Goal: Information Seeking & Learning: Learn about a topic

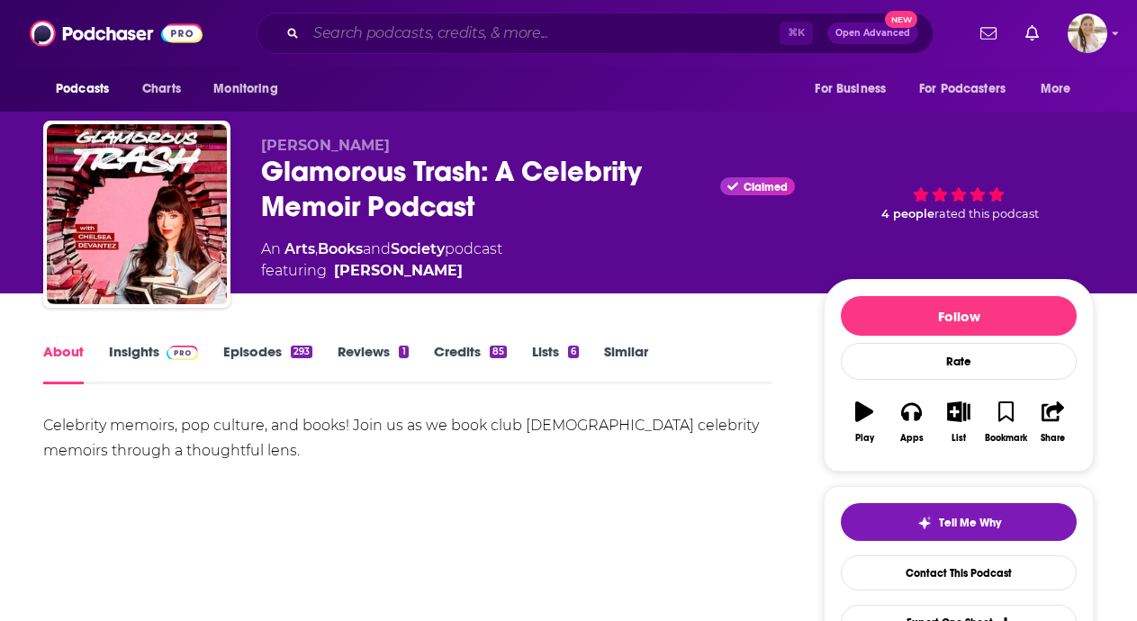
click at [674, 32] on input "Search podcasts, credits, & more..." at bounding box center [543, 33] width 474 height 29
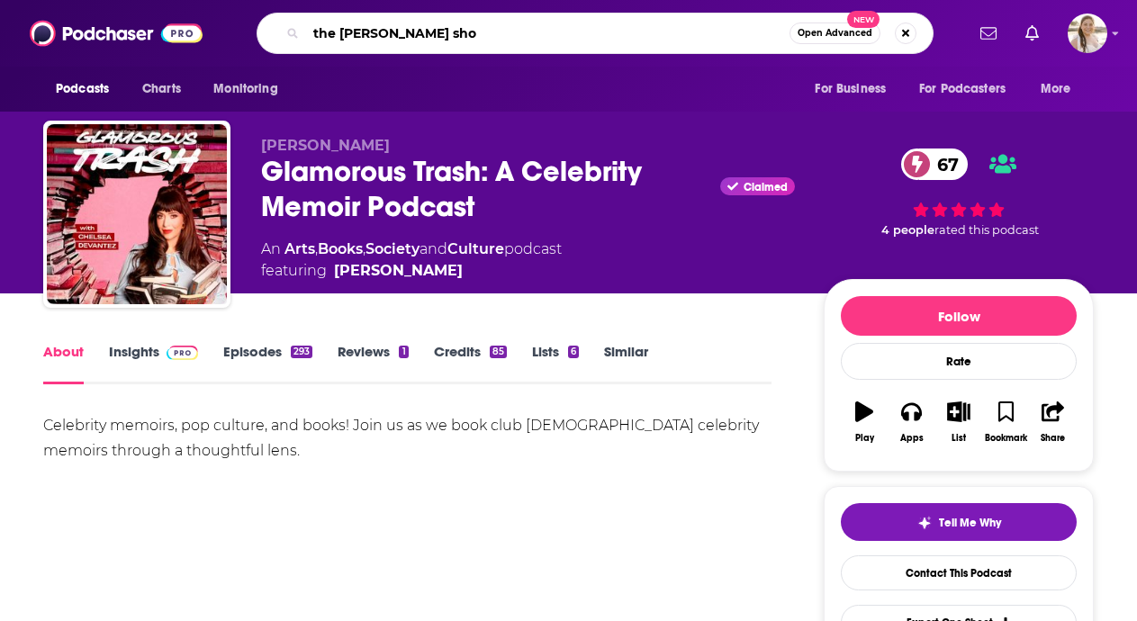
type input "the [PERSON_NAME] show"
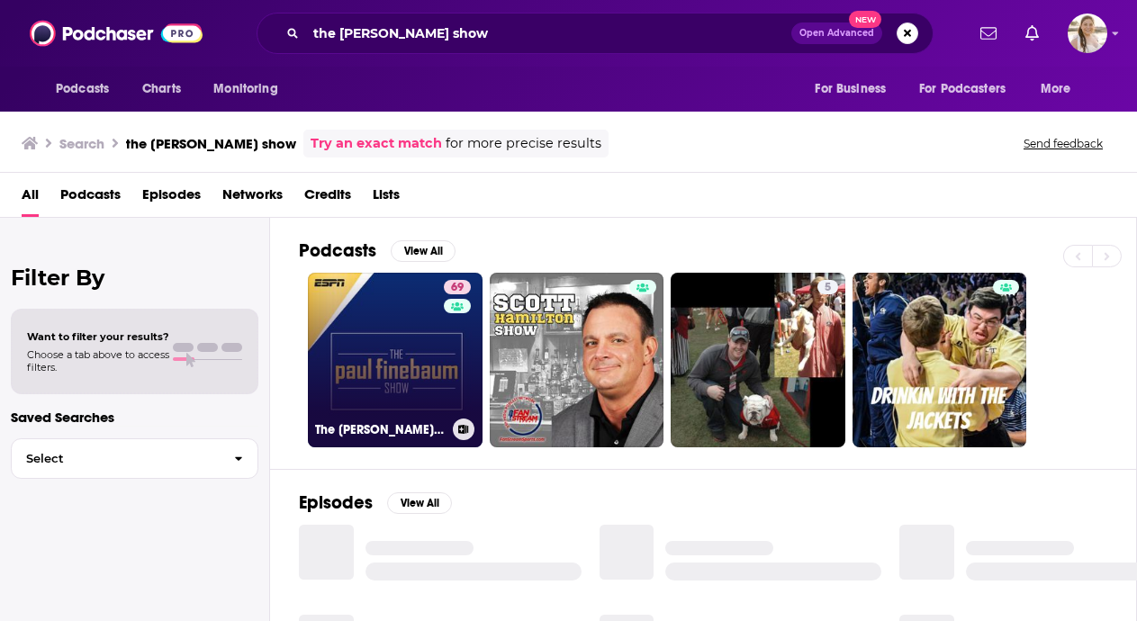
click at [399, 355] on link "69 The [PERSON_NAME] Show" at bounding box center [395, 360] width 175 height 175
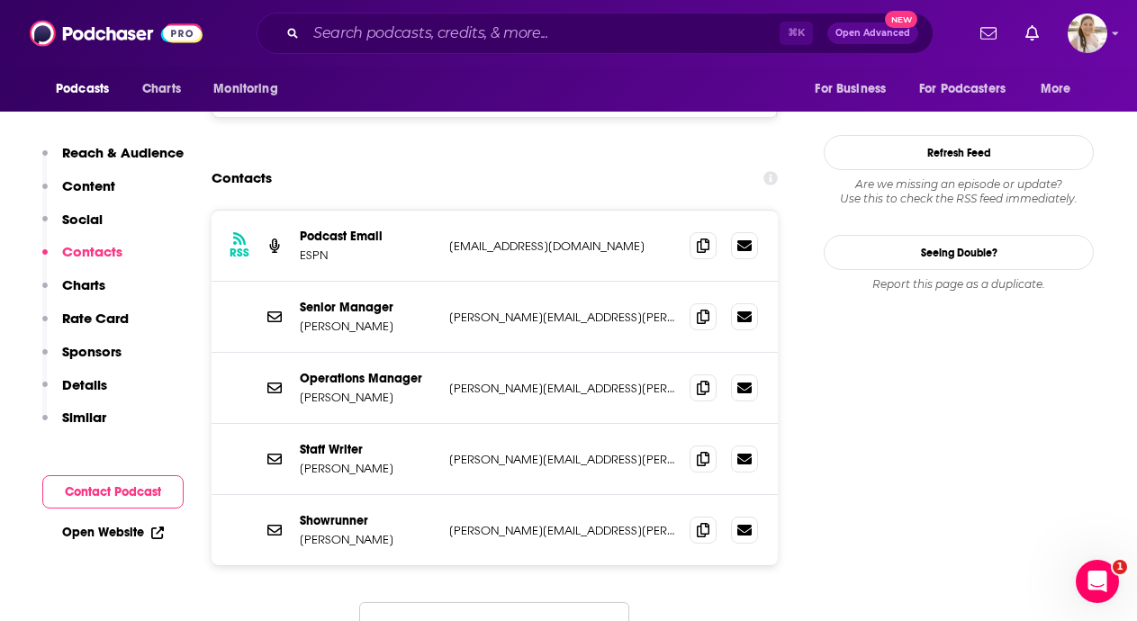
scroll to position [1707, 0]
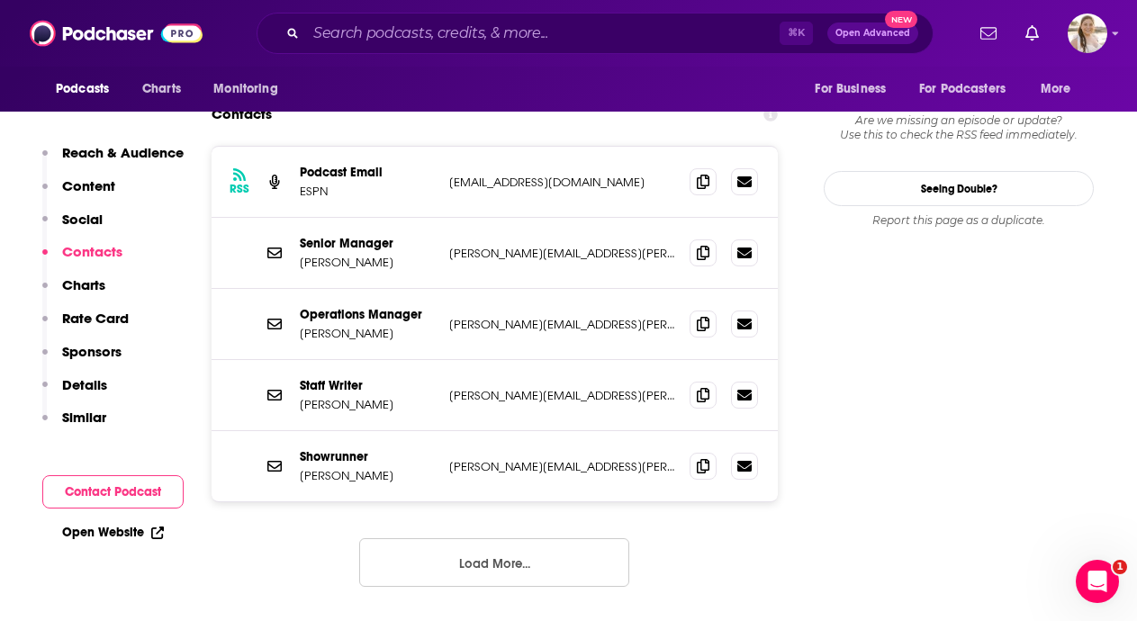
click at [489, 538] on button "Load More..." at bounding box center [494, 562] width 270 height 49
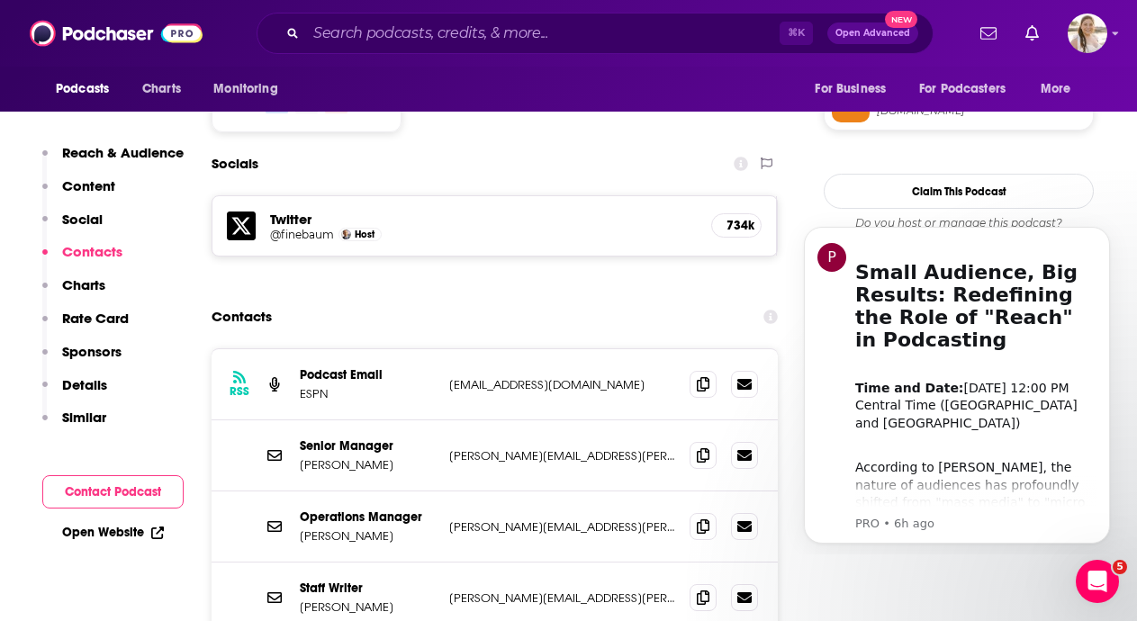
scroll to position [1524, 0]
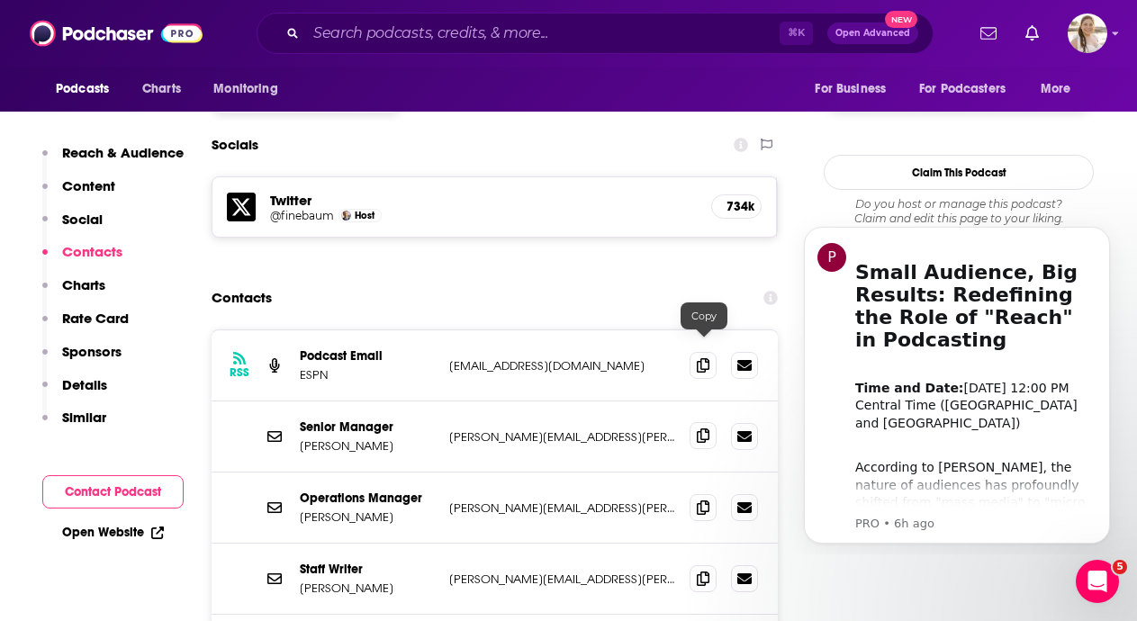
click at [707, 429] on icon at bounding box center [703, 436] width 13 height 14
click at [602, 34] on input "Search podcasts, credits, & more..." at bounding box center [543, 33] width 474 height 29
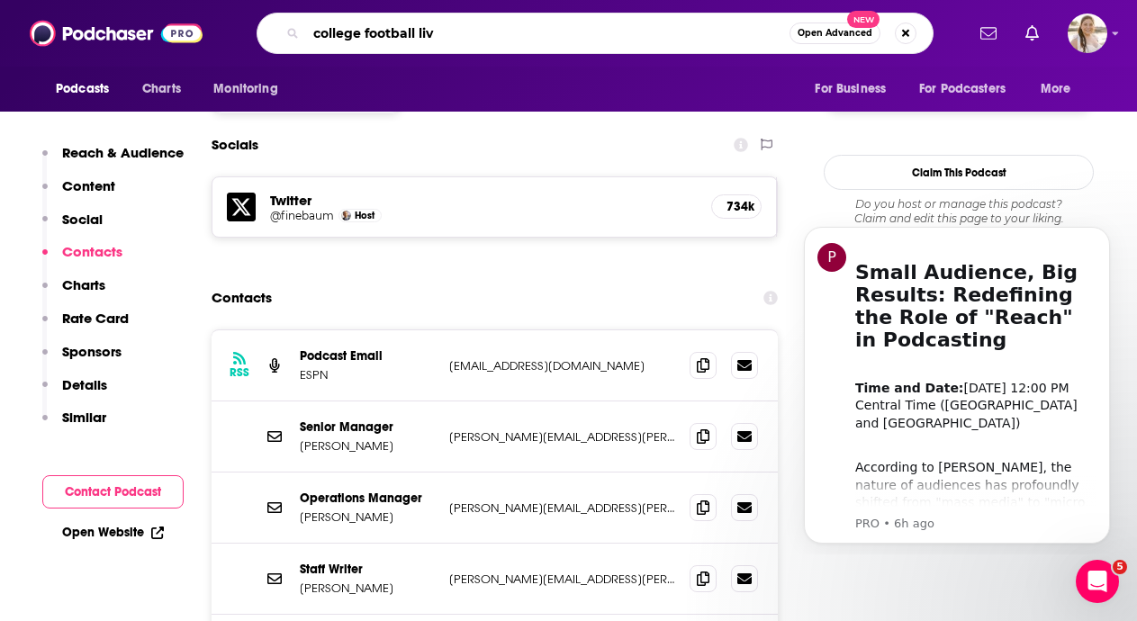
type input "college football live"
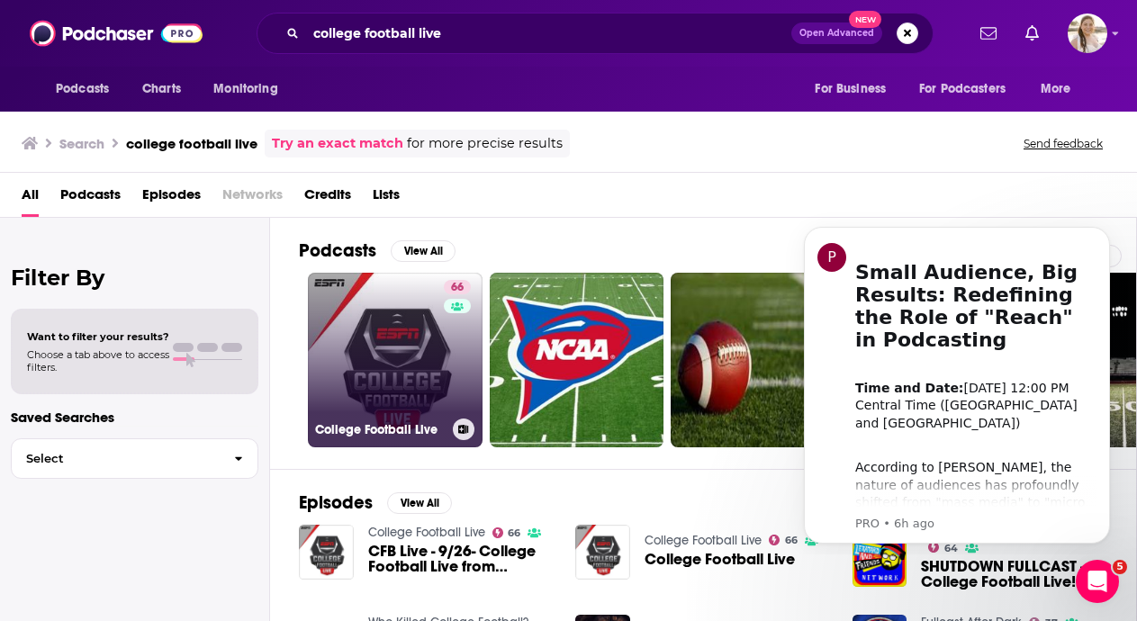
click at [387, 352] on link "66 College Football Live" at bounding box center [395, 360] width 175 height 175
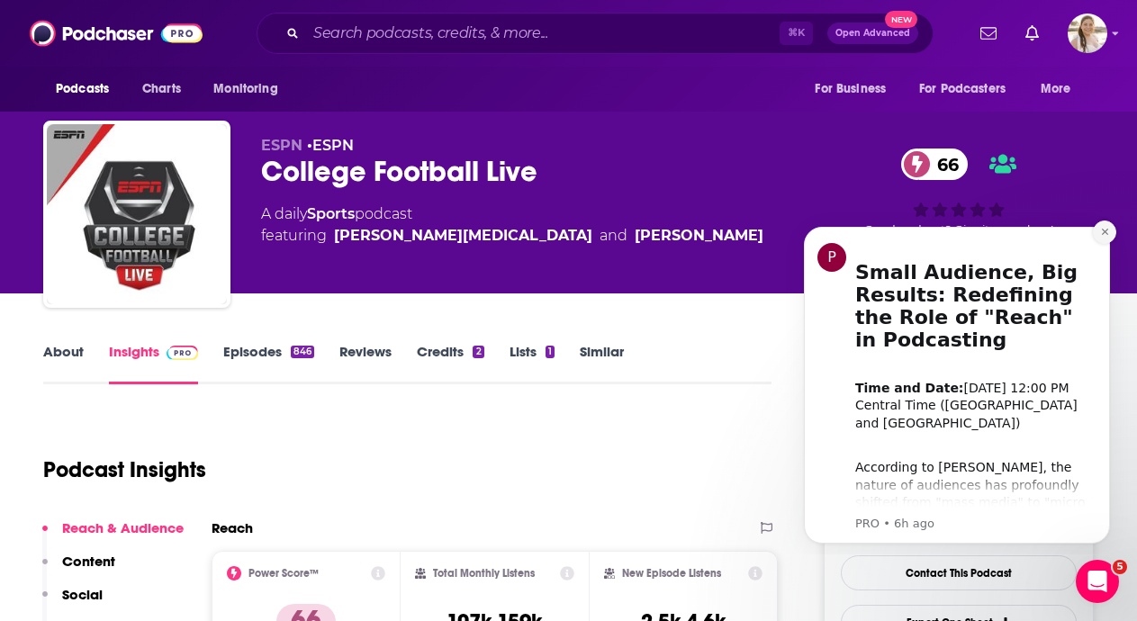
click at [1106, 231] on icon "Dismiss notification" at bounding box center [1104, 232] width 6 height 6
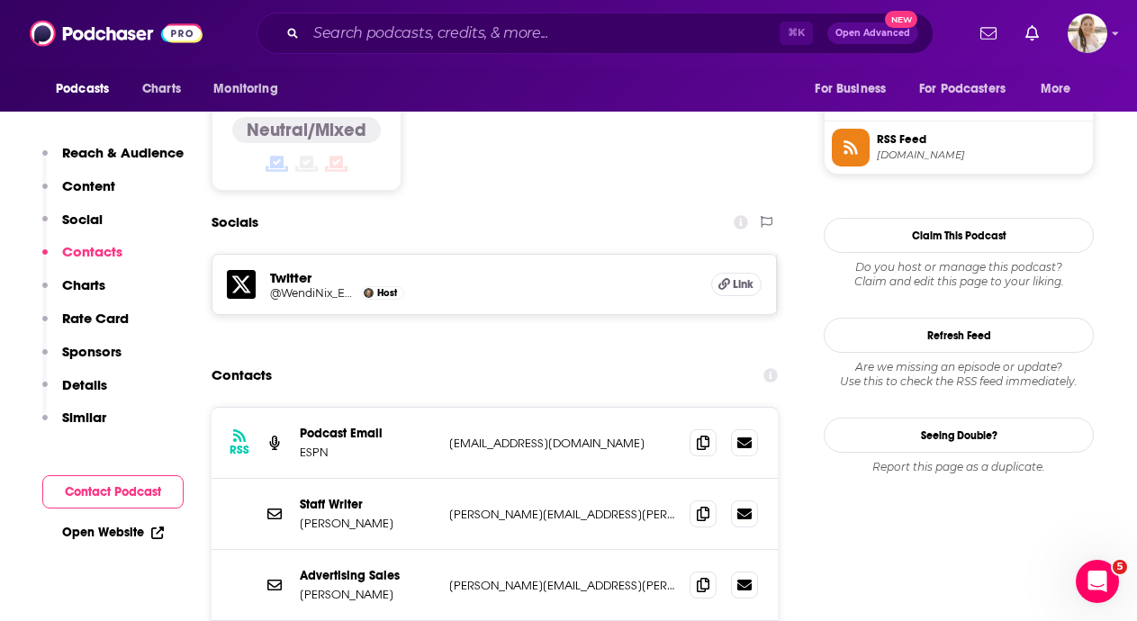
scroll to position [1613, 0]
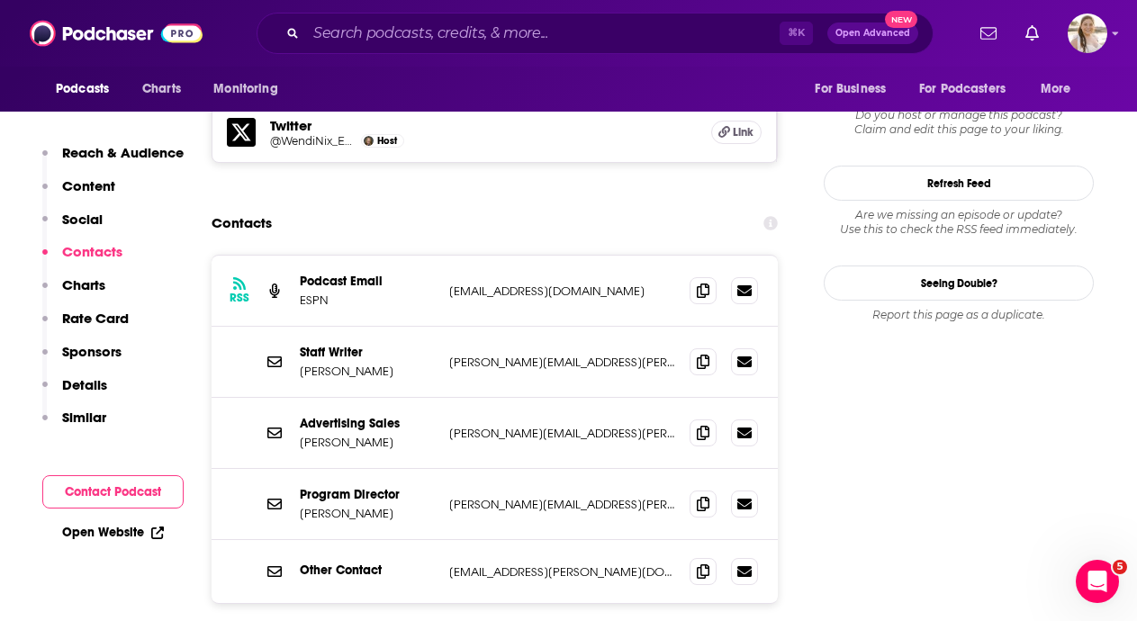
drag, startPoint x: 493, startPoint y: 161, endPoint x: 493, endPoint y: 336, distance: 174.7
click at [493, 256] on div "RSS Podcast Email ESPN [EMAIL_ADDRESS][DOMAIN_NAME] [EMAIL_ADDRESS][DOMAIN_NAME…" at bounding box center [495, 430] width 566 height 348
click at [502, 540] on div "Other Contact [EMAIL_ADDRESS][PERSON_NAME][DOMAIN_NAME] [DOMAIN_NAME][EMAIL_ADD…" at bounding box center [495, 571] width 566 height 63
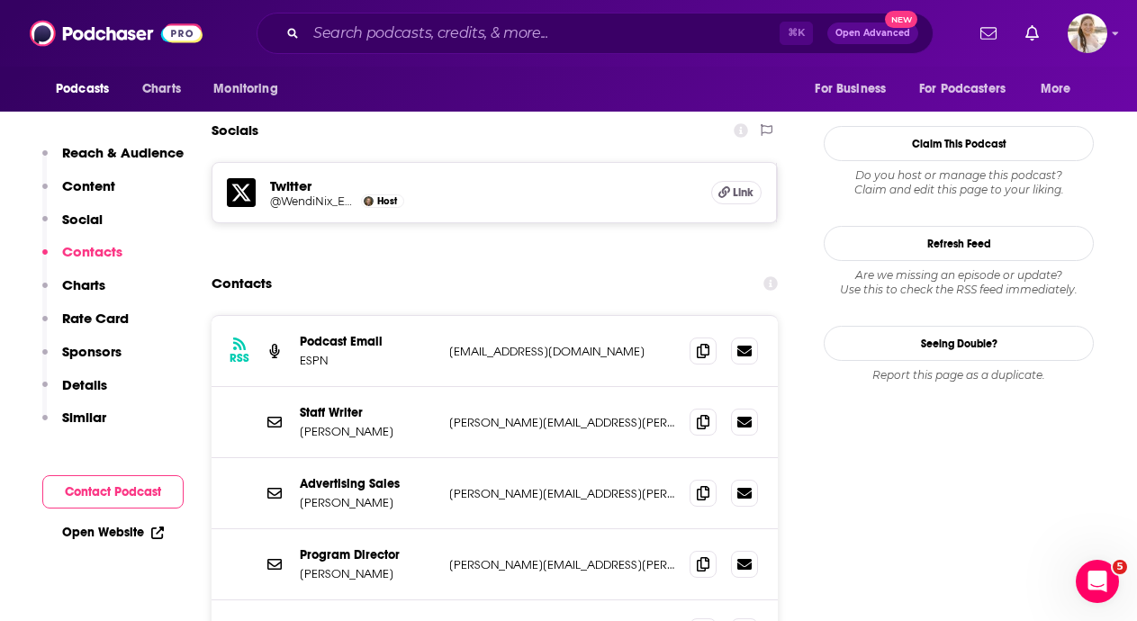
scroll to position [1481, 0]
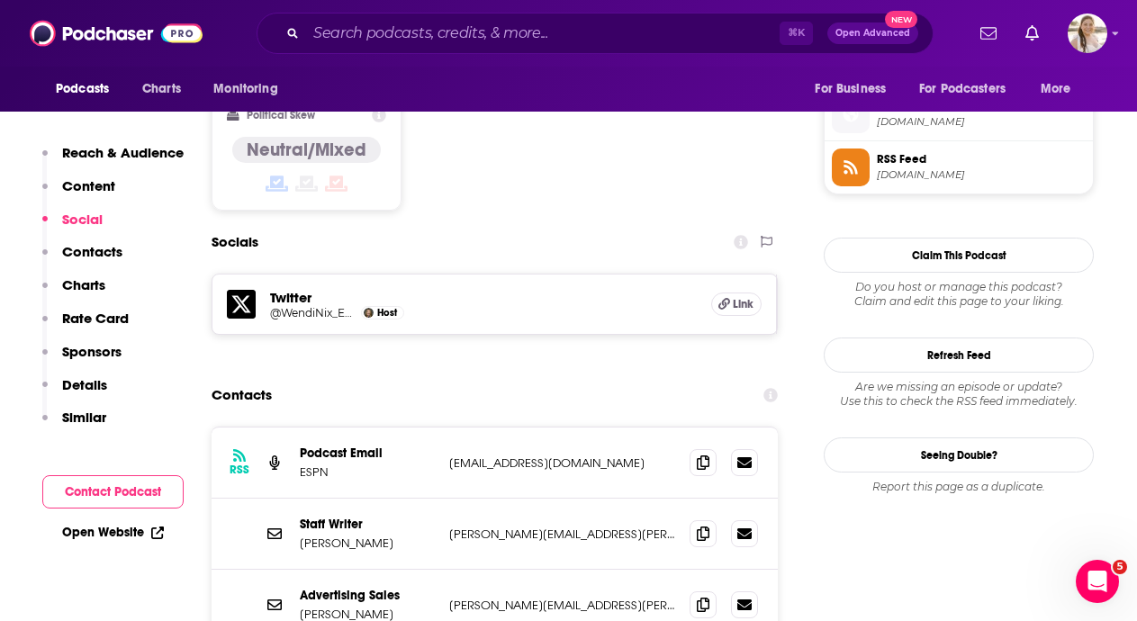
scroll to position [1583, 0]
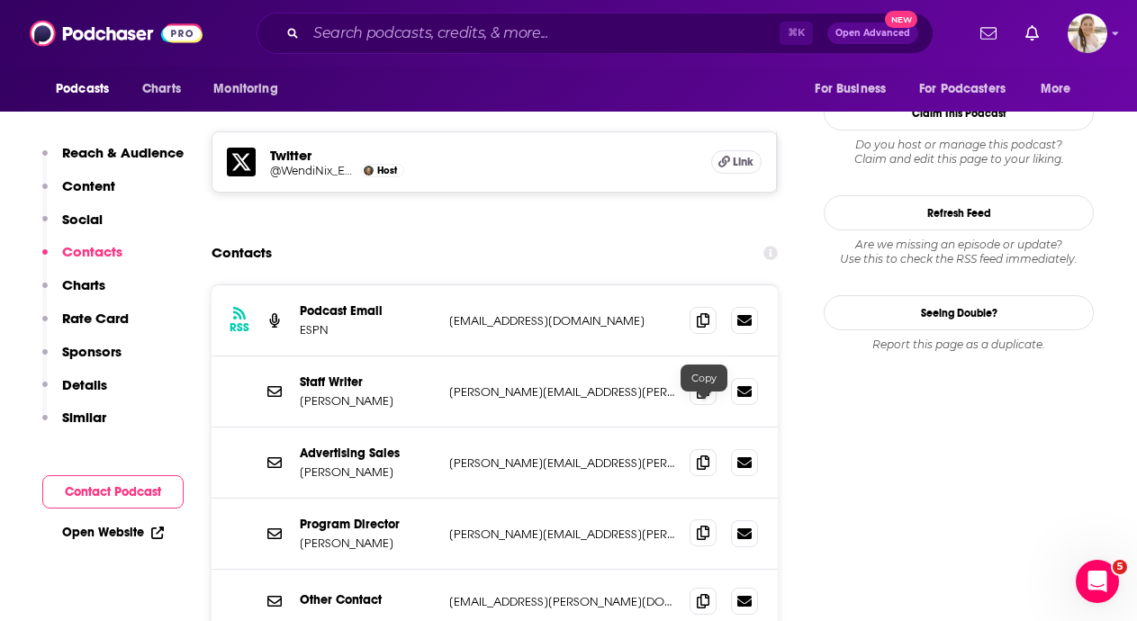
click at [703, 526] on icon at bounding box center [703, 533] width 13 height 14
click at [544, 32] on input "Search podcasts, credits, & more..." at bounding box center [543, 33] width 474 height 29
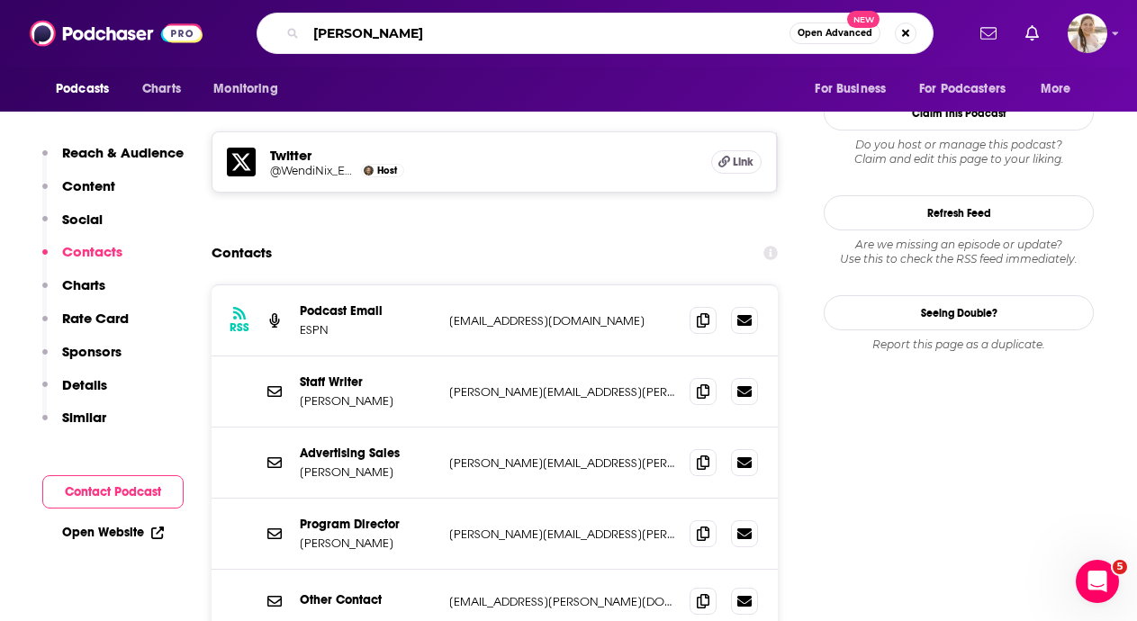
type input "[PERSON_NAME]"
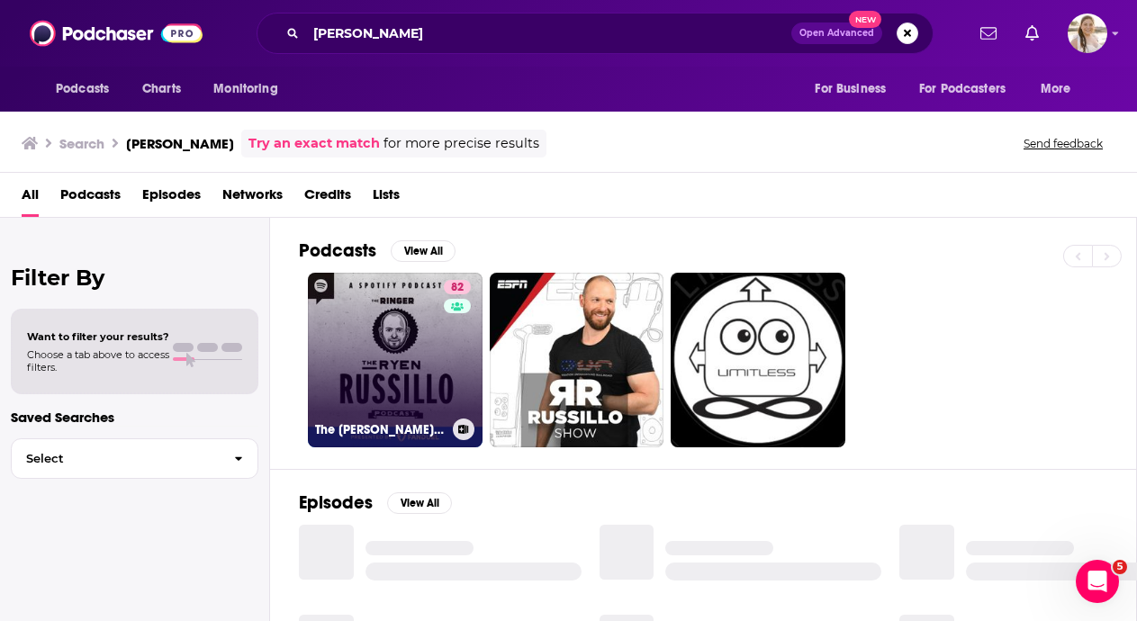
click at [397, 360] on link "82 The [PERSON_NAME] Podcast" at bounding box center [395, 360] width 175 height 175
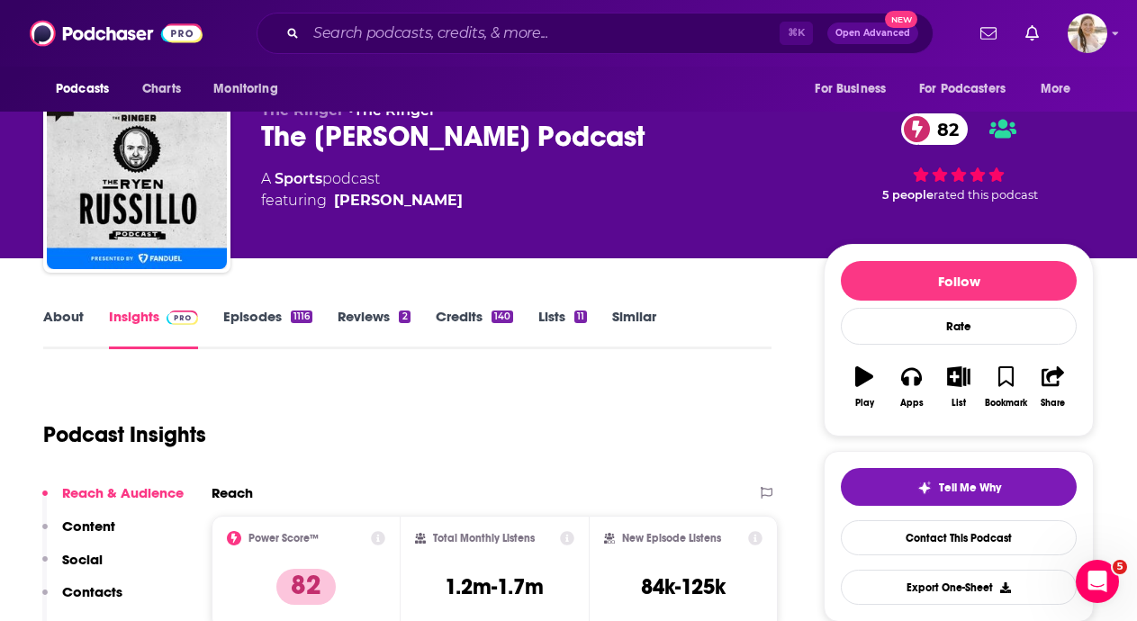
scroll to position [32, 0]
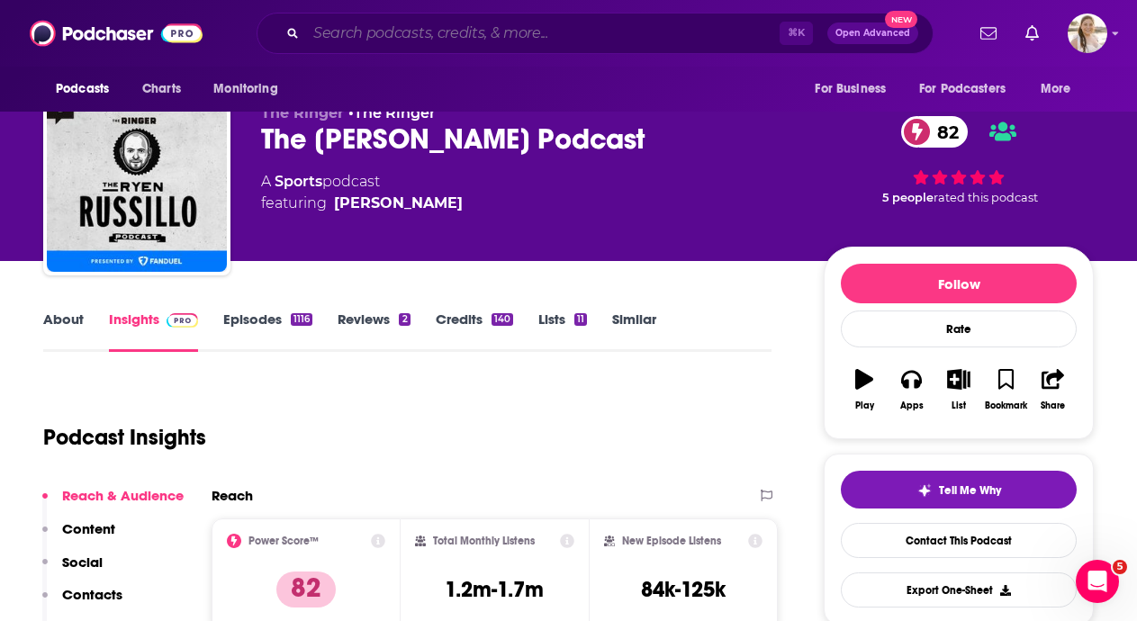
click at [531, 32] on input "Search podcasts, credits, & more..." at bounding box center [543, 33] width 474 height 29
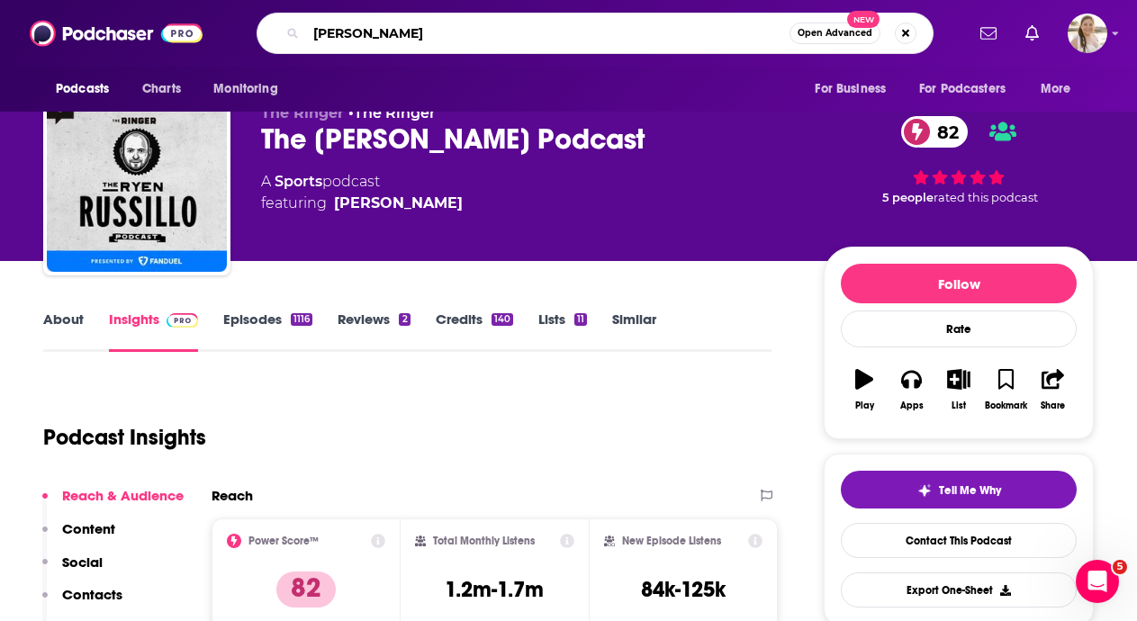
type input "[PERSON_NAME]"
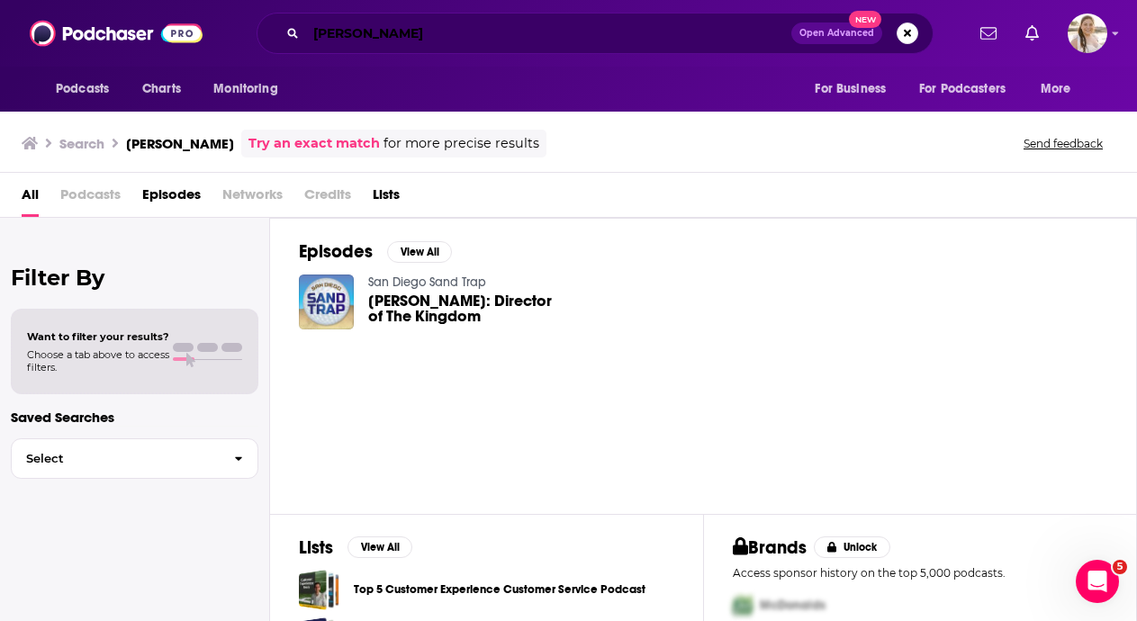
click at [502, 35] on input "[PERSON_NAME]" at bounding box center [548, 33] width 485 height 29
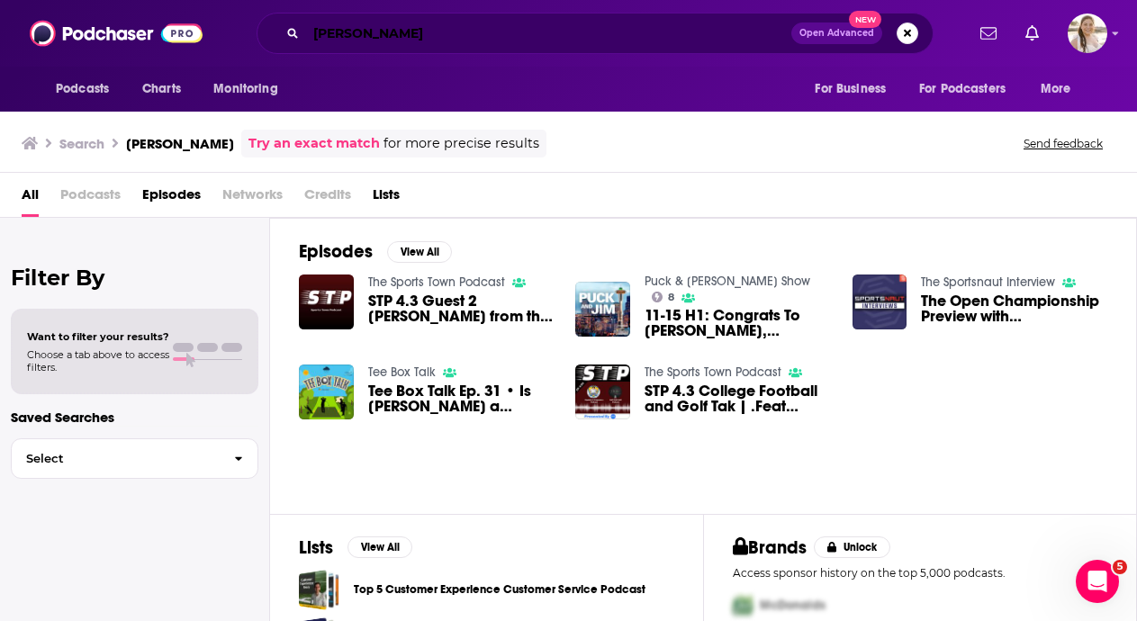
click at [417, 32] on input "[PERSON_NAME]" at bounding box center [548, 33] width 485 height 29
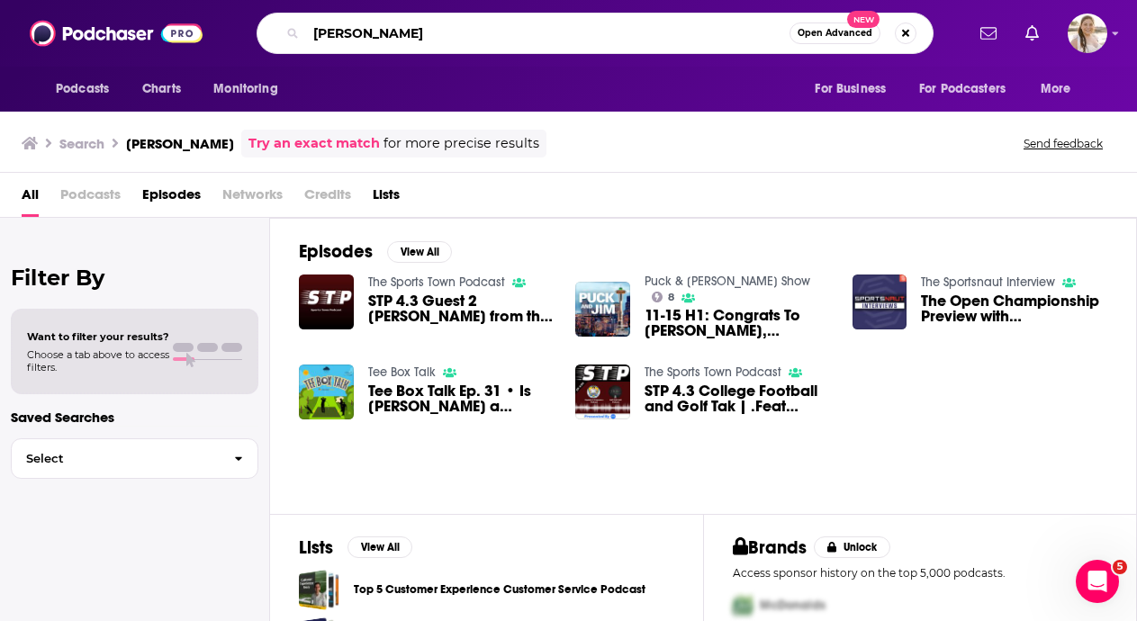
type input "[PERSON_NAME]"
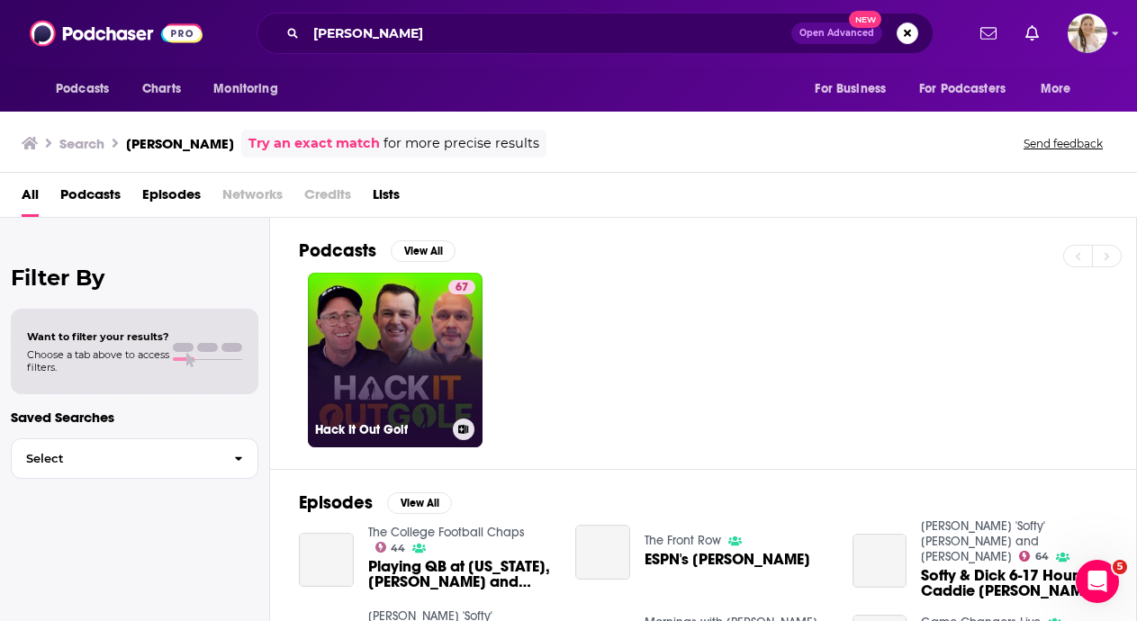
click at [425, 384] on link "67 Hack It Out Golf" at bounding box center [395, 360] width 175 height 175
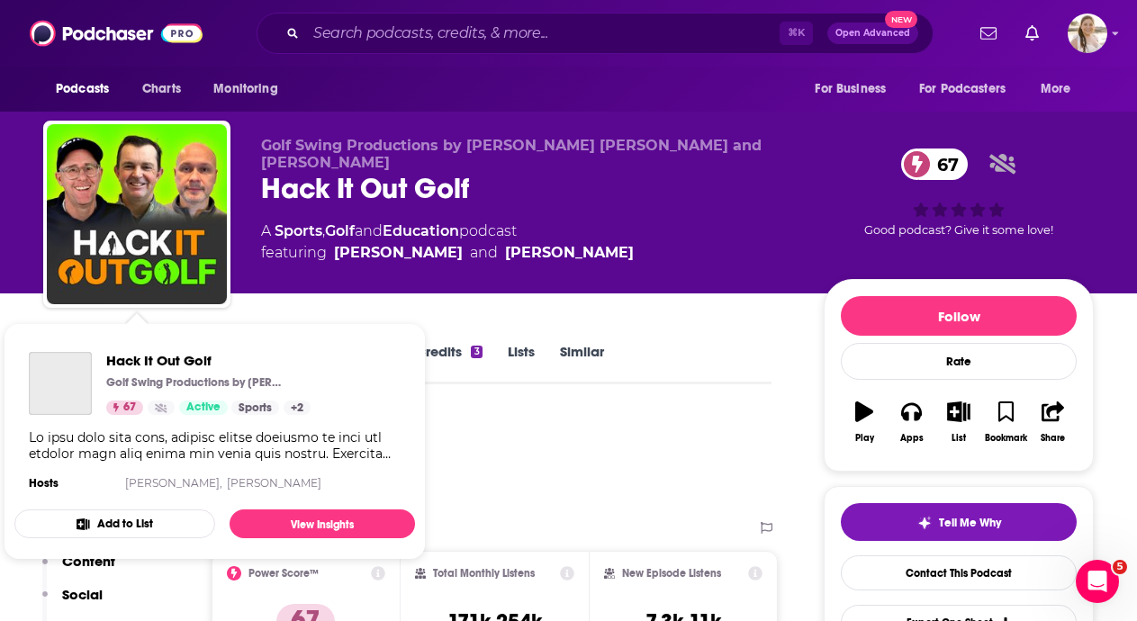
click at [7, 229] on div "Golf Swing Productions by [PERSON_NAME] [PERSON_NAME] and [PERSON_NAME] Hack It…" at bounding box center [568, 147] width 1137 height 294
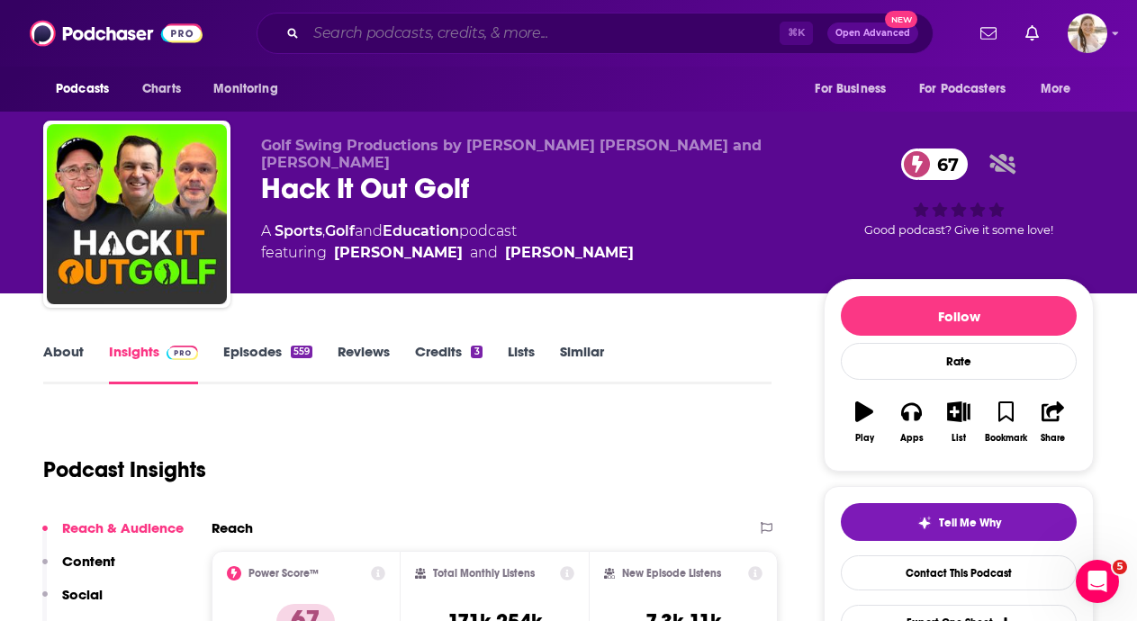
click at [605, 30] on input "Search podcasts, credits, & more..." at bounding box center [543, 33] width 474 height 29
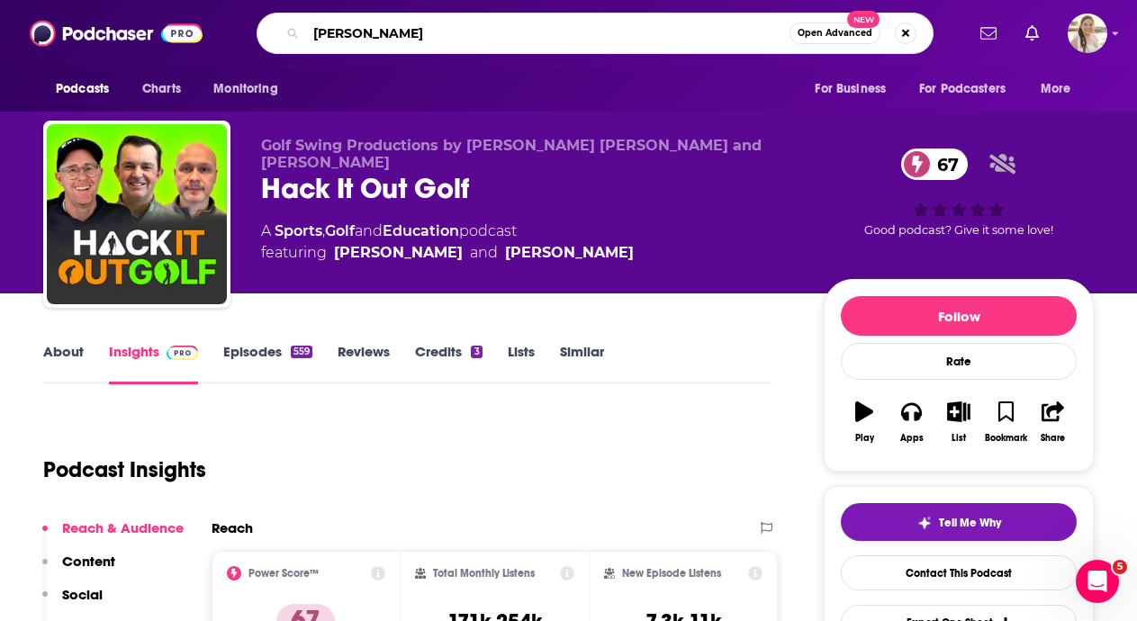
type input "[PERSON_NAME]"
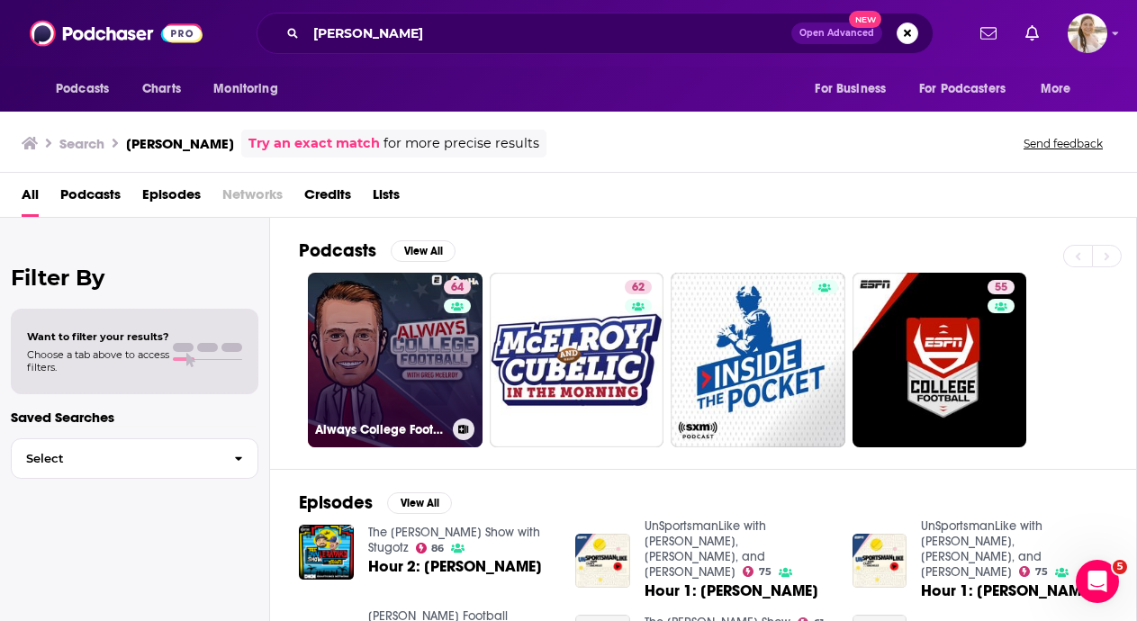
click at [439, 374] on link "64 Always College Football with [PERSON_NAME]" at bounding box center [395, 360] width 175 height 175
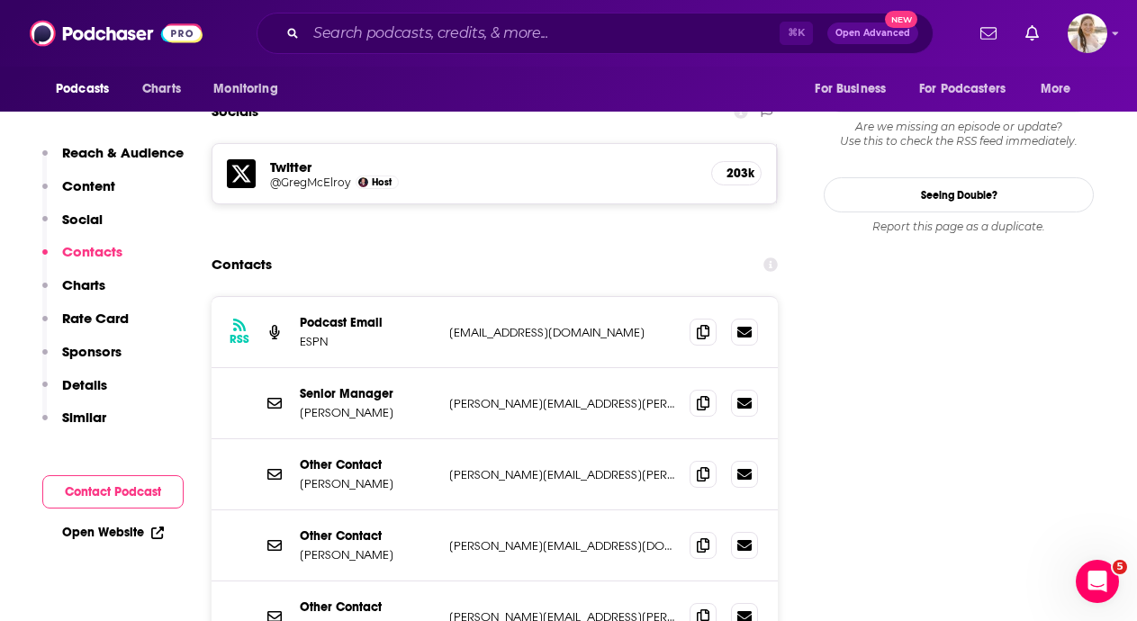
scroll to position [1556, 0]
click at [698, 396] on icon at bounding box center [703, 403] width 13 height 14
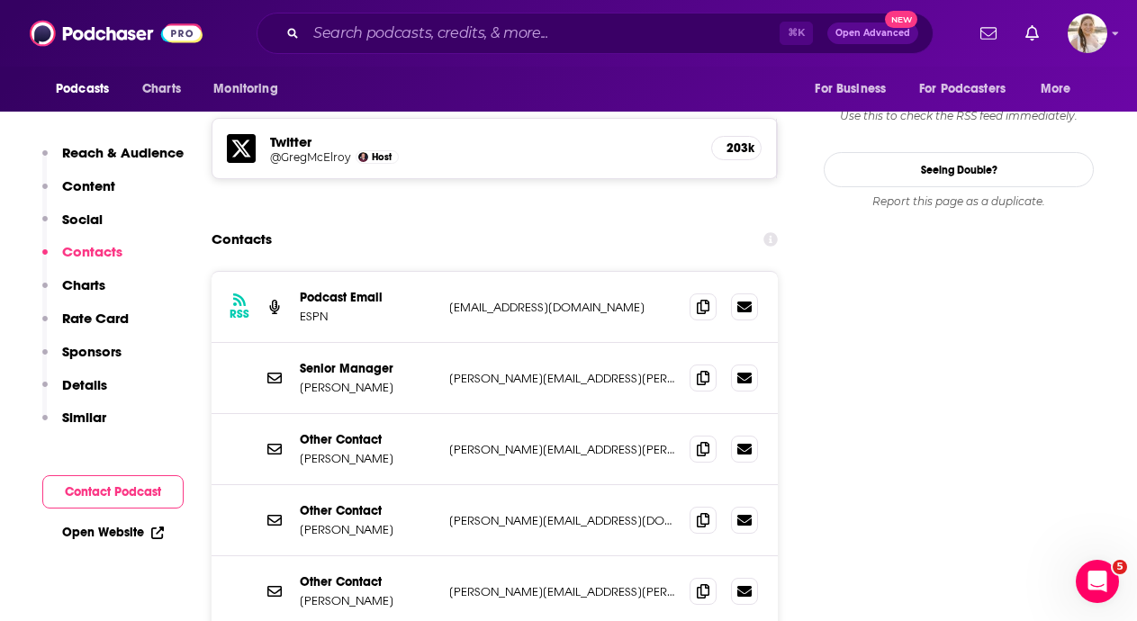
scroll to position [1583, 0]
click at [704, 369] on icon at bounding box center [703, 376] width 13 height 14
click at [612, 41] on input "Search podcasts, credits, & more..." at bounding box center [543, 33] width 474 height 29
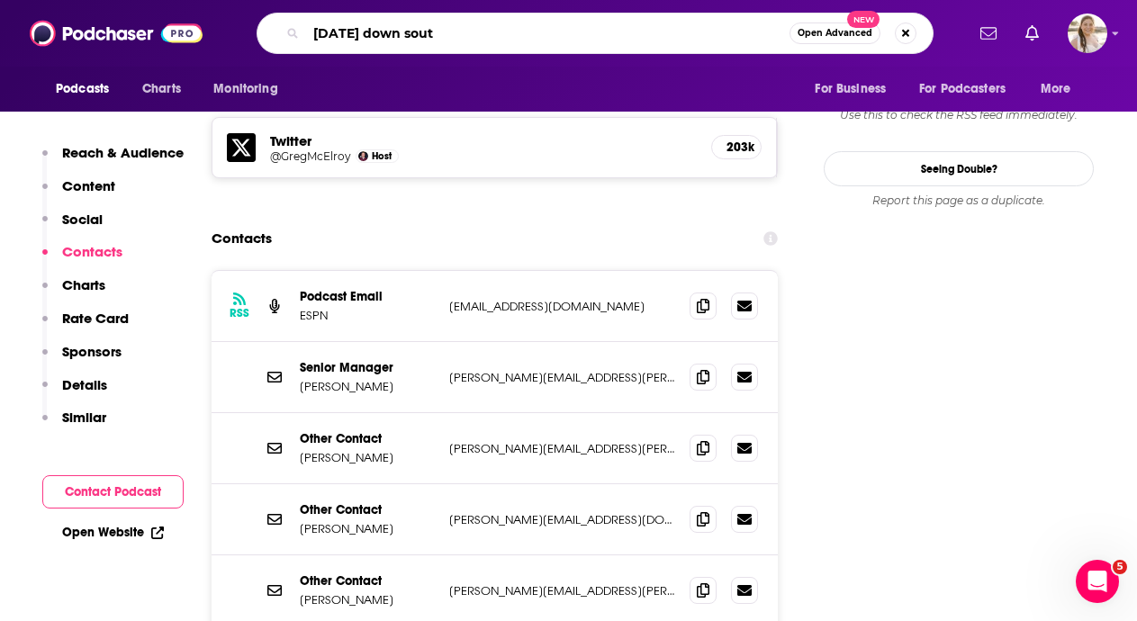
type input "[DATE] down south"
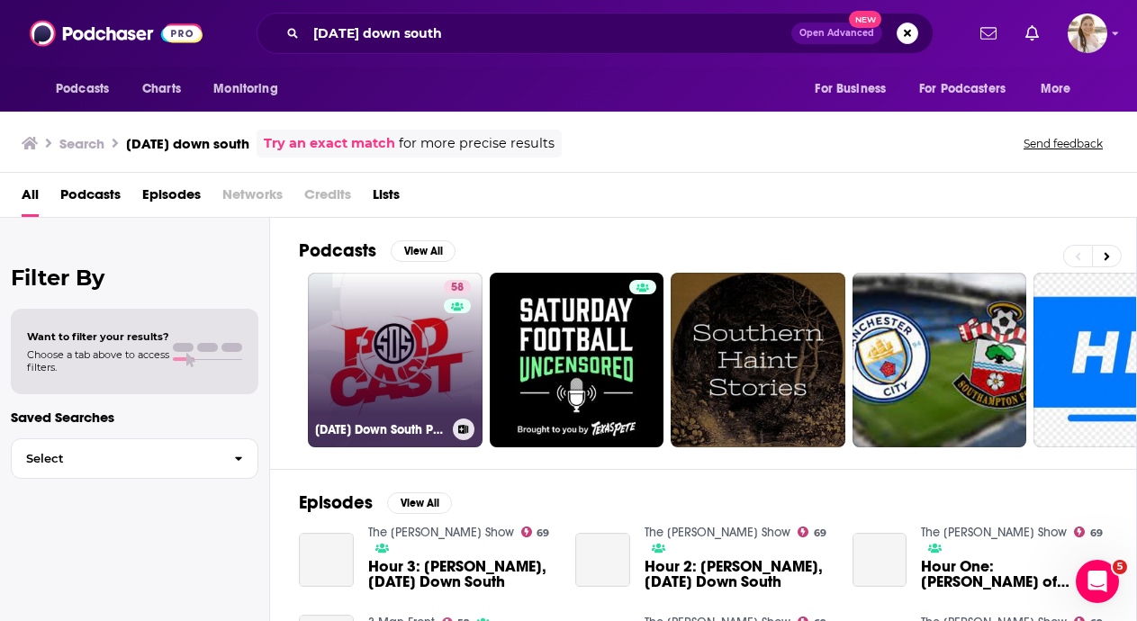
click at [414, 374] on link "58 [DATE] Down South Podcast" at bounding box center [395, 360] width 175 height 175
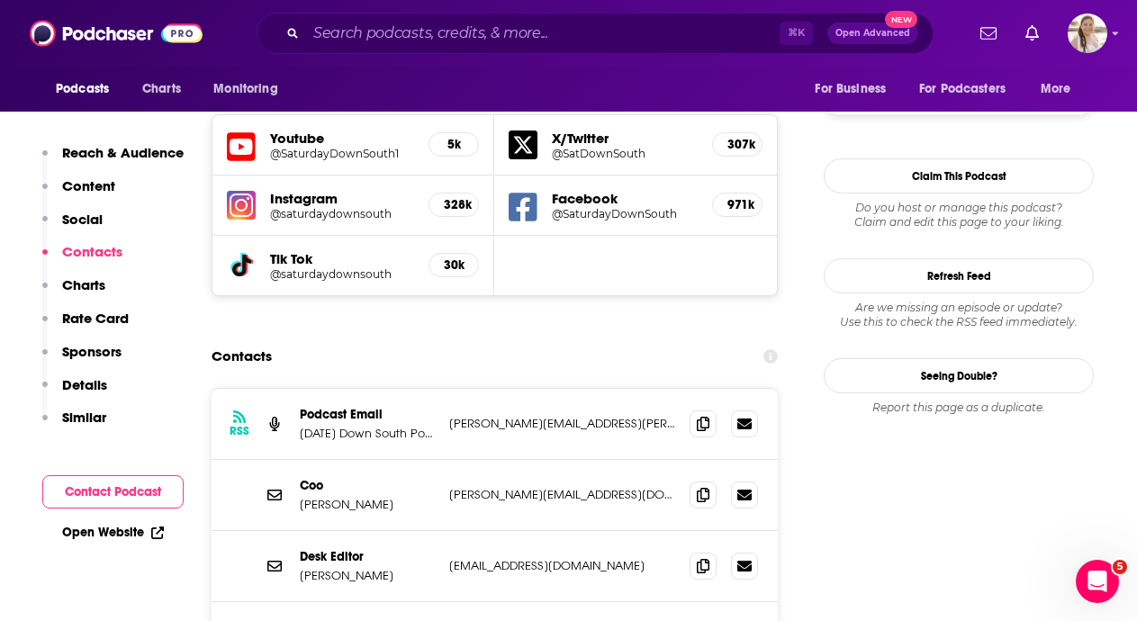
scroll to position [1670, 0]
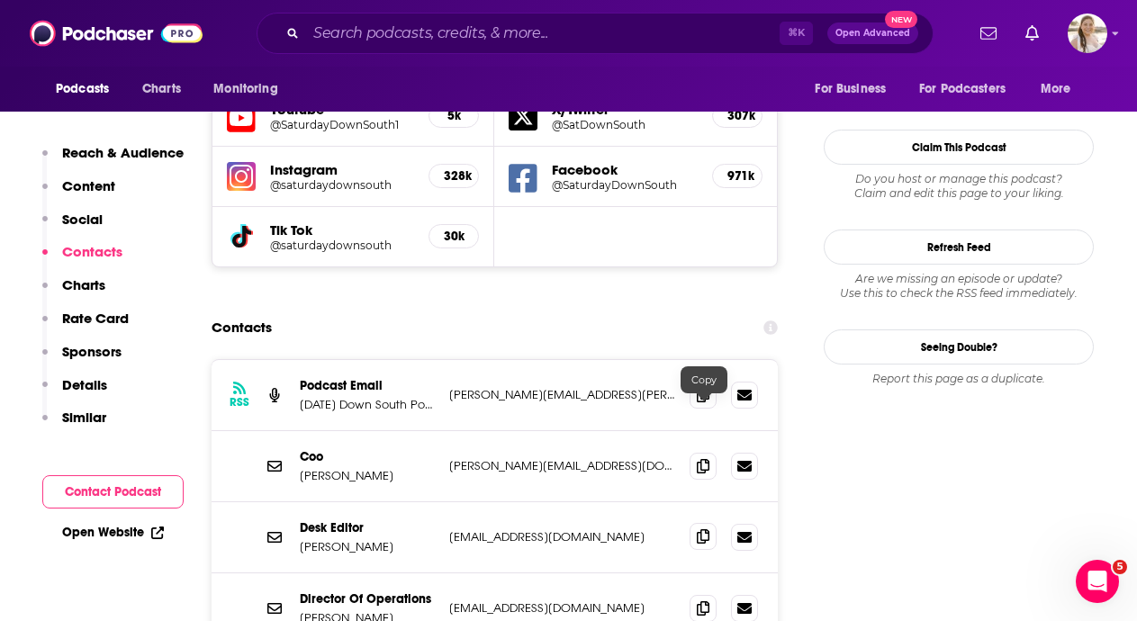
click at [703, 523] on span at bounding box center [703, 536] width 27 height 27
click at [704, 529] on icon at bounding box center [703, 536] width 13 height 14
click at [511, 41] on input "Search podcasts, credits, & more..." at bounding box center [543, 33] width 474 height 29
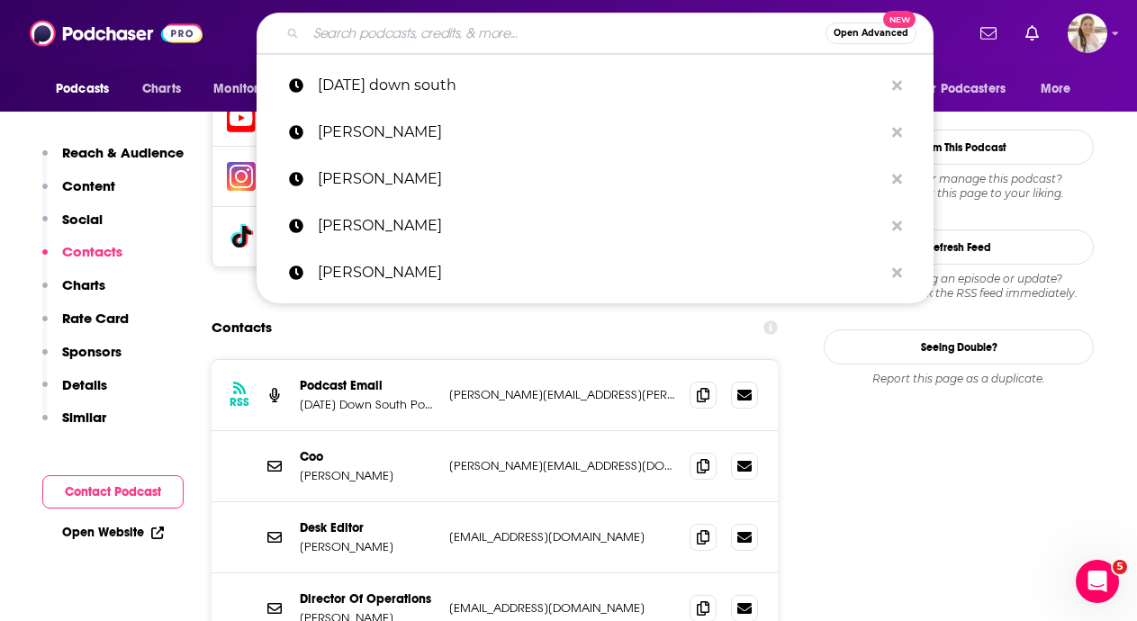
paste input "Full Cover Three"
type input "Full Cover Three"
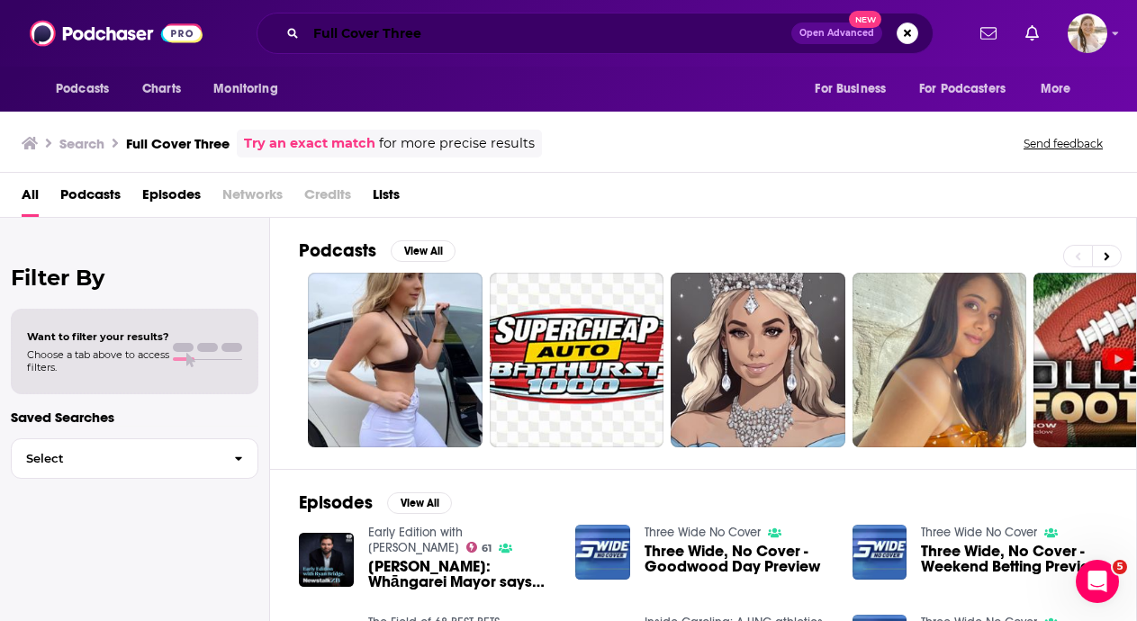
click at [599, 30] on input "Full Cover Three" at bounding box center [548, 33] width 485 height 29
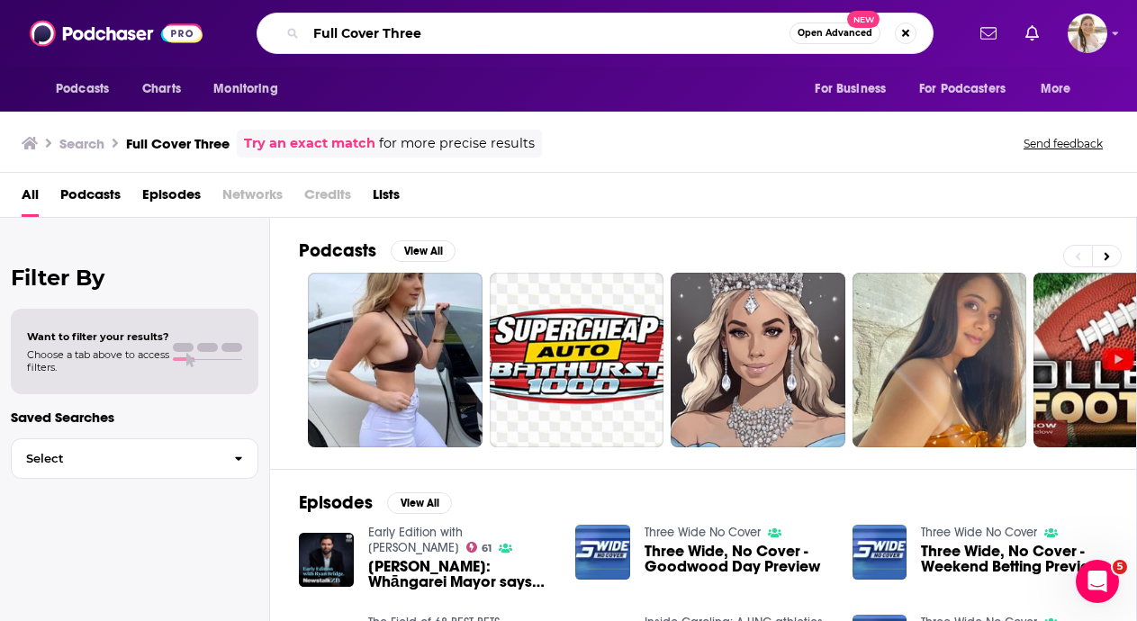
click at [599, 30] on input "Full Cover Three" at bounding box center [548, 33] width 484 height 29
paste input "[PERSON_NAME]"
type input "[PERSON_NAME]"
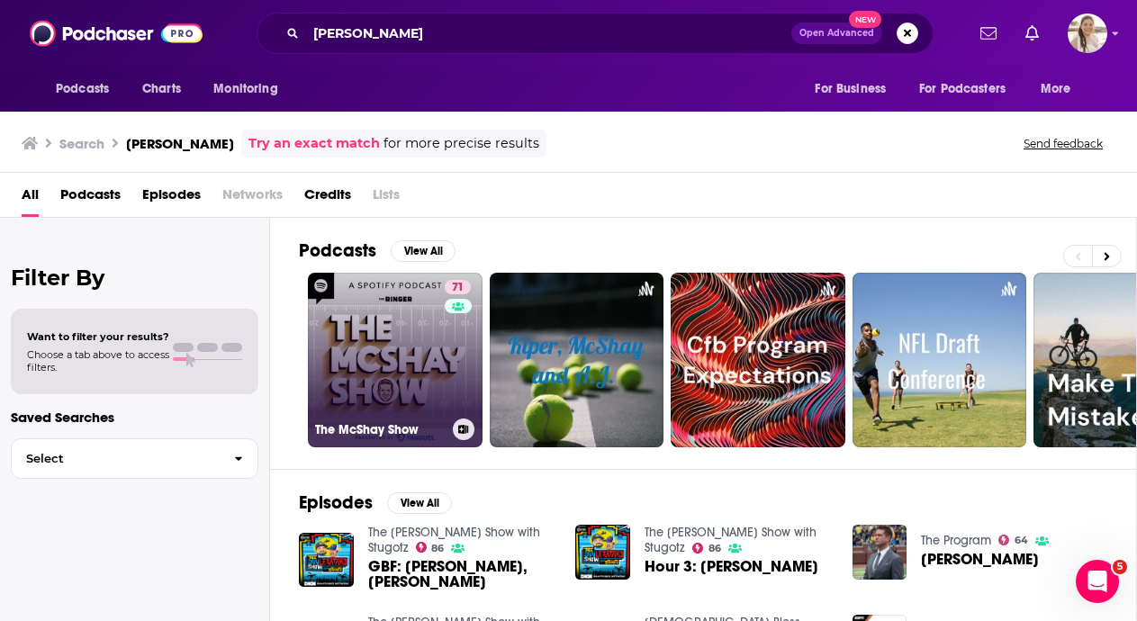
click at [445, 330] on div "71" at bounding box center [460, 349] width 31 height 139
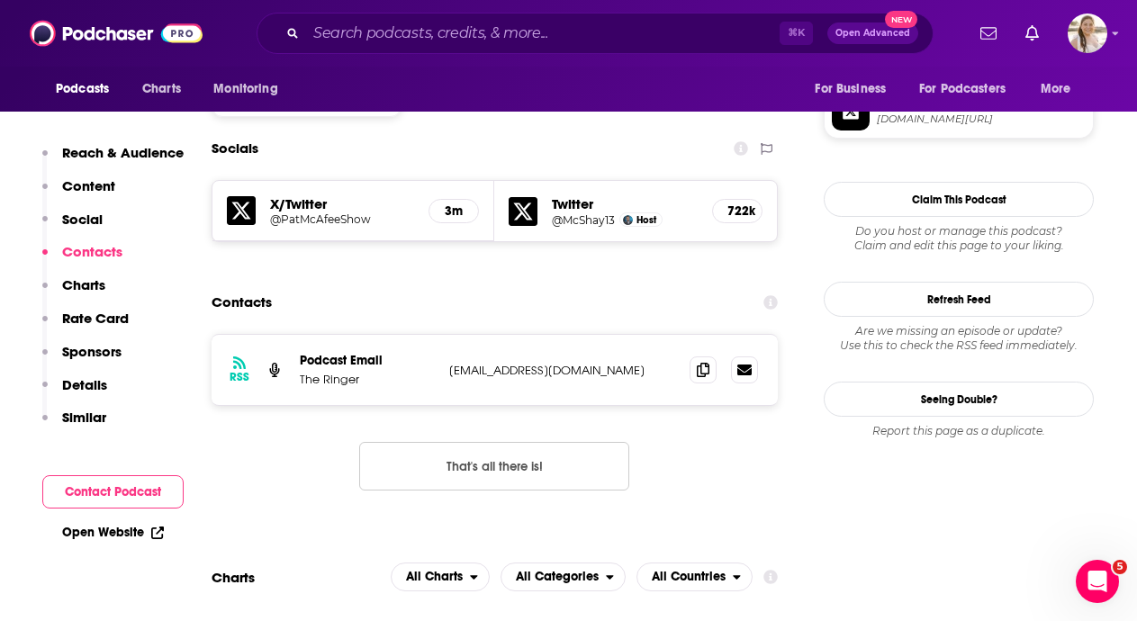
scroll to position [1592, 0]
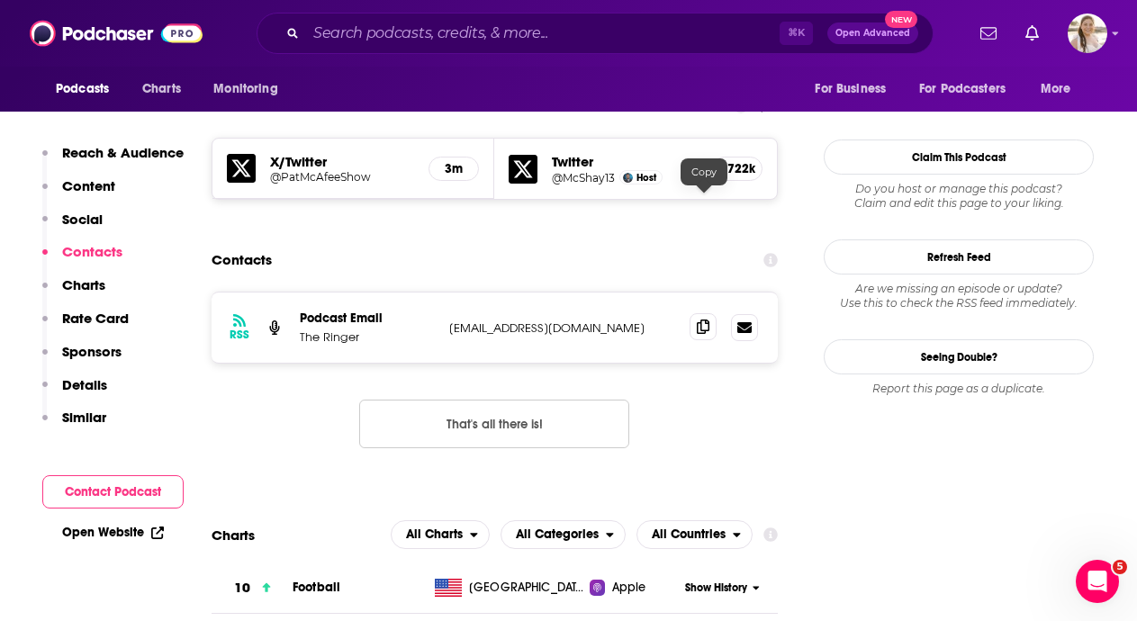
click at [707, 320] on icon at bounding box center [703, 327] width 13 height 14
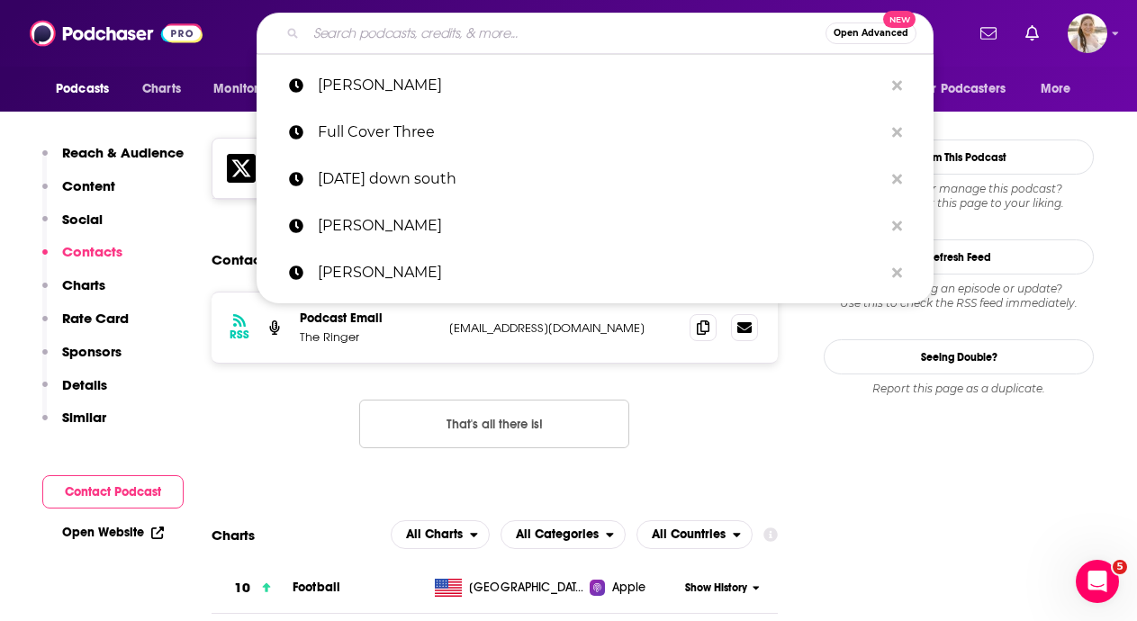
click at [621, 38] on input "Search podcasts, credits, & more..." at bounding box center [566, 33] width 520 height 29
paste input "The [PERSON_NAME] Show"
type input "The [PERSON_NAME] Show"
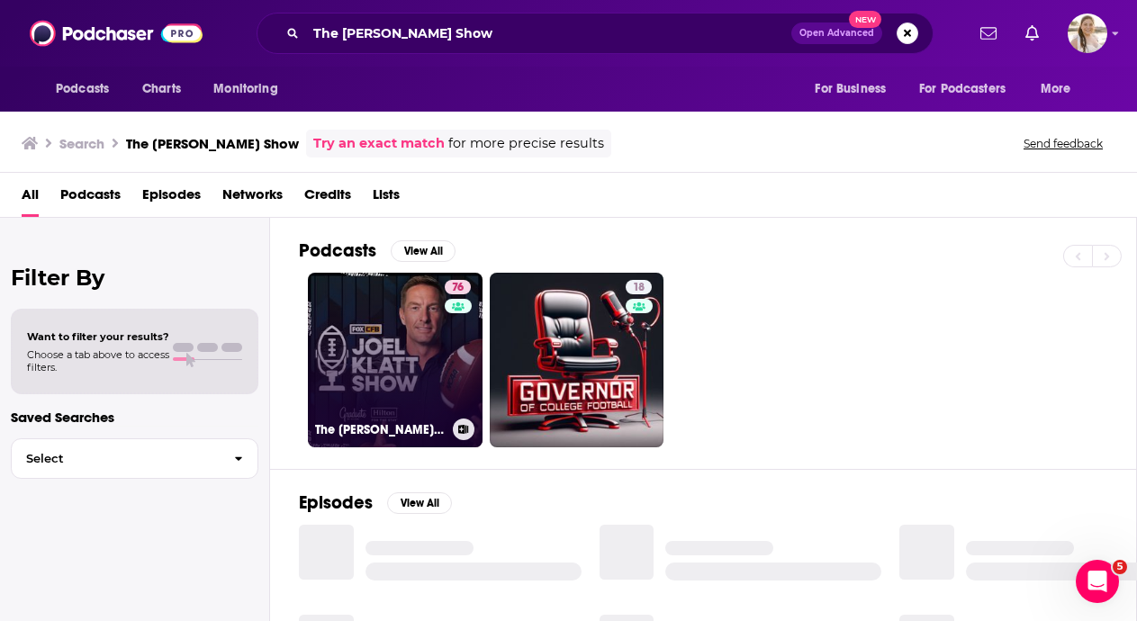
click at [398, 348] on link "76 The [PERSON_NAME] Show: A College Football Podcast" at bounding box center [395, 360] width 175 height 175
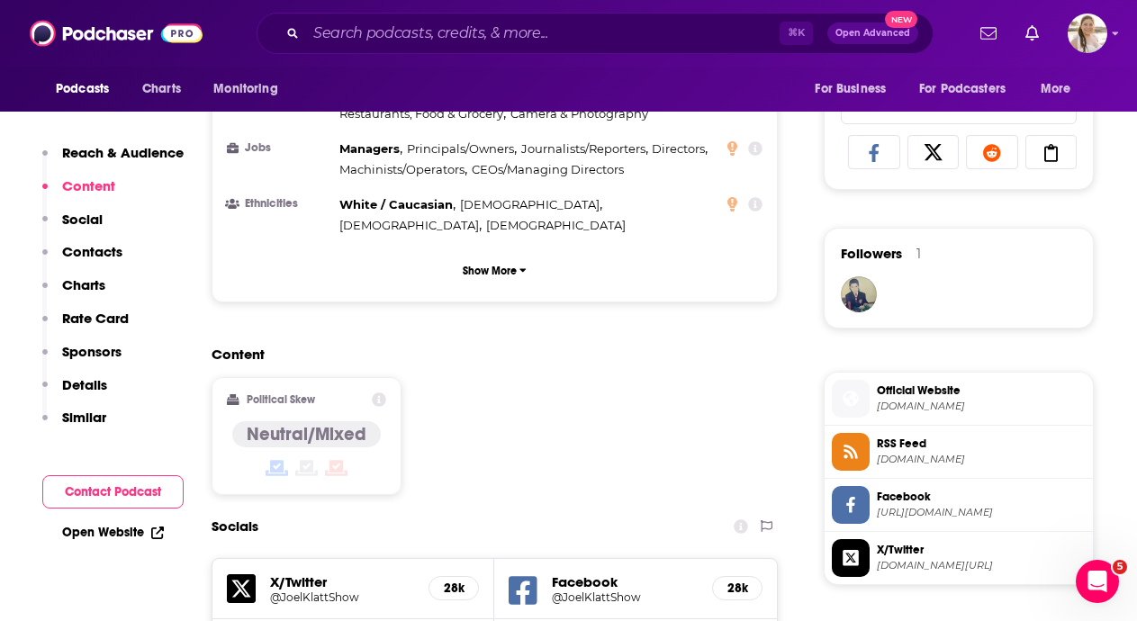
scroll to position [1021, 0]
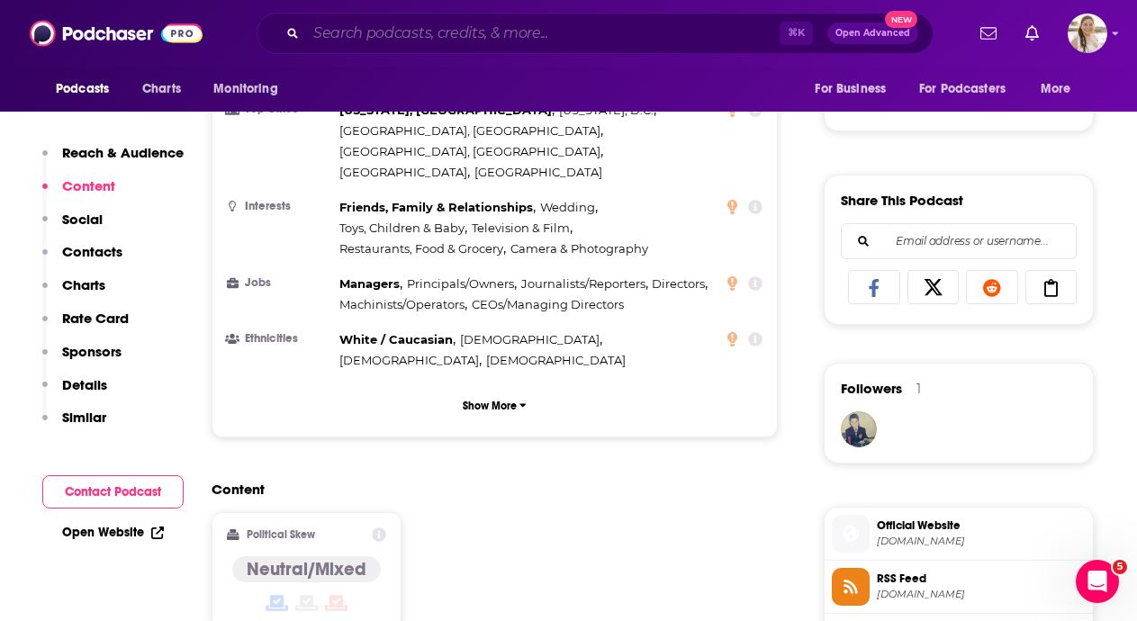
click at [625, 37] on input "Search podcasts, credits, & more..." at bounding box center [543, 33] width 474 height 29
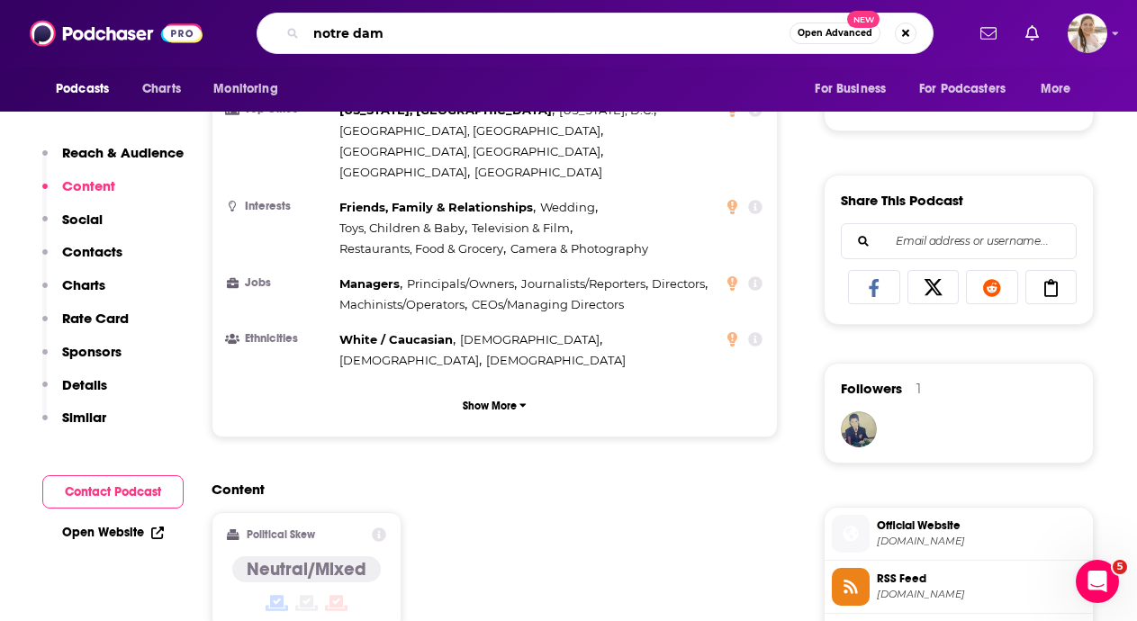
type input "notre dame"
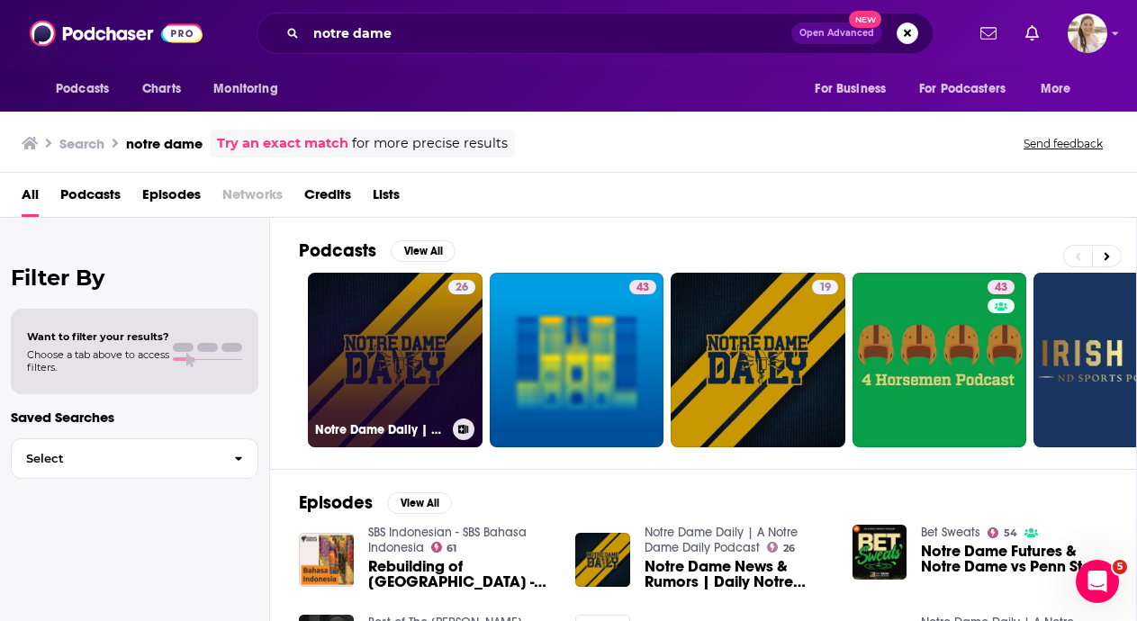
click at [393, 335] on link "26 Notre Dame Daily | A Notre Dame Daily Podcast" at bounding box center [395, 360] width 175 height 175
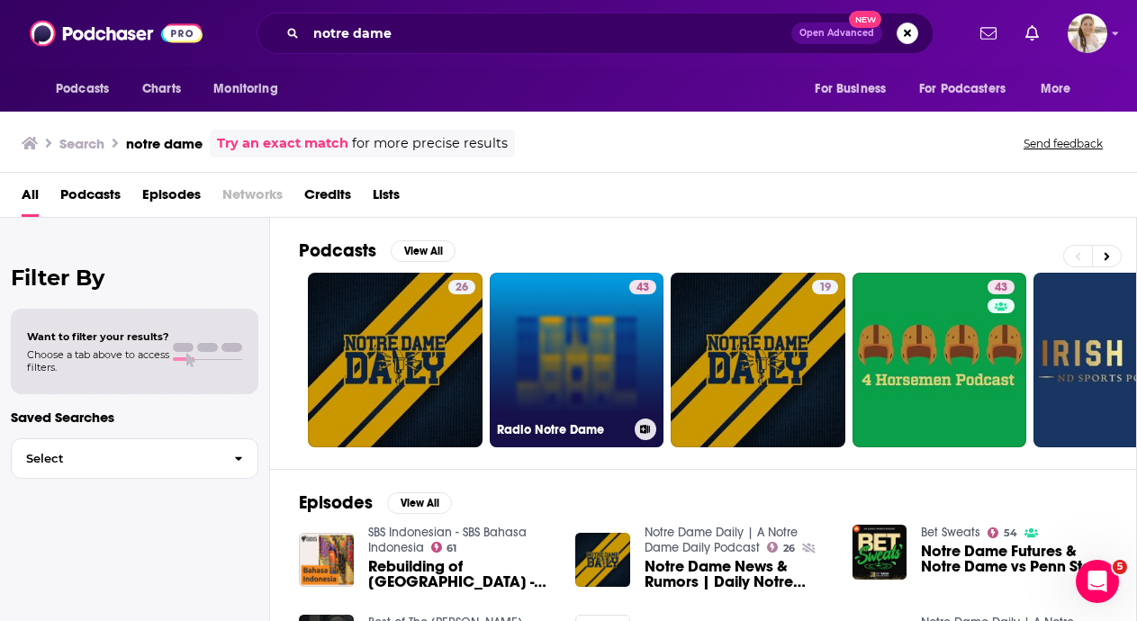
click at [531, 366] on link "43 Radio Notre Dame" at bounding box center [577, 360] width 175 height 175
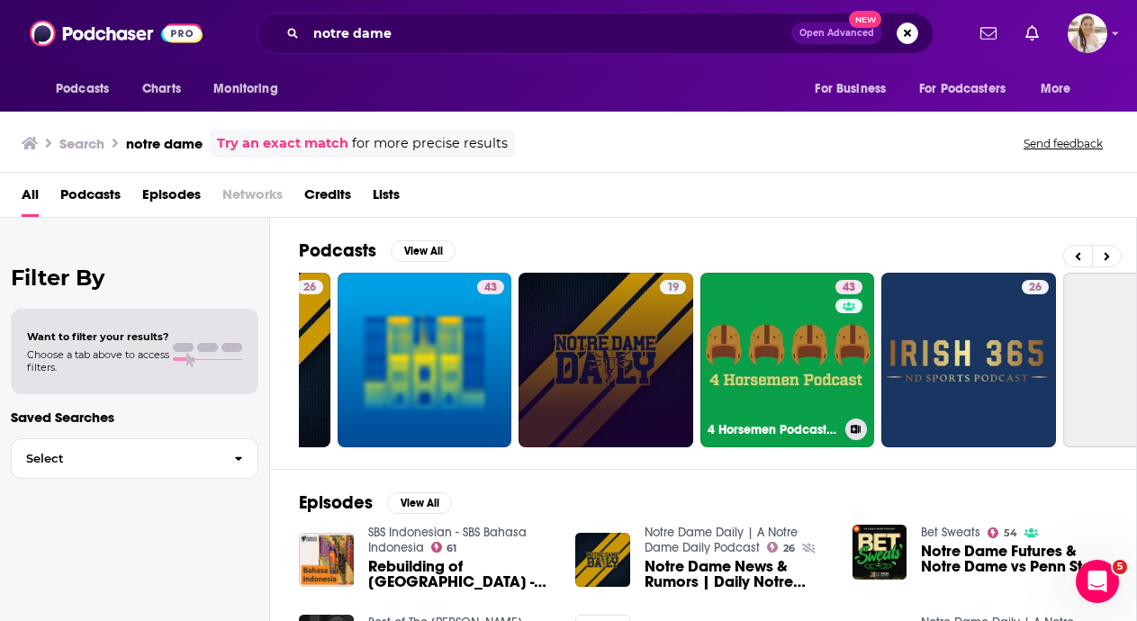
scroll to position [0, 261]
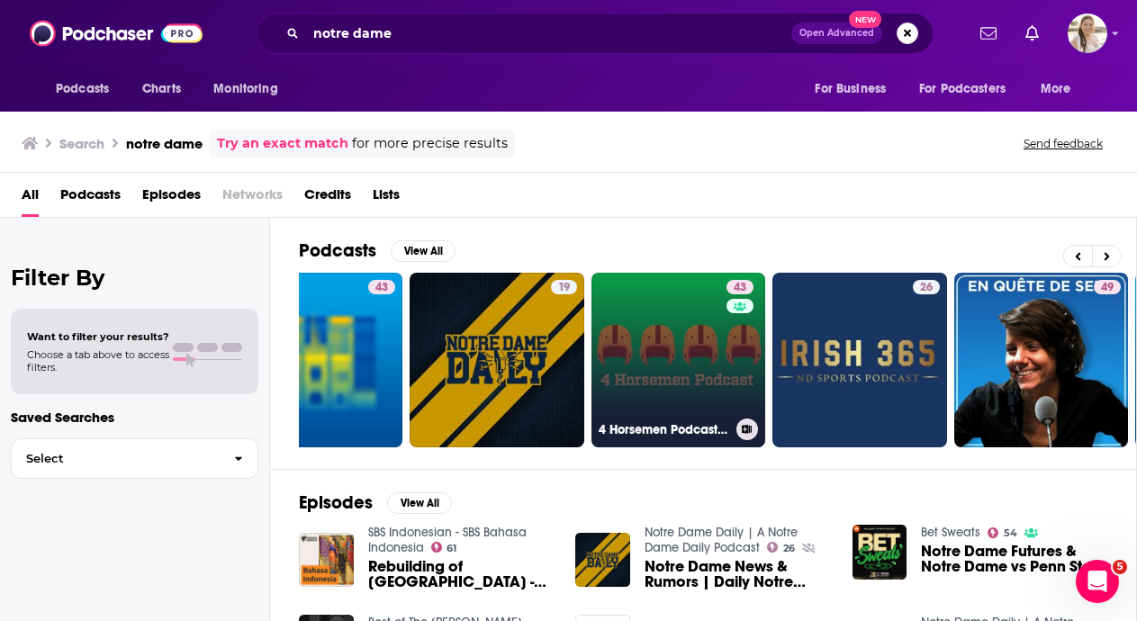
click at [702, 359] on link "43 4 Horsemen Podcast: Notre Dame Football" at bounding box center [679, 360] width 175 height 175
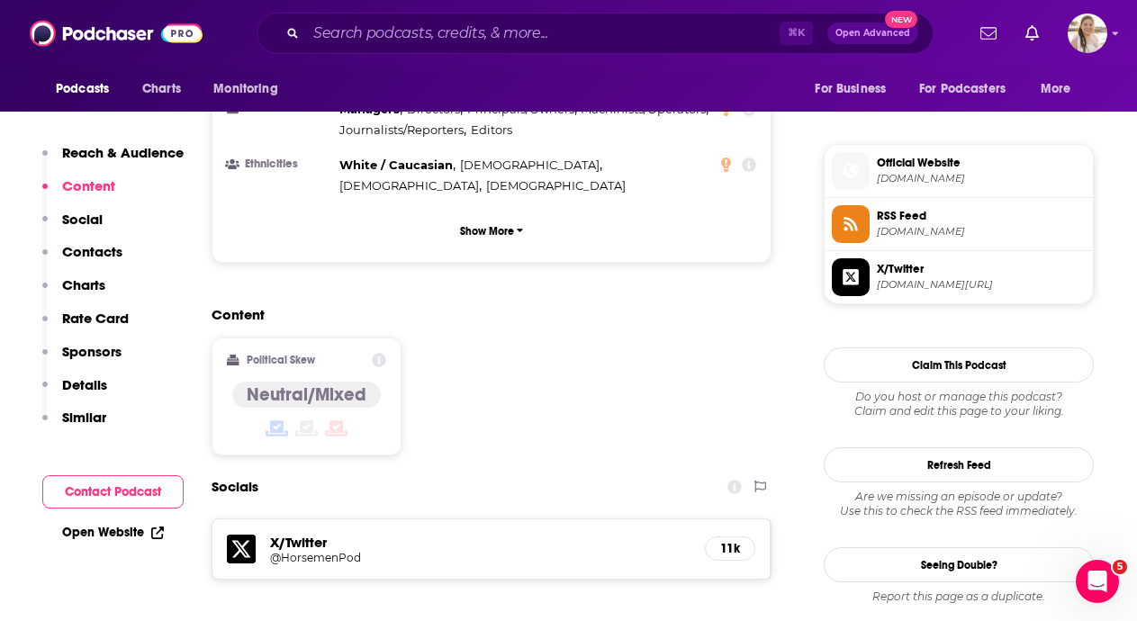
scroll to position [1447, 0]
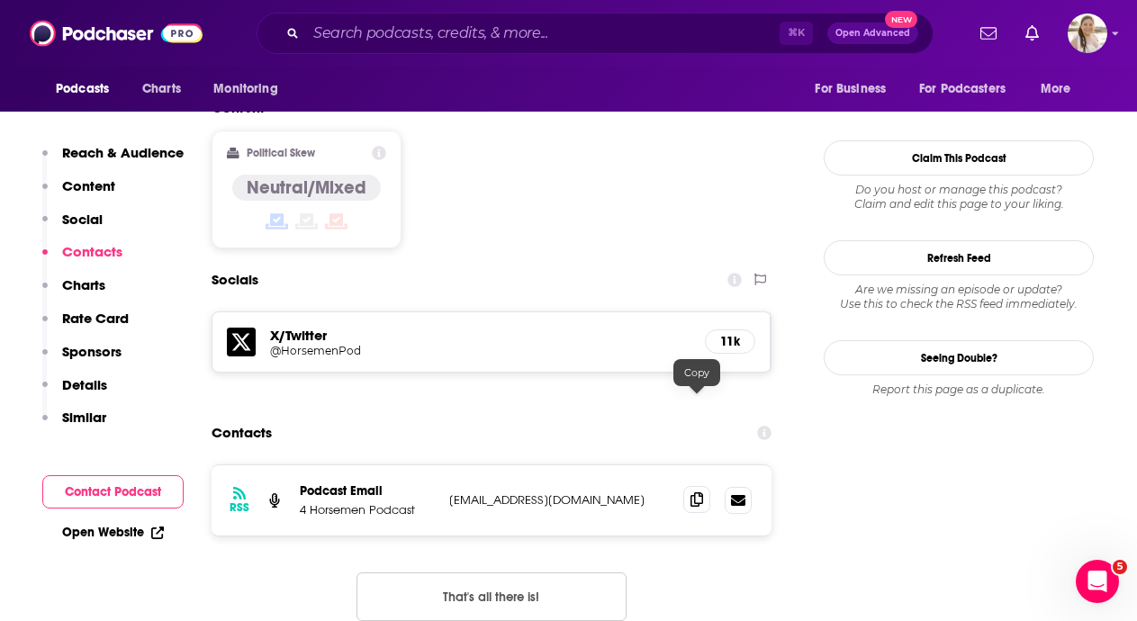
click at [699, 493] on icon at bounding box center [697, 500] width 13 height 14
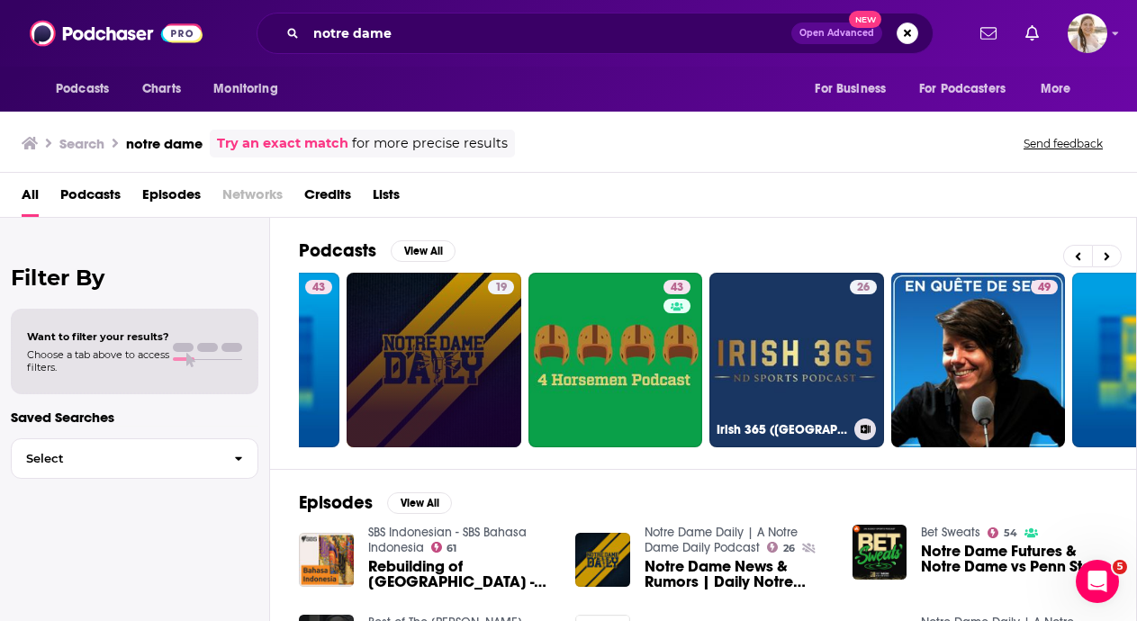
scroll to position [0, 366]
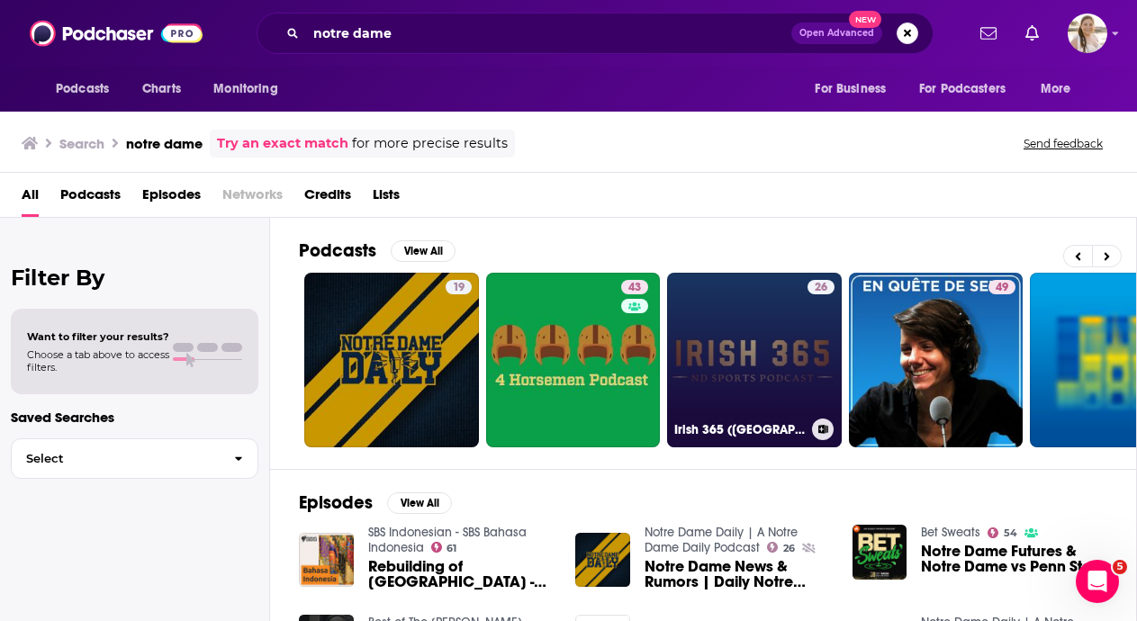
click at [790, 357] on link "26 Irish 365 ([GEOGRAPHIC_DATA])" at bounding box center [754, 360] width 175 height 175
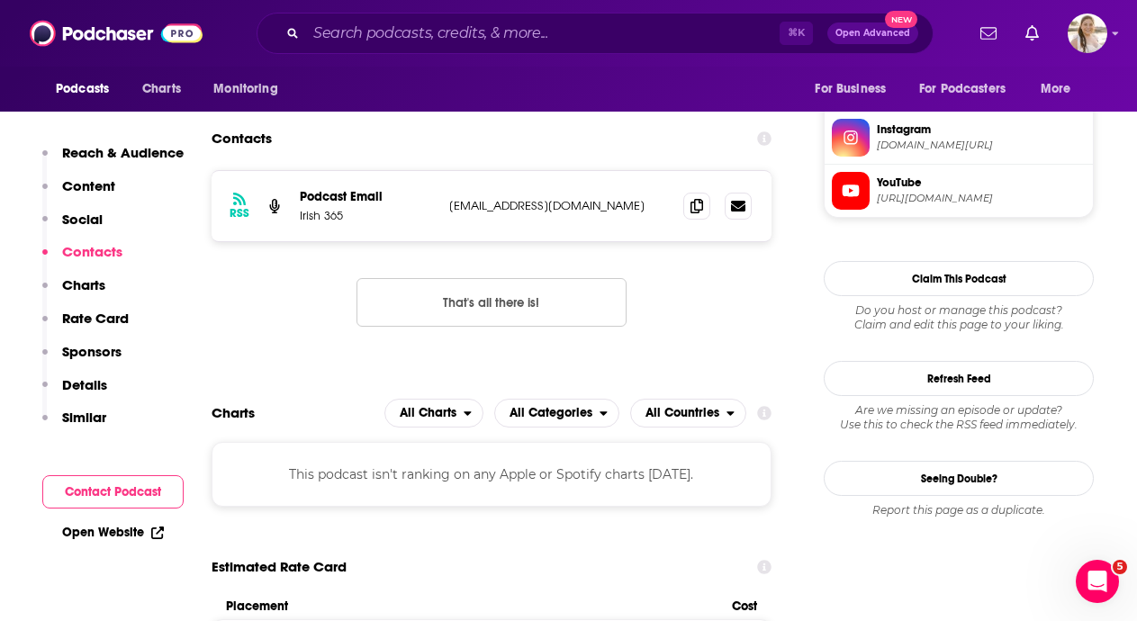
scroll to position [1396, 0]
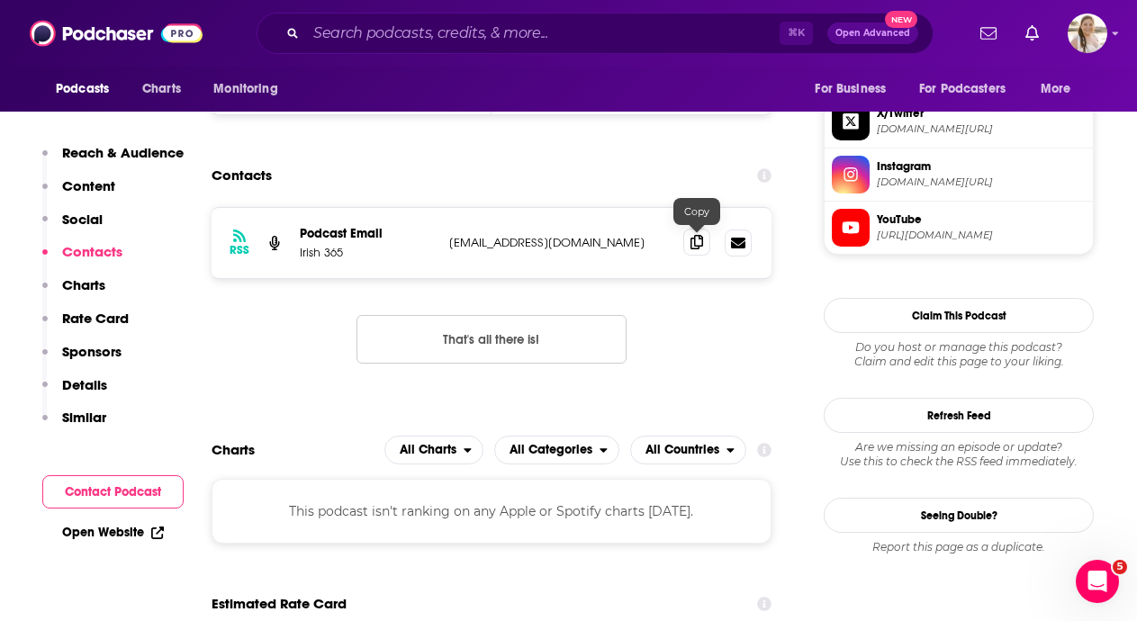
click at [695, 242] on icon at bounding box center [697, 242] width 13 height 14
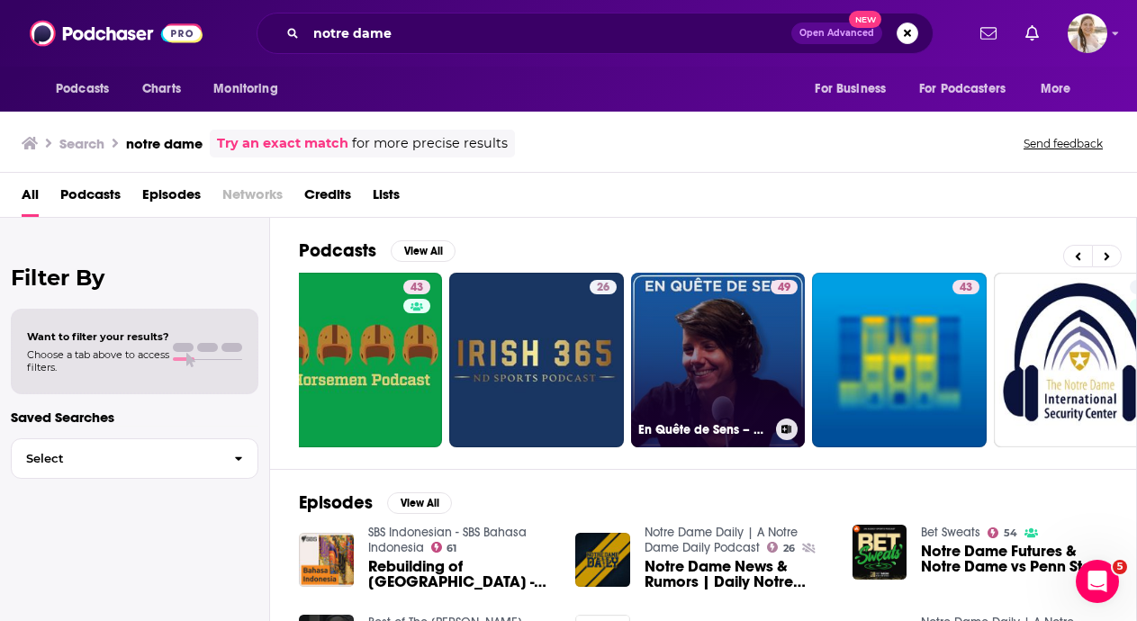
scroll to position [0, 816]
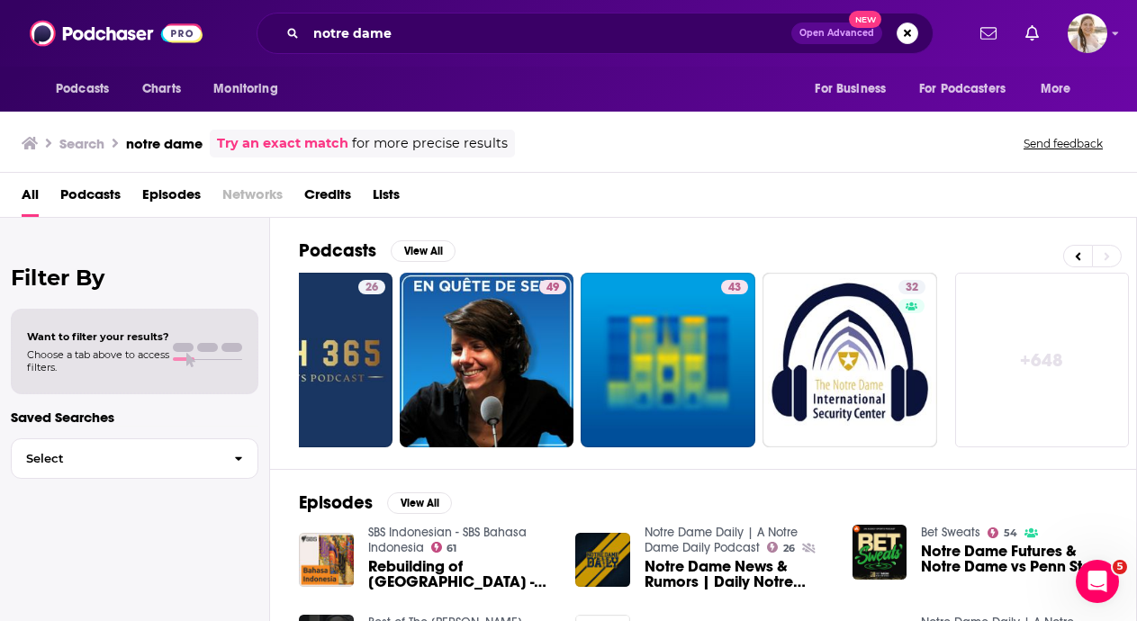
click at [1003, 384] on link "+ 648" at bounding box center [1042, 360] width 175 height 175
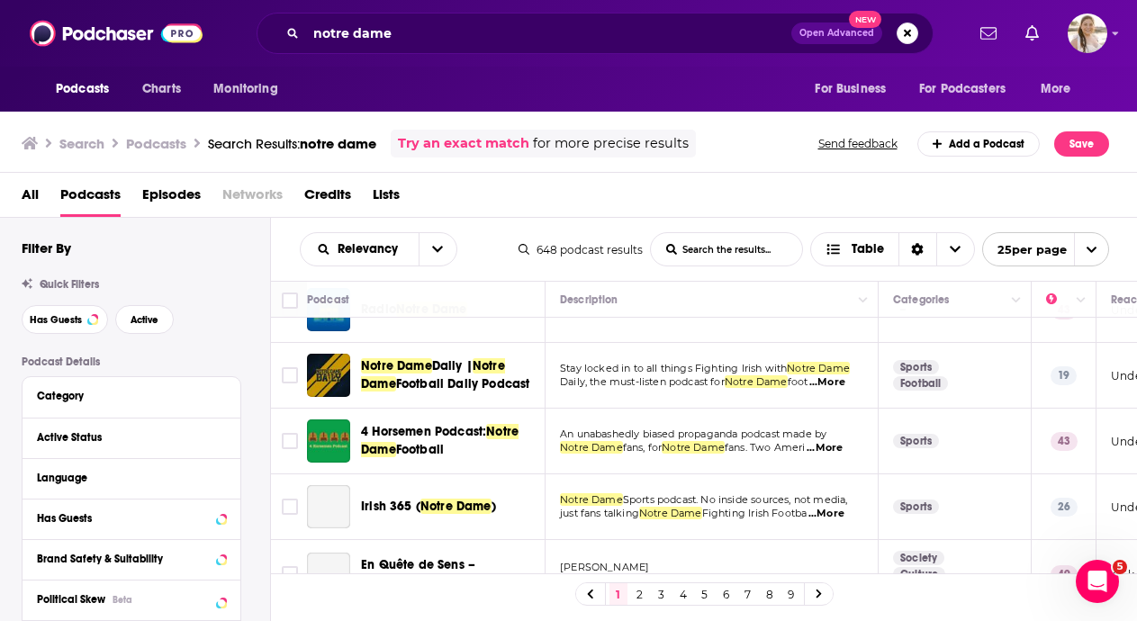
scroll to position [110, 0]
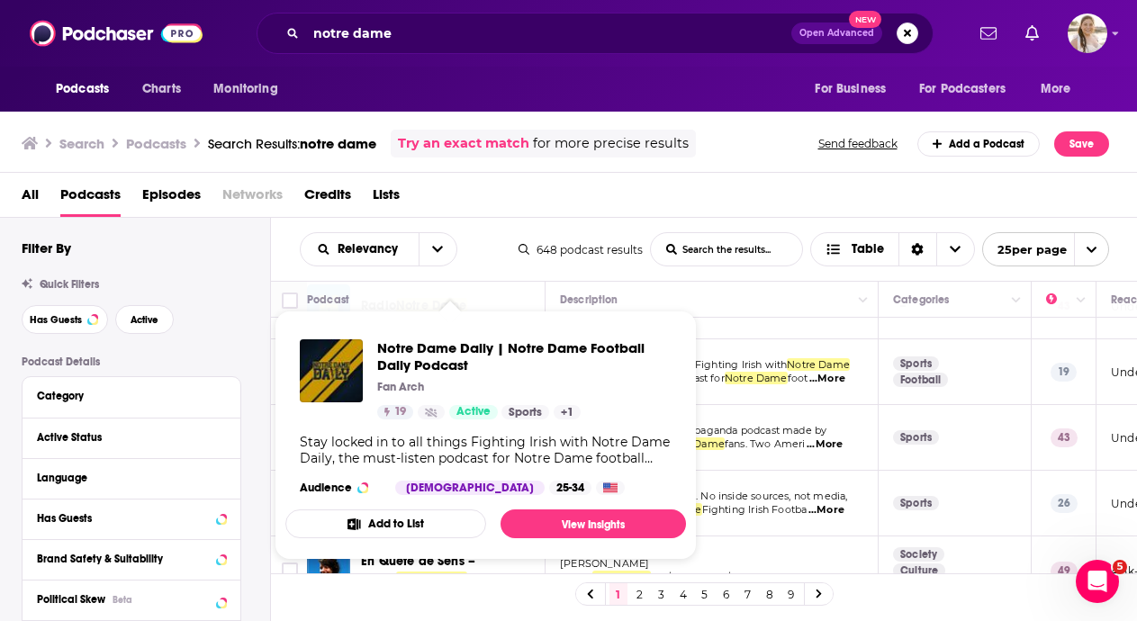
click at [779, 454] on td "An unabashedly biased propaganda podcast made by Notre Dame fans, for Notre Dam…" at bounding box center [712, 438] width 333 height 66
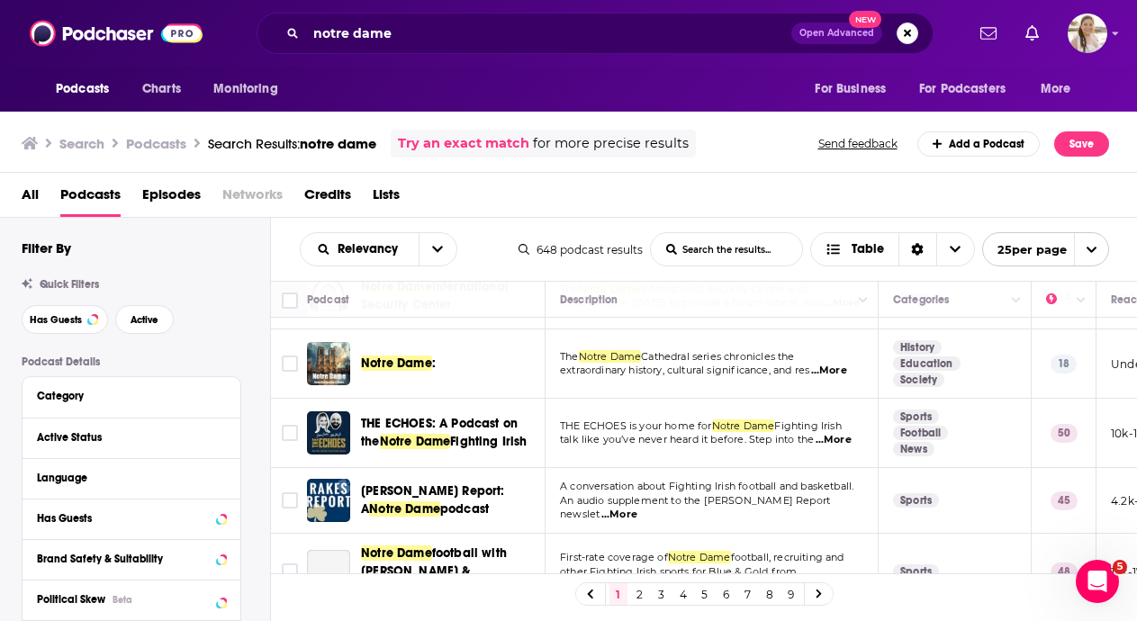
scroll to position [518, 0]
click at [470, 428] on span "THE ECHOES: A Podcast on the" at bounding box center [439, 432] width 157 height 33
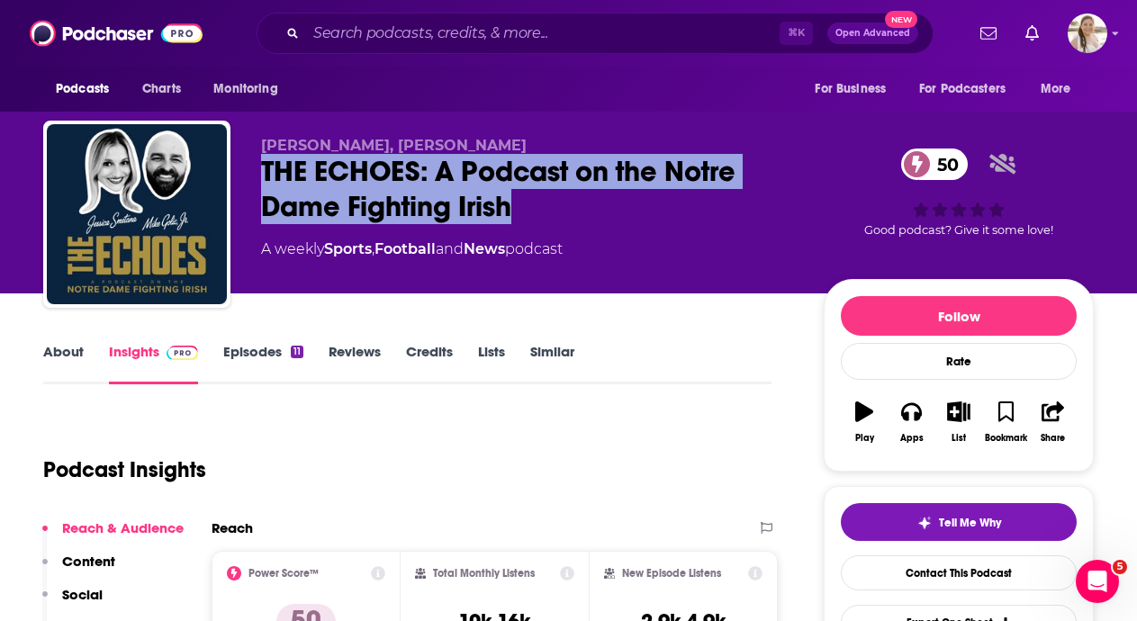
drag, startPoint x: 525, startPoint y: 203, endPoint x: 243, endPoint y: 165, distance: 284.4
click at [243, 164] on div "[PERSON_NAME], [PERSON_NAME] THE ECHOES: A Podcast on the Notre Dame Fighting I…" at bounding box center [568, 218] width 1051 height 194
copy h2 "THE ECHOES: A Podcast on the Notre Dame Fighting Irish"
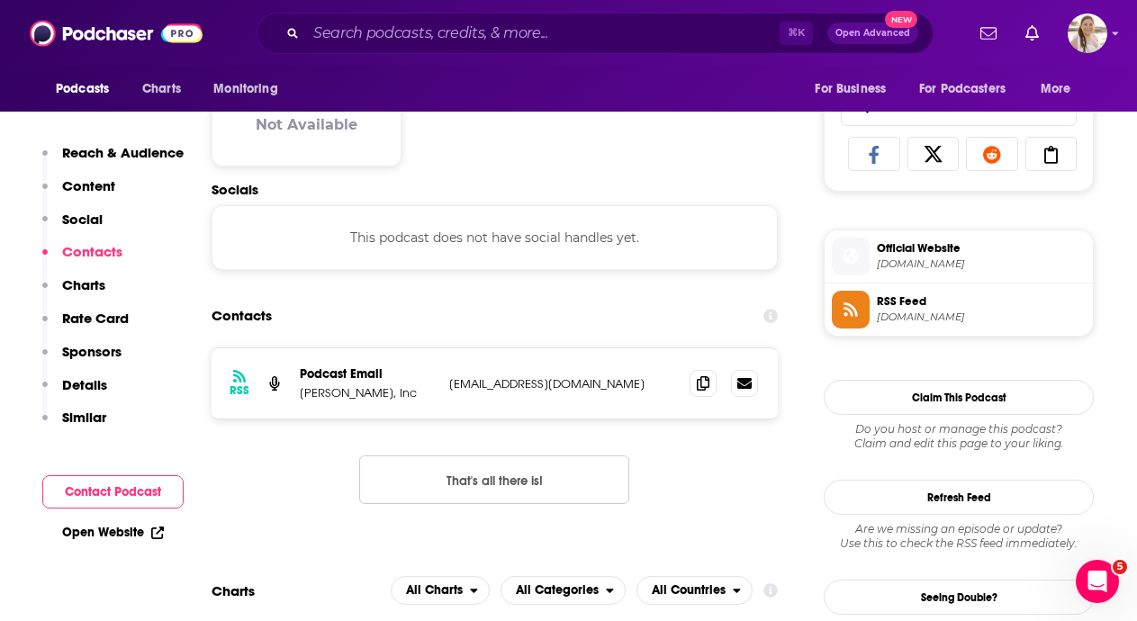
scroll to position [1251, 0]
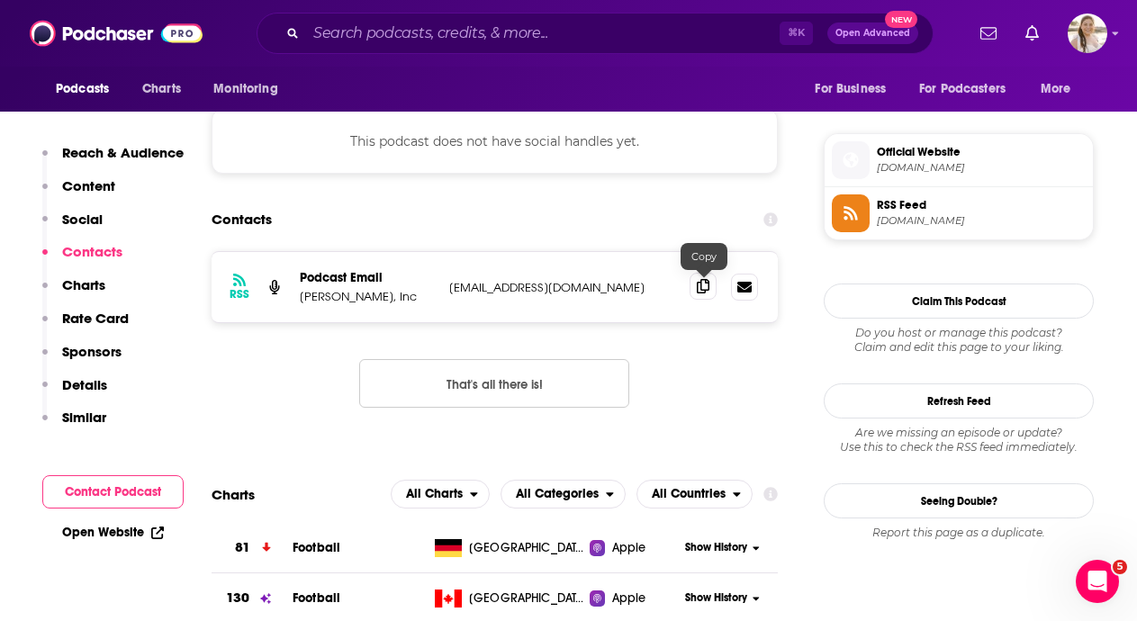
click at [701, 289] on icon at bounding box center [703, 286] width 13 height 14
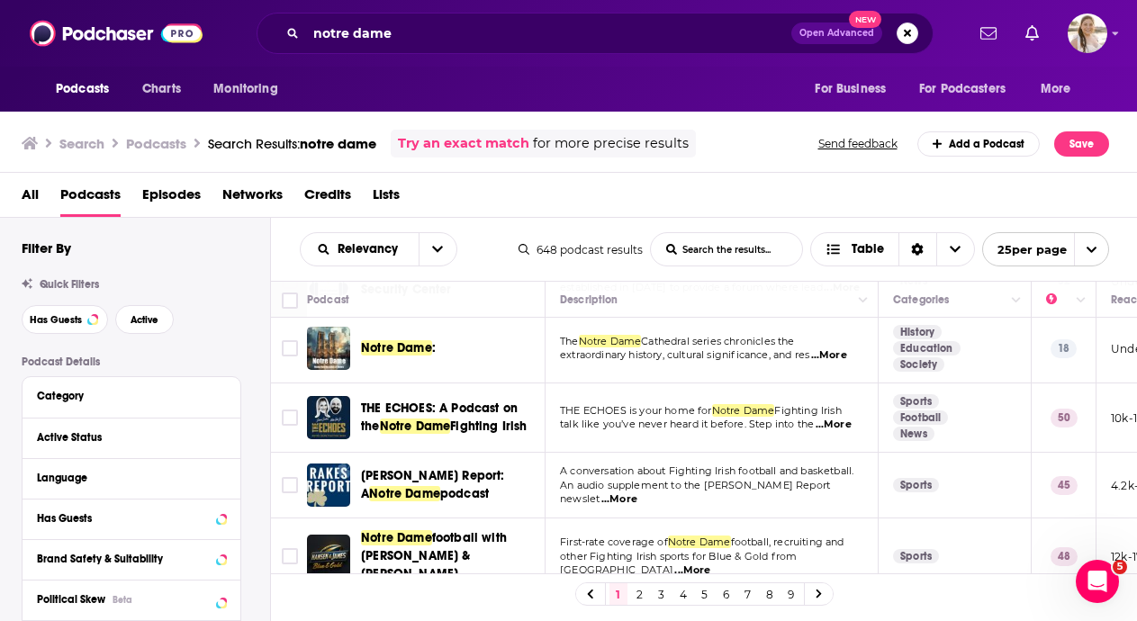
scroll to position [562, 0]
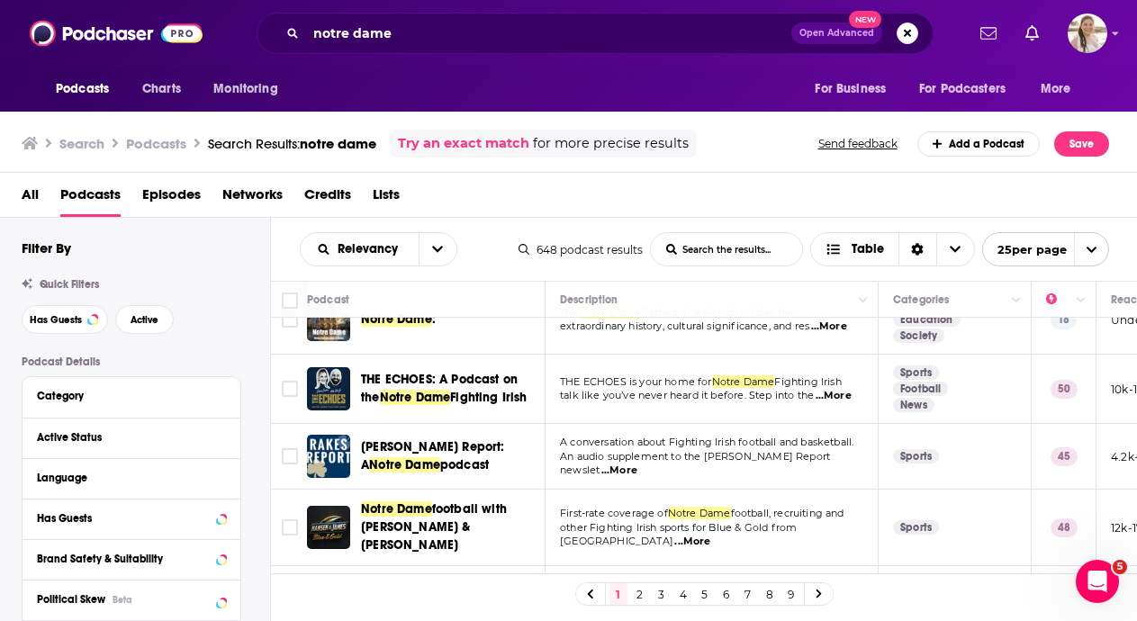
click at [425, 447] on div "Podcasts Charts Monitoring notre dame Open Advanced New For Business For Podcas…" at bounding box center [568, 310] width 1137 height 621
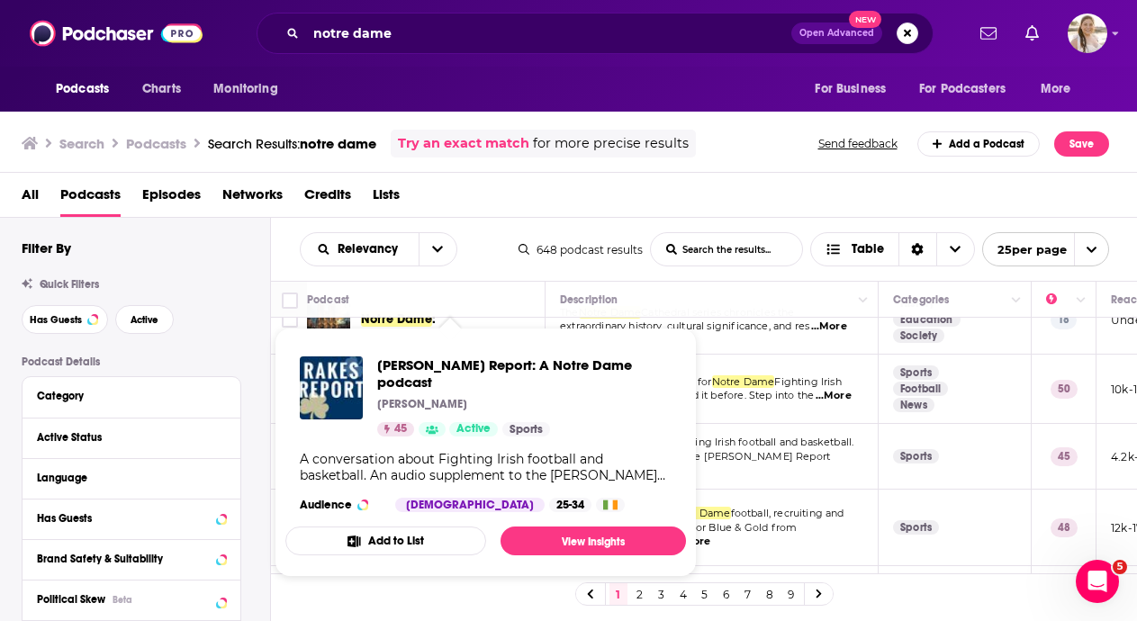
click at [779, 444] on span "A conversation about Fighting Irish football and basketball." at bounding box center [707, 442] width 294 height 13
click at [570, 531] on link "View Insights" at bounding box center [593, 541] width 185 height 29
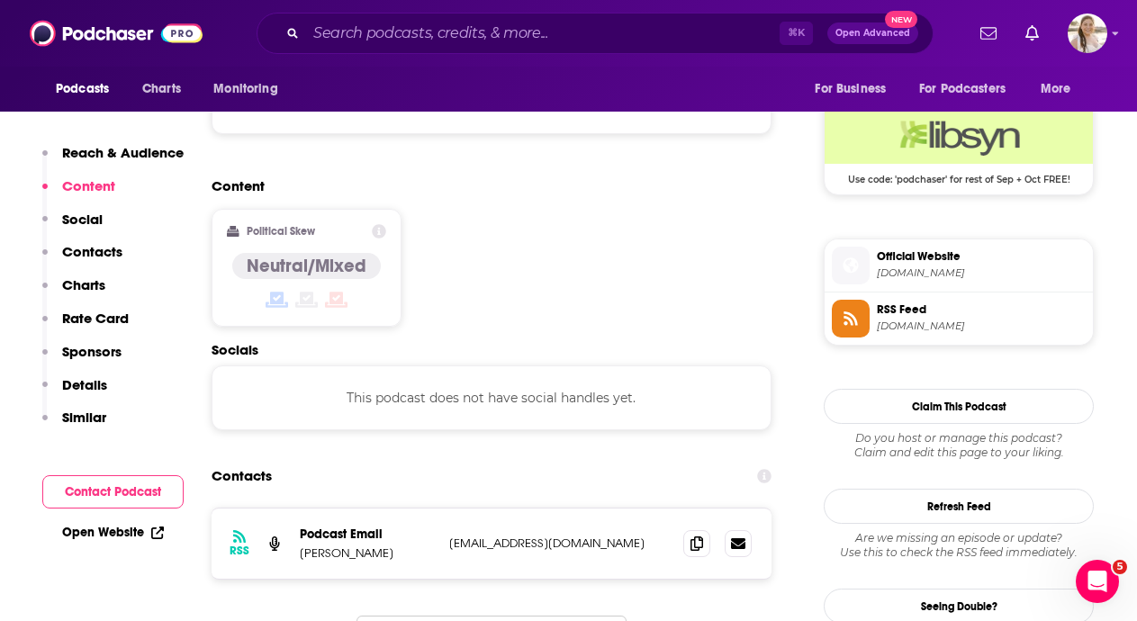
scroll to position [1311, 0]
click at [695, 529] on span at bounding box center [696, 542] width 27 height 27
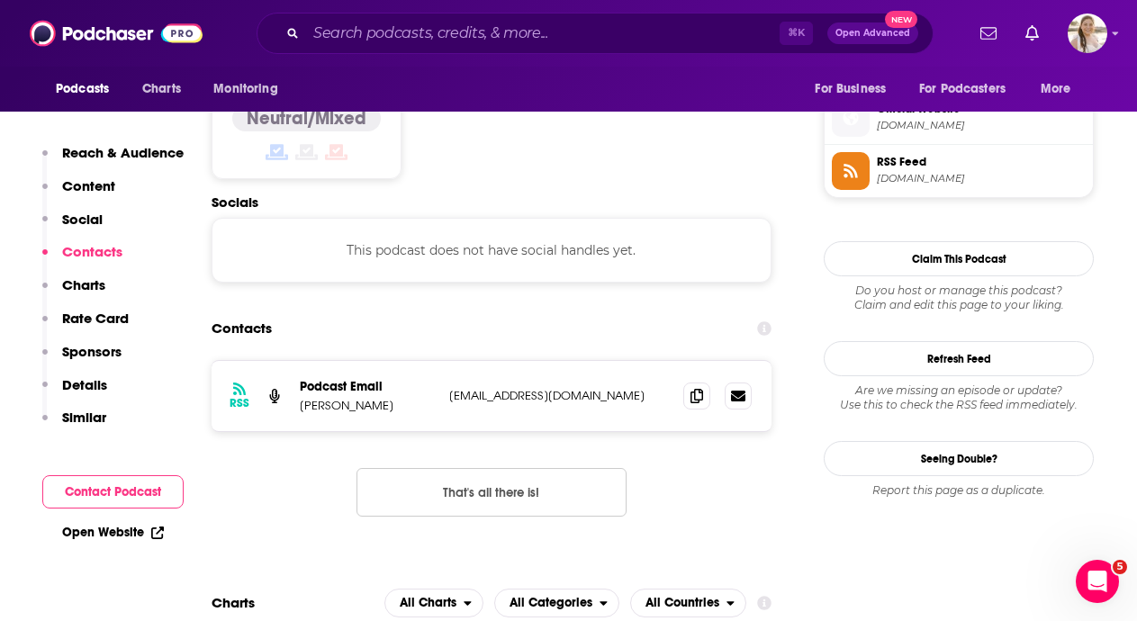
scroll to position [1488, 0]
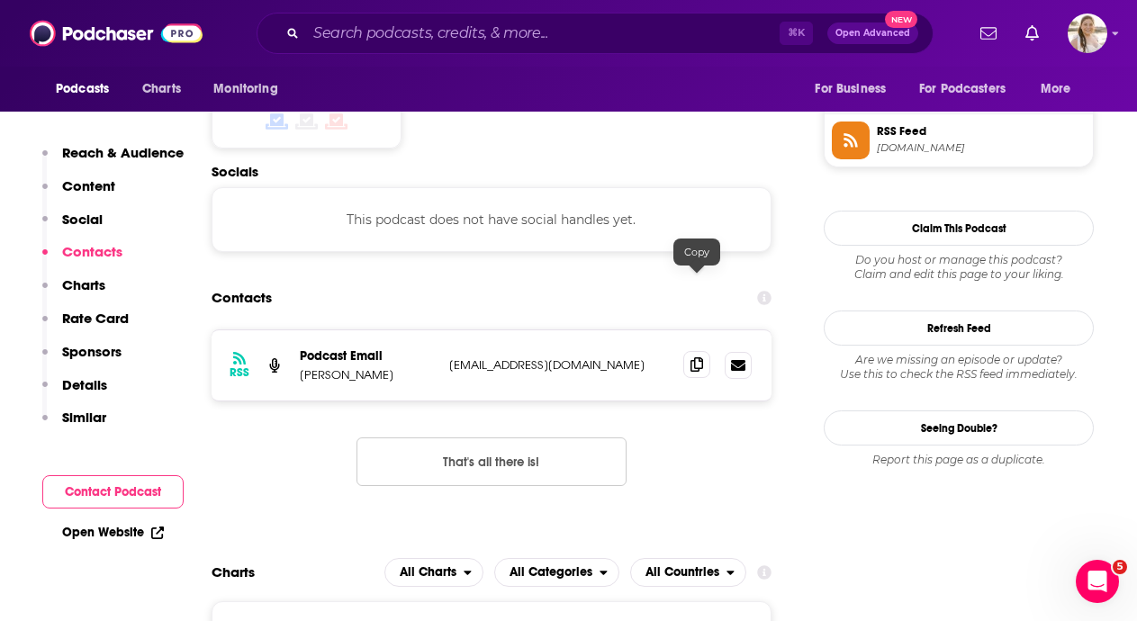
click at [697, 357] on icon at bounding box center [697, 364] width 13 height 14
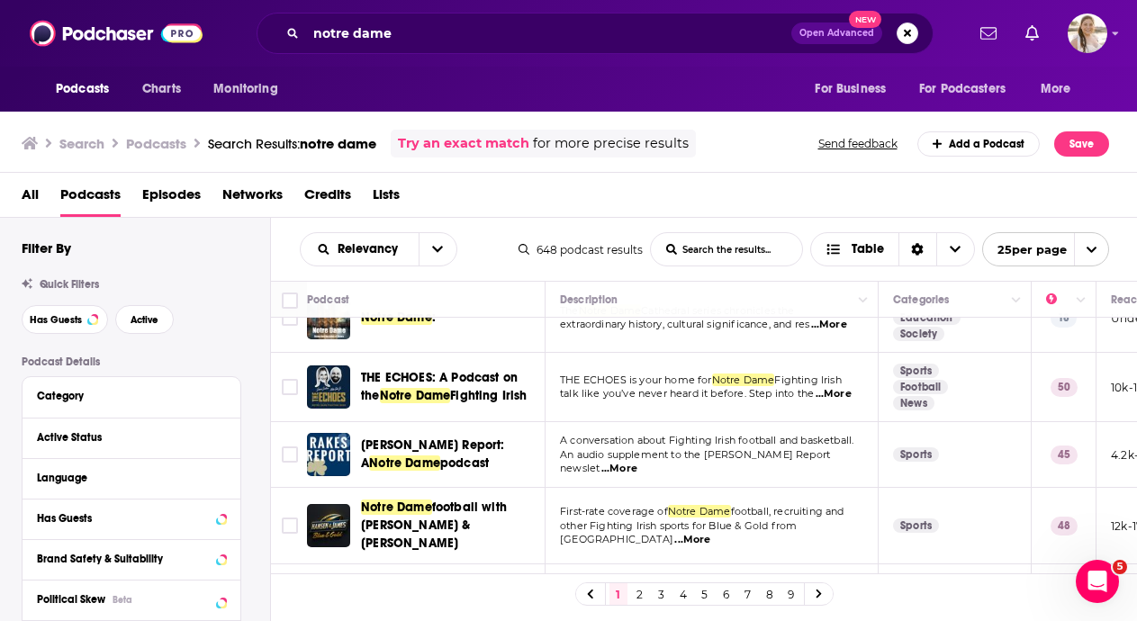
scroll to position [665, 0]
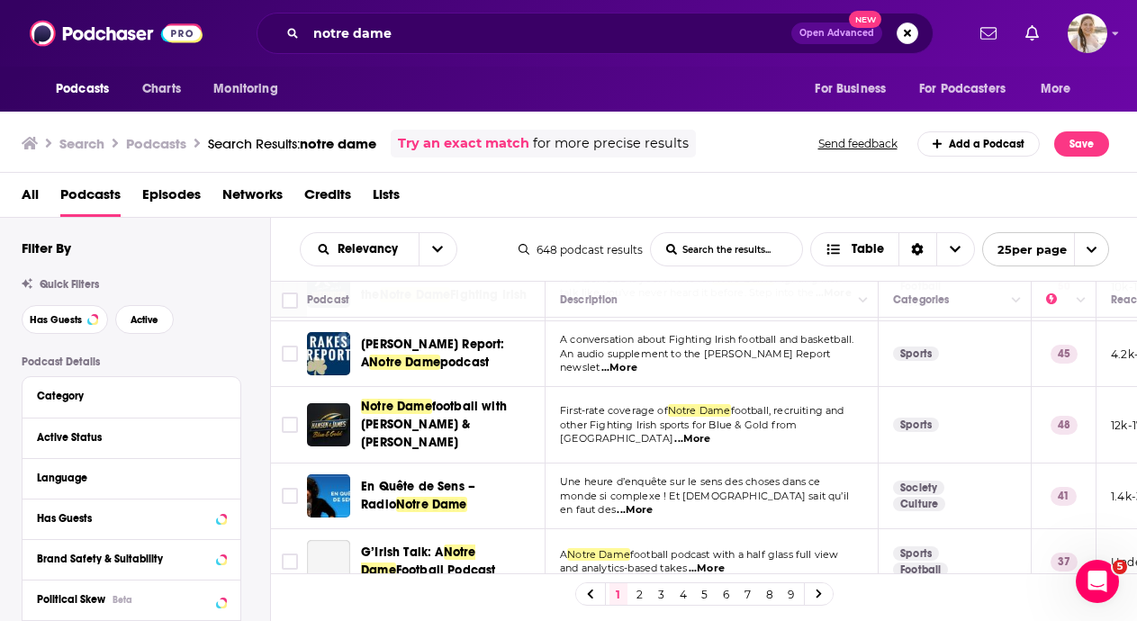
click at [502, 407] on span "football with [PERSON_NAME] & [PERSON_NAME]" at bounding box center [434, 424] width 146 height 51
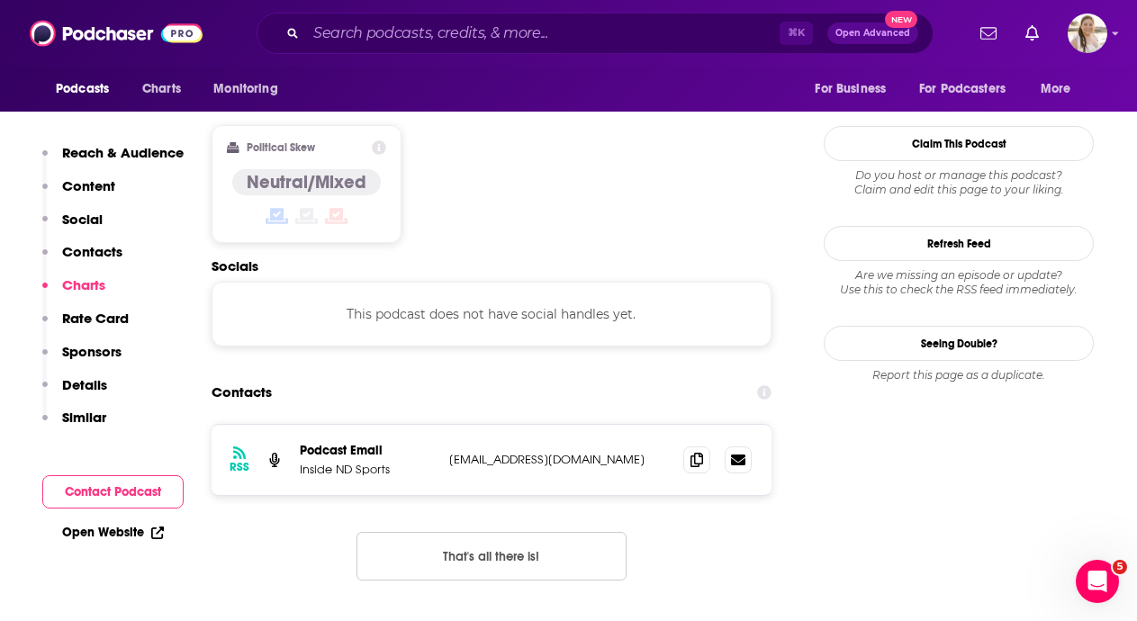
scroll to position [1358, 0]
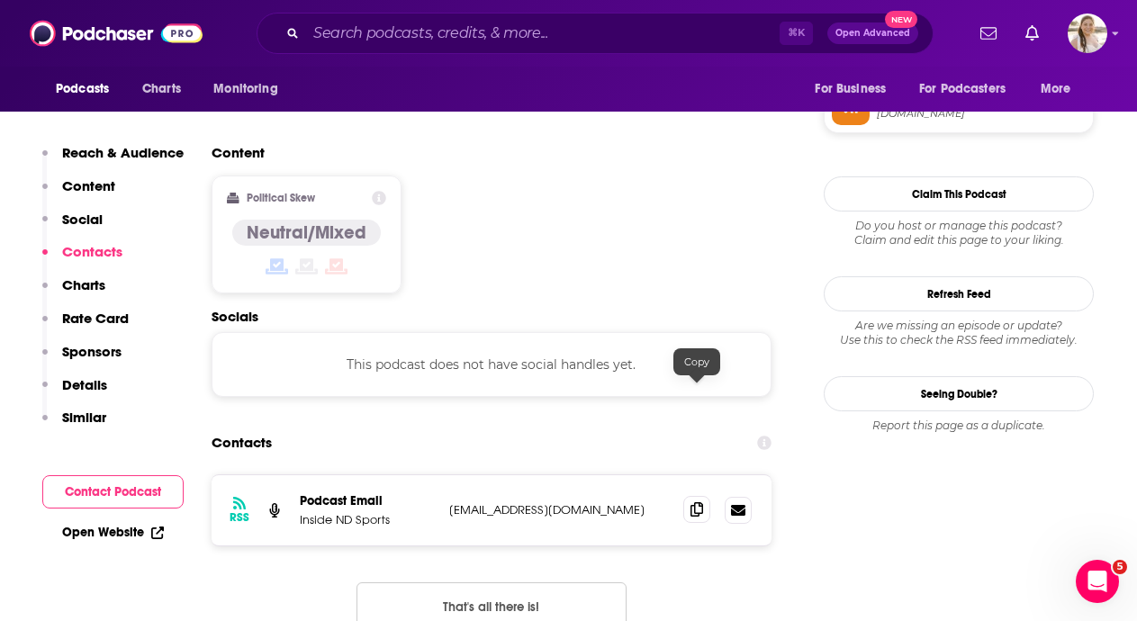
click at [698, 502] on icon at bounding box center [697, 509] width 13 height 14
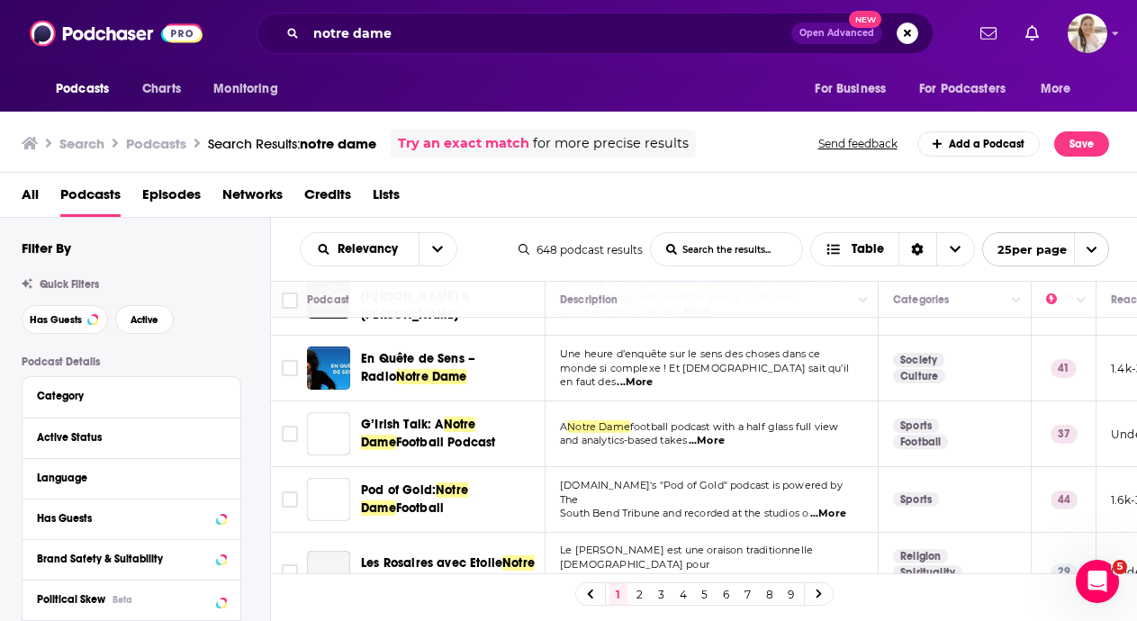
scroll to position [796, 0]
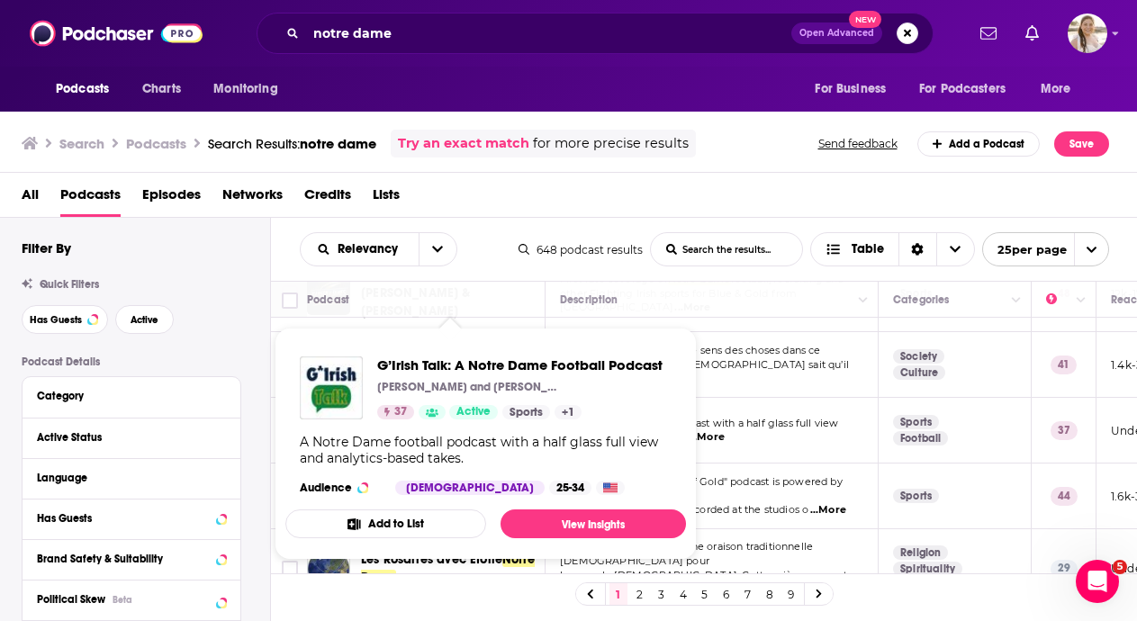
click at [804, 430] on p "and analytics-based takes ...More" at bounding box center [711, 437] width 303 height 14
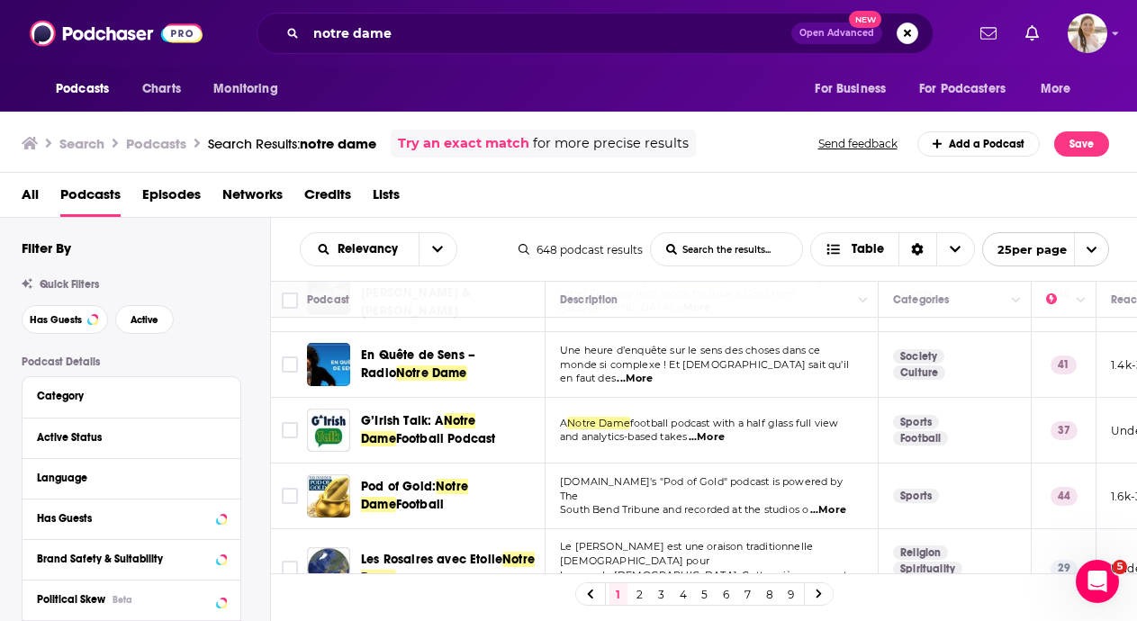
click at [462, 413] on div "Podcasts Charts Monitoring notre dame Open Advanced New For Business For Podcas…" at bounding box center [568, 310] width 1137 height 621
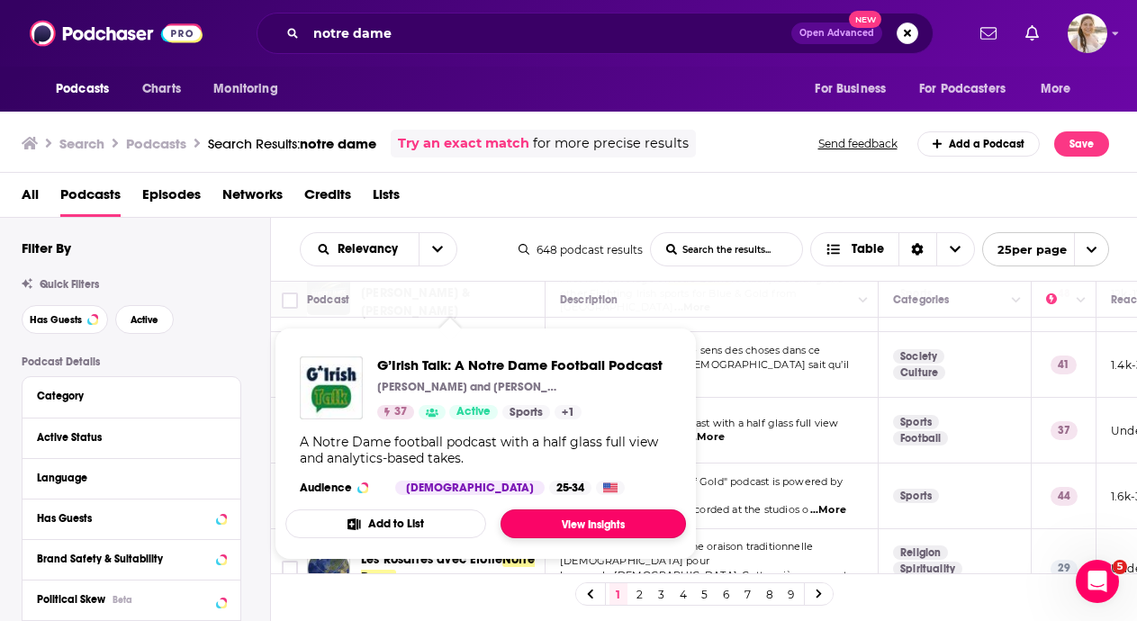
click at [626, 519] on link "View Insights" at bounding box center [593, 524] width 185 height 29
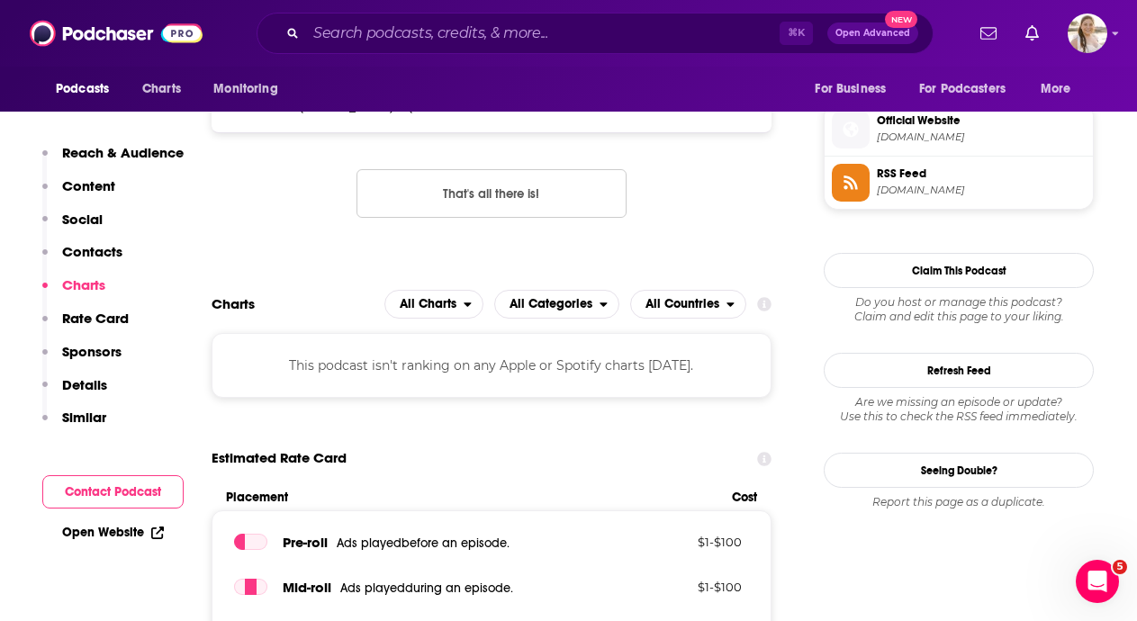
scroll to position [1226, 0]
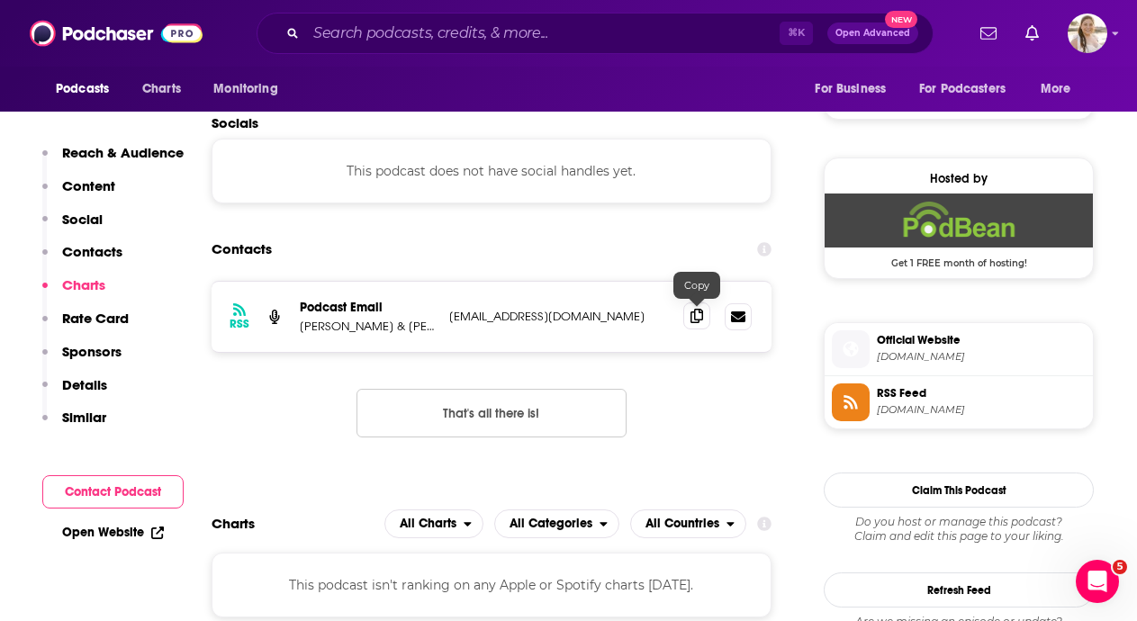
click at [700, 313] on icon at bounding box center [697, 316] width 13 height 14
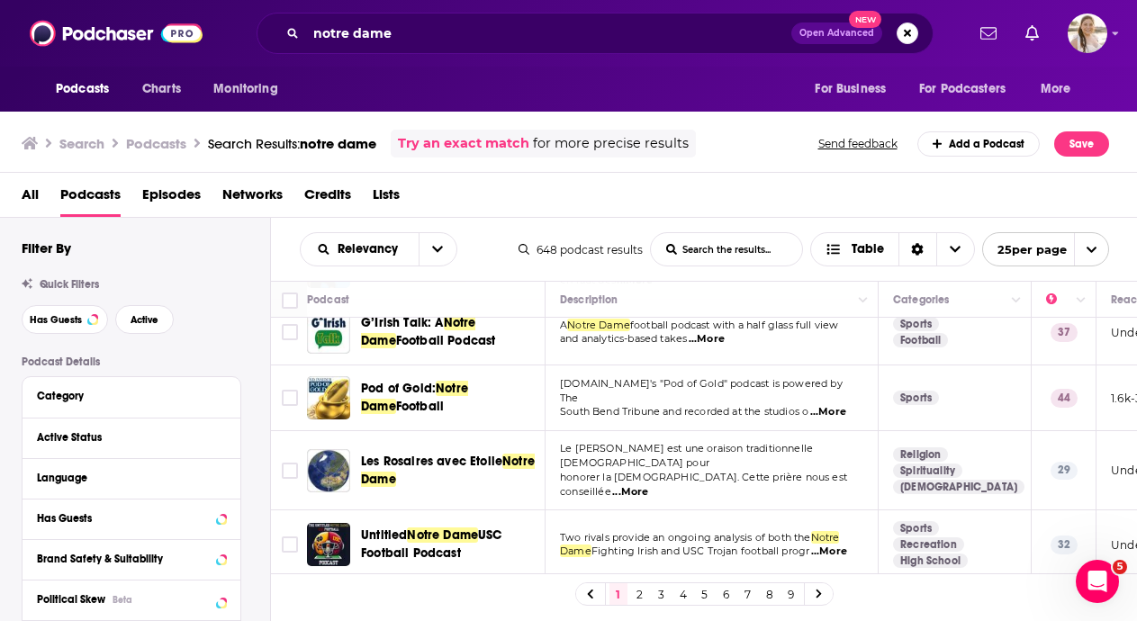
scroll to position [892, 0]
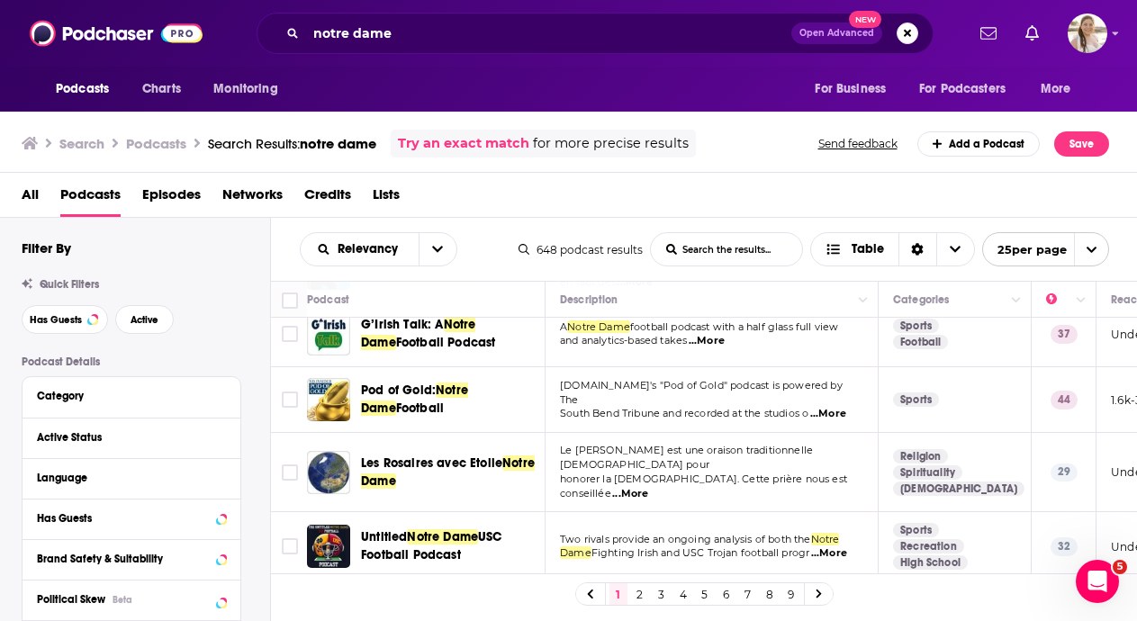
click at [465, 379] on div "Podcasts Charts Monitoring notre dame Open Advanced New For Business For Podcas…" at bounding box center [568, 310] width 1137 height 621
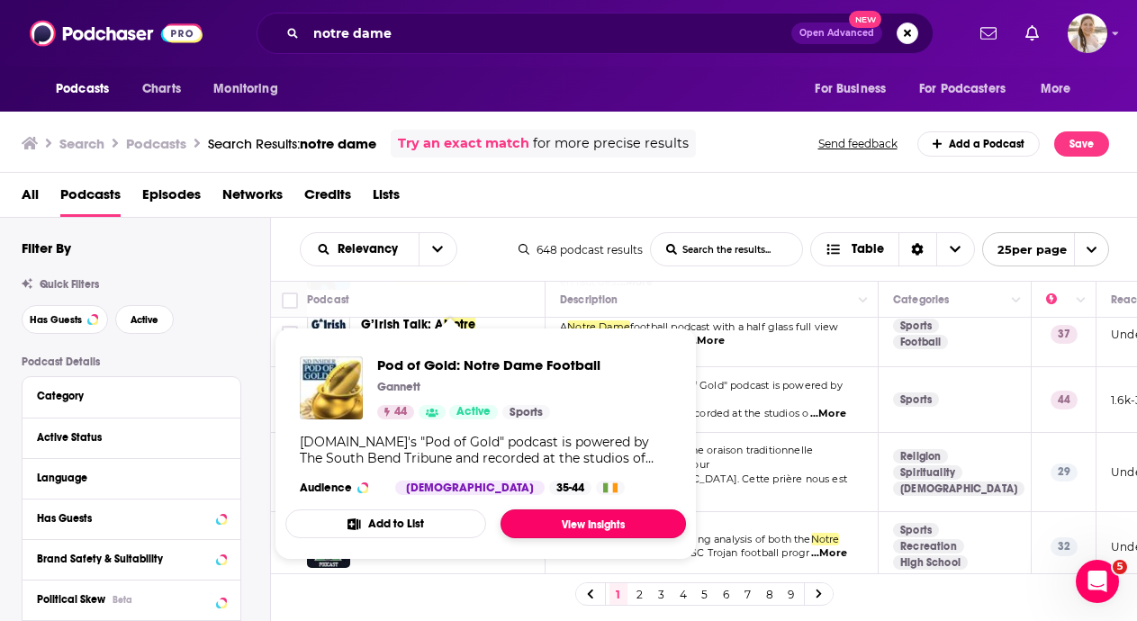
click at [609, 527] on link "View Insights" at bounding box center [593, 524] width 185 height 29
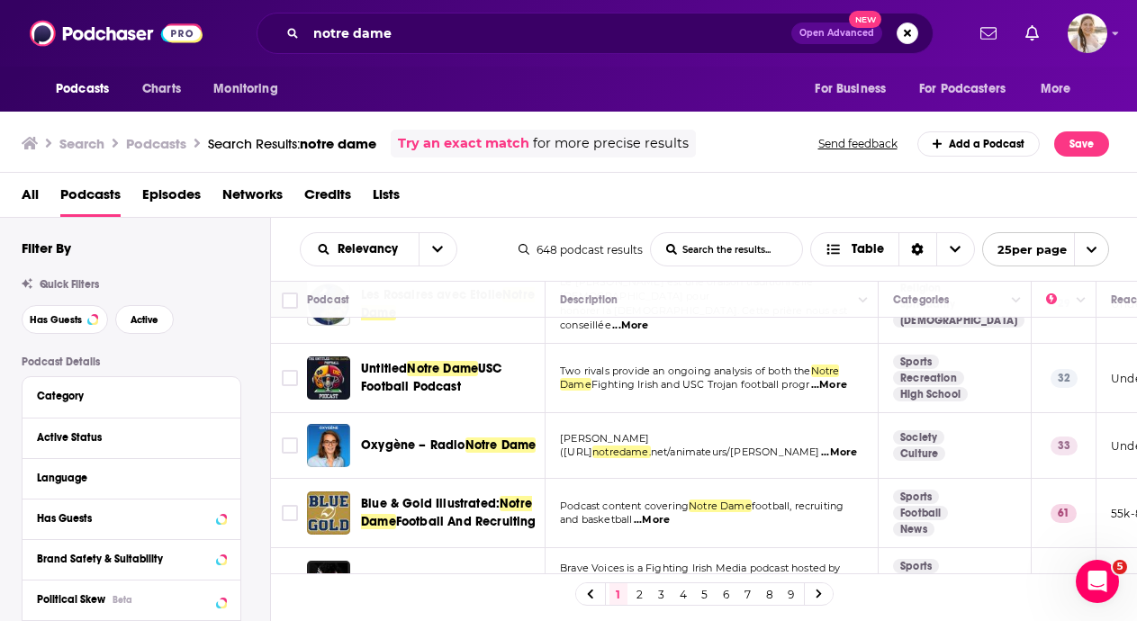
scroll to position [1047, 0]
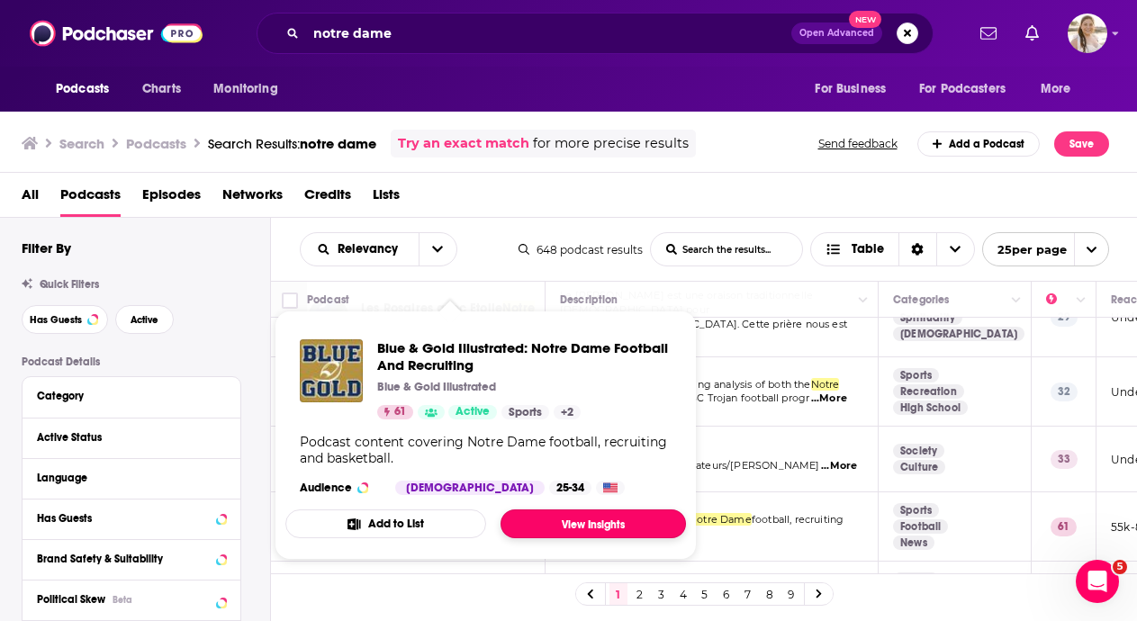
click at [577, 520] on link "View Insights" at bounding box center [593, 524] width 185 height 29
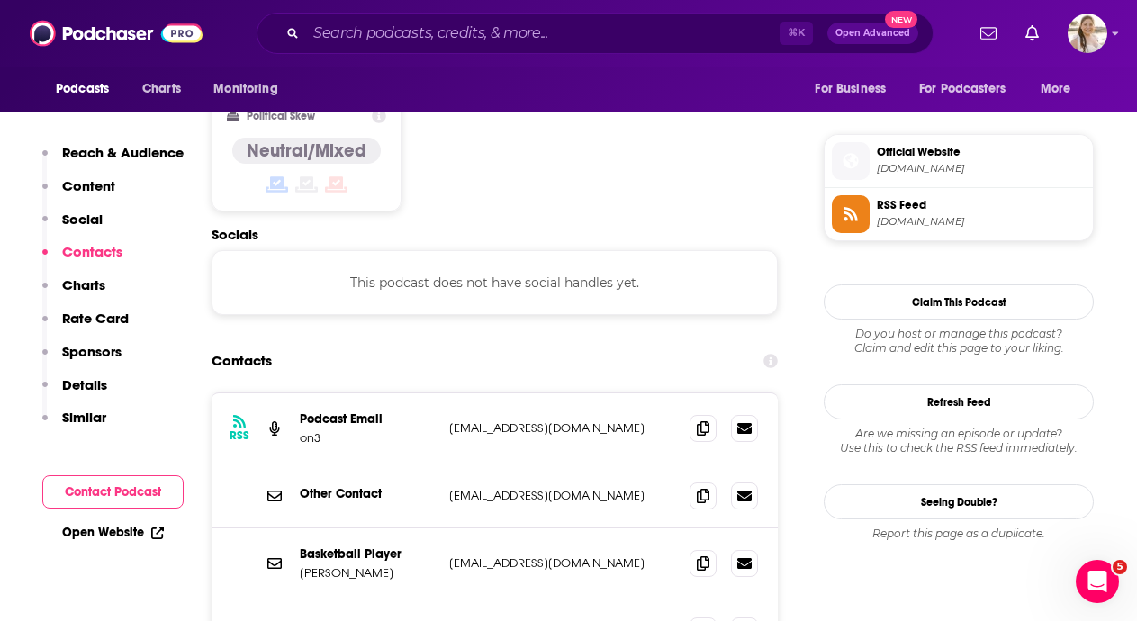
scroll to position [1111, 0]
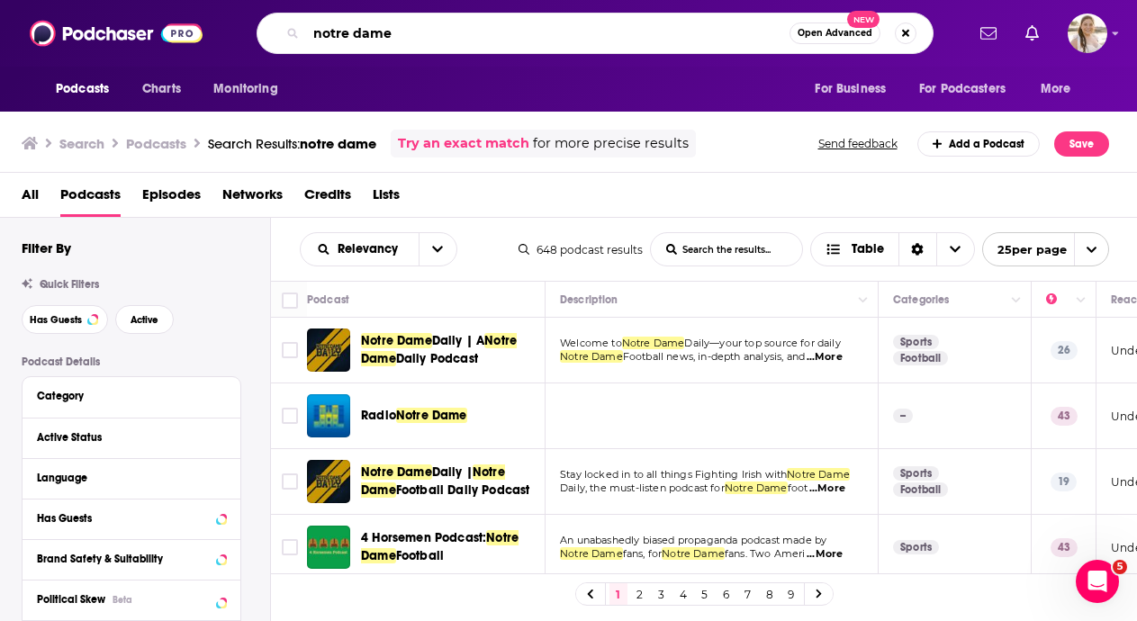
click at [490, 41] on input "notre dame" at bounding box center [548, 33] width 484 height 29
type input "[GEOGRAPHIC_DATA][US_STATE]"
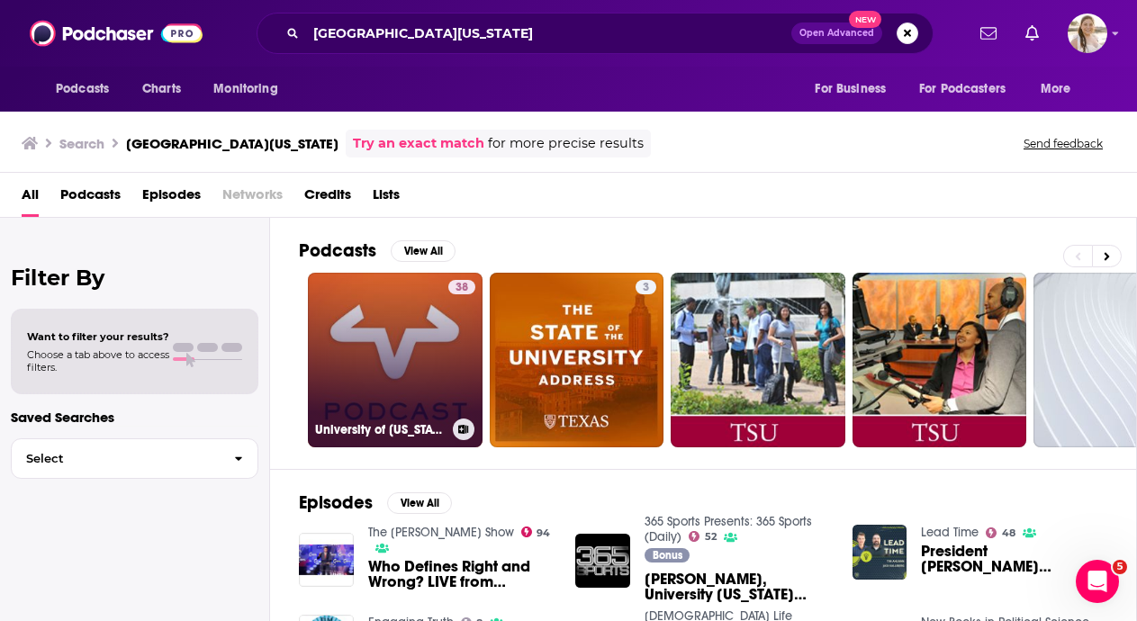
click at [438, 342] on link "38 University of [US_STATE] Press" at bounding box center [395, 360] width 175 height 175
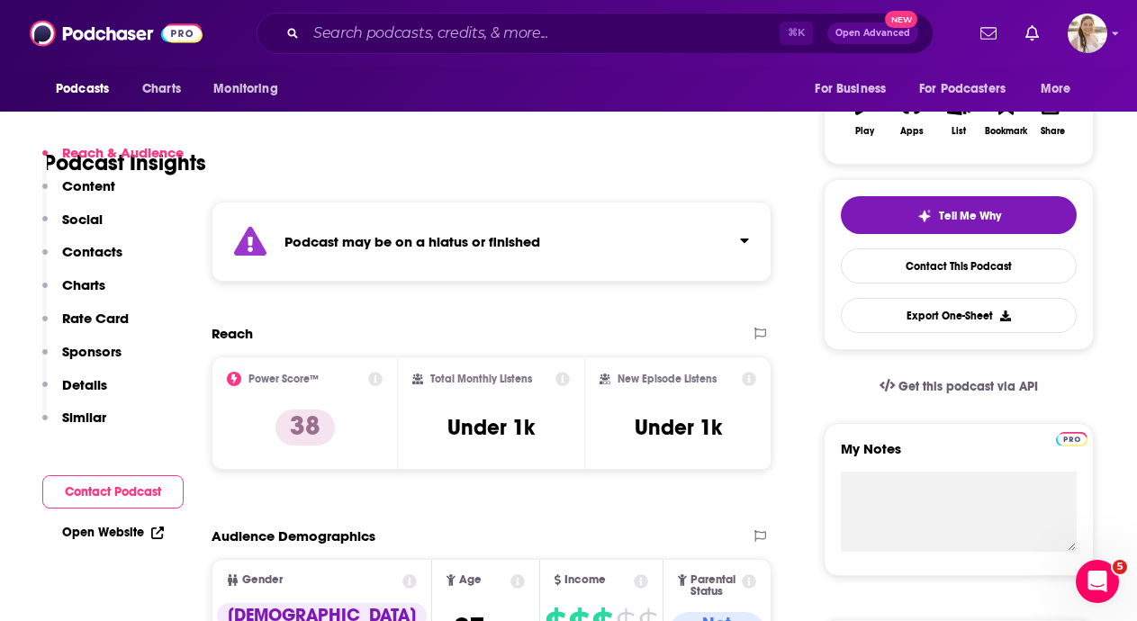
scroll to position [334, 0]
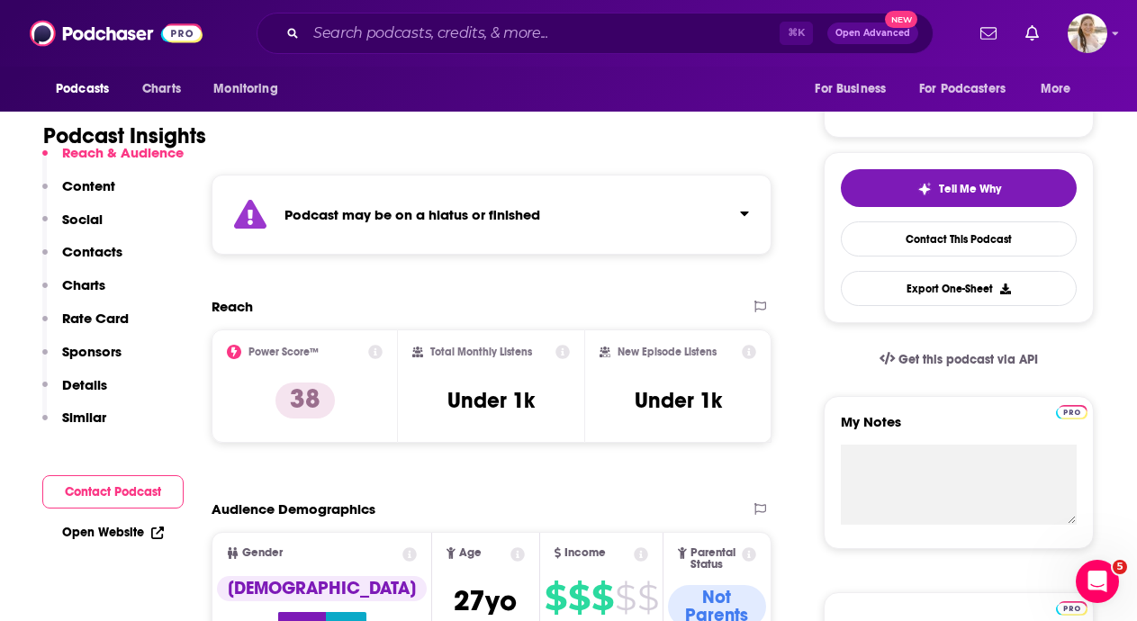
click at [521, 253] on div "Podcast may be on a hiatus or finished" at bounding box center [492, 215] width 560 height 80
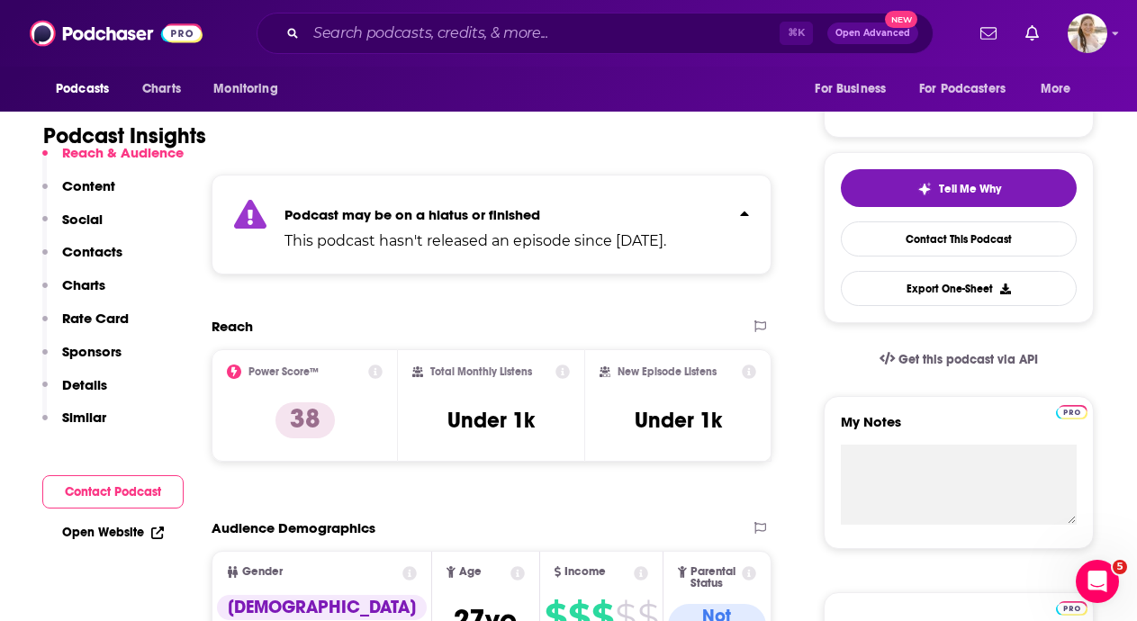
click at [521, 253] on div "Podcast may be on a hiatus or finished This podcast hasn't released an episode …" at bounding box center [492, 225] width 560 height 100
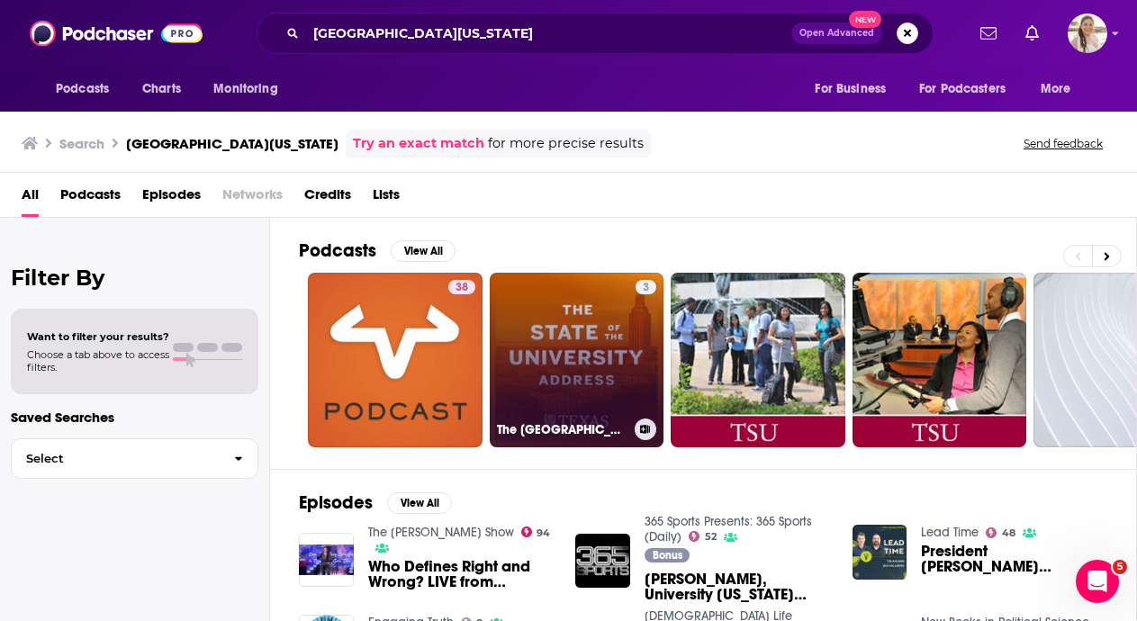
click at [525, 381] on link "3 The [GEOGRAPHIC_DATA][US_STATE] of the University Address" at bounding box center [577, 360] width 175 height 175
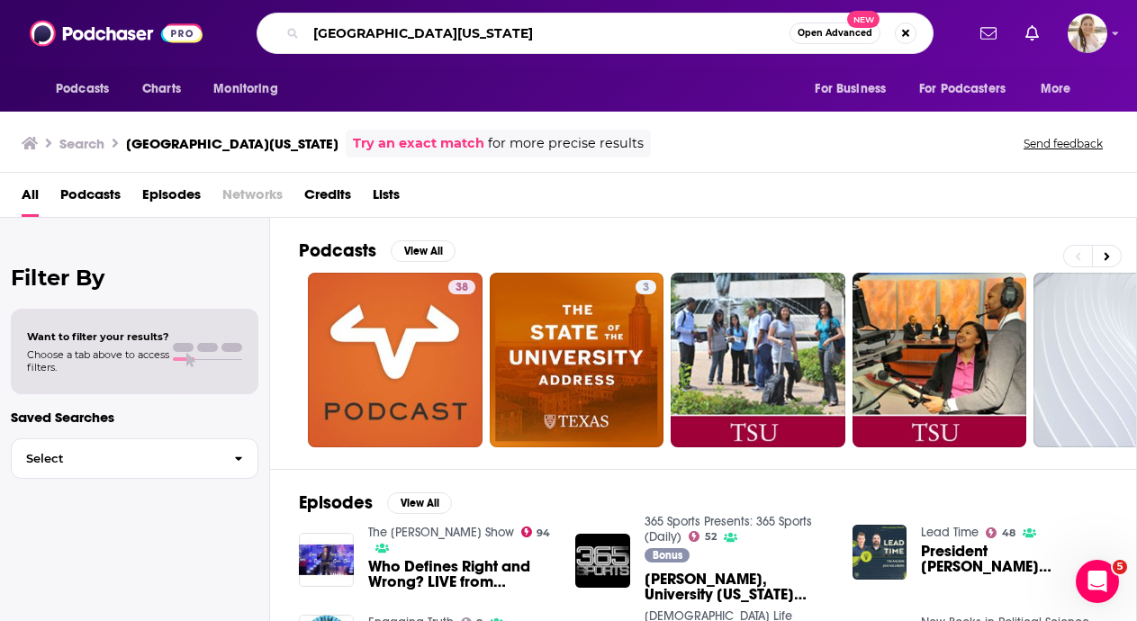
click at [703, 24] on input "[GEOGRAPHIC_DATA][US_STATE]" at bounding box center [548, 33] width 484 height 29
type input "the [PERSON_NAME] show"
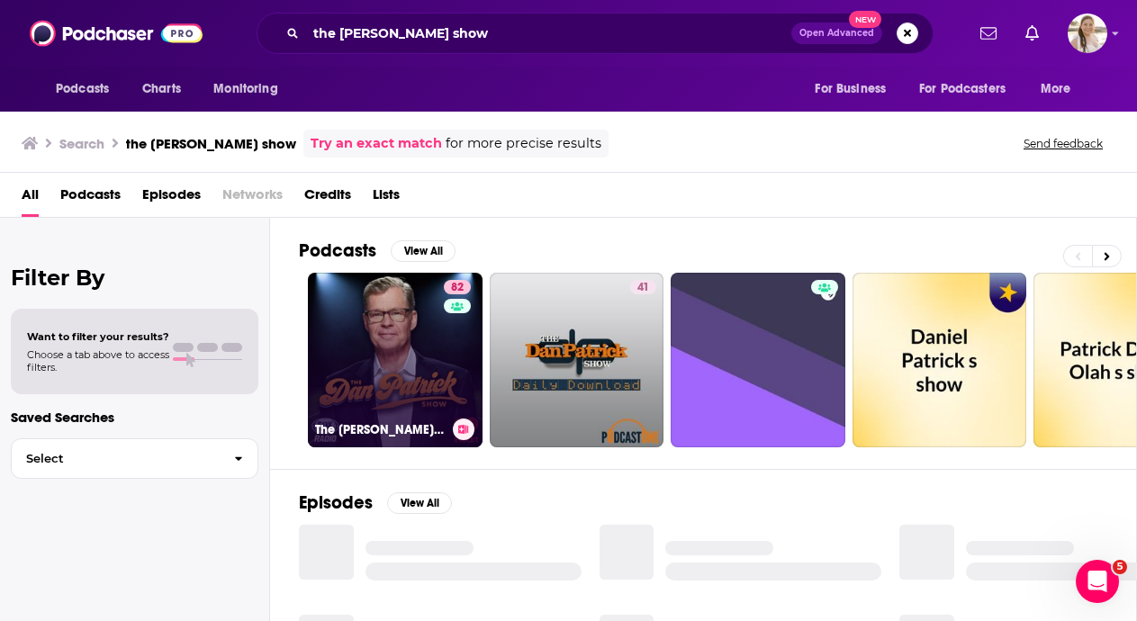
click at [439, 336] on link "82 The [PERSON_NAME] Show" at bounding box center [395, 360] width 175 height 175
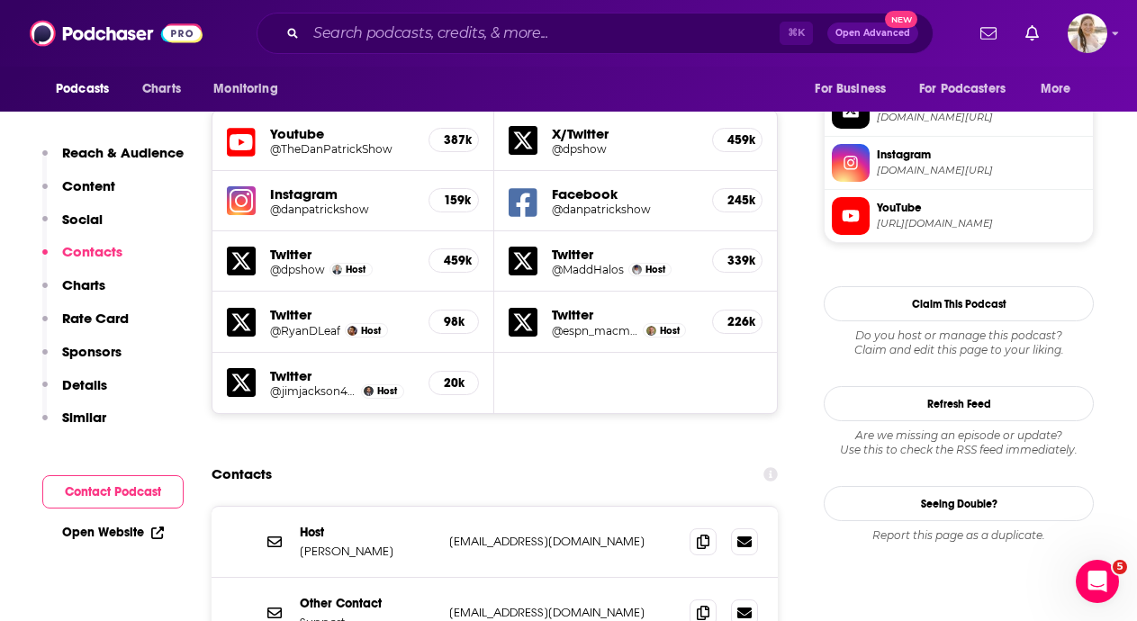
scroll to position [1624, 0]
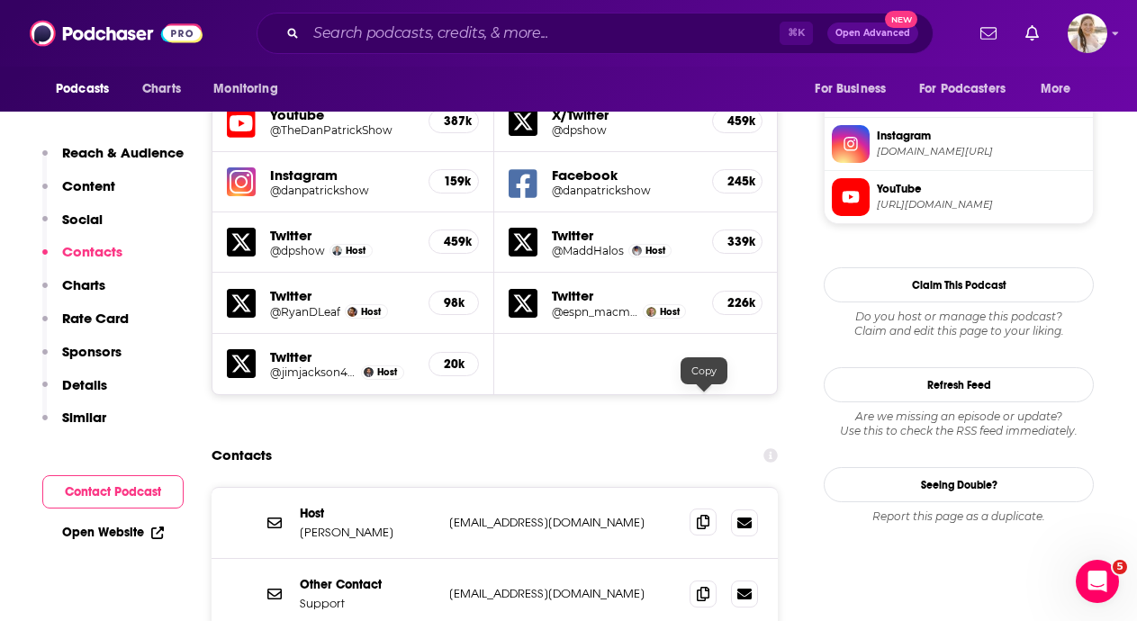
click at [705, 515] on icon at bounding box center [703, 522] width 13 height 14
click at [702, 515] on icon at bounding box center [703, 522] width 13 height 14
click at [519, 43] on input "Search podcasts, credits, & more..." at bounding box center [543, 33] width 474 height 29
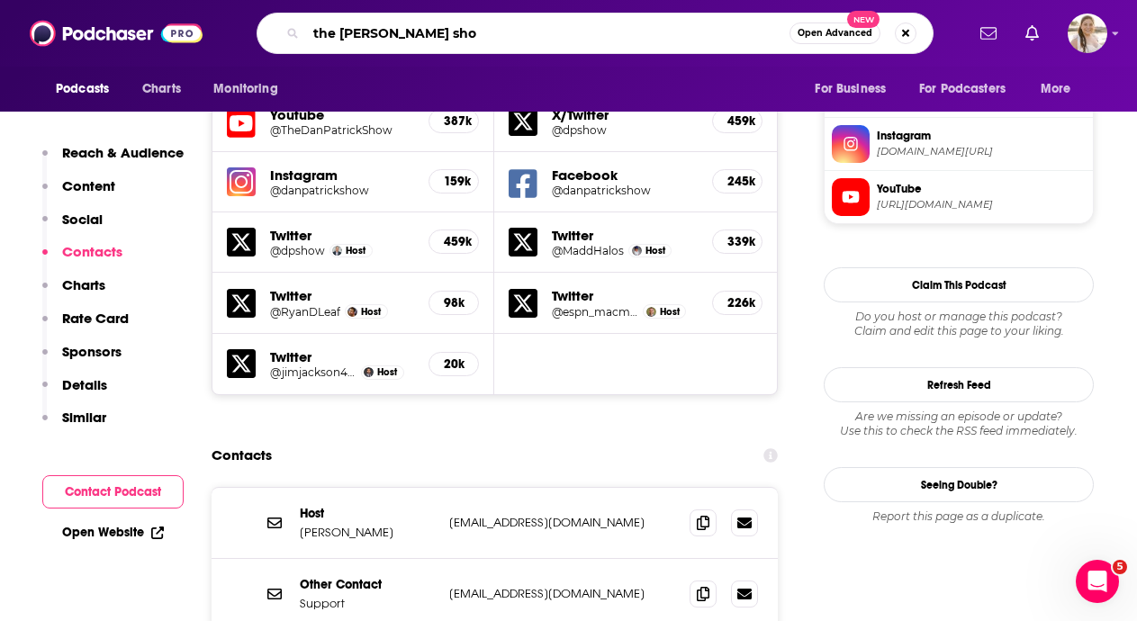
type input "the [PERSON_NAME] show"
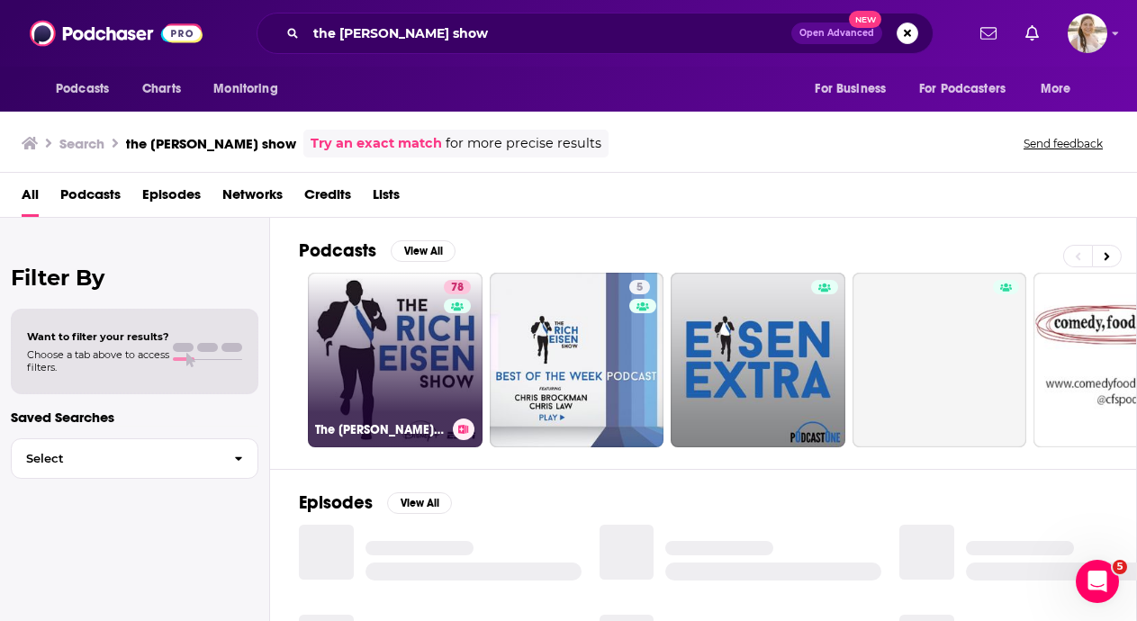
click at [398, 352] on link "78 The [PERSON_NAME] Show" at bounding box center [395, 360] width 175 height 175
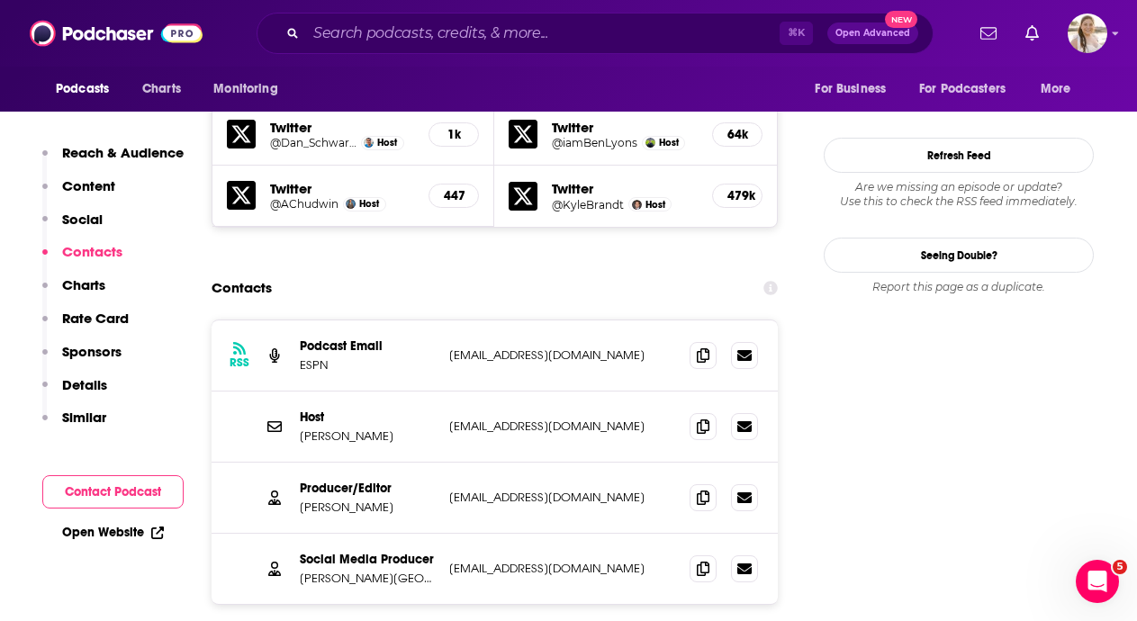
scroll to position [1818, 0]
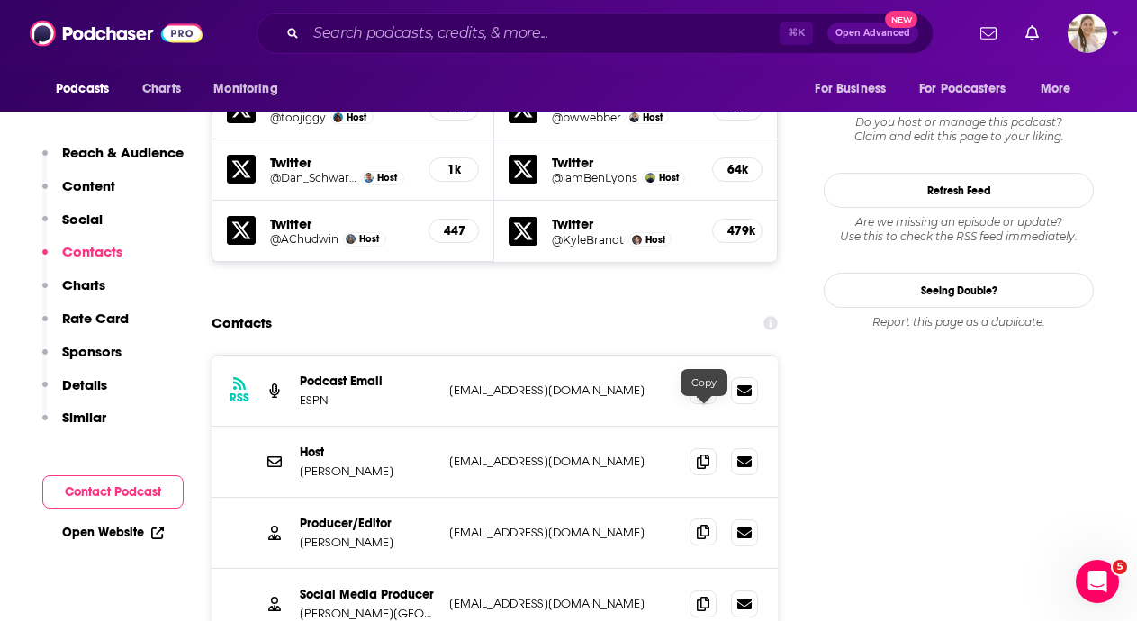
click at [706, 525] on icon at bounding box center [703, 532] width 13 height 14
click at [710, 525] on icon at bounding box center [703, 532] width 13 height 14
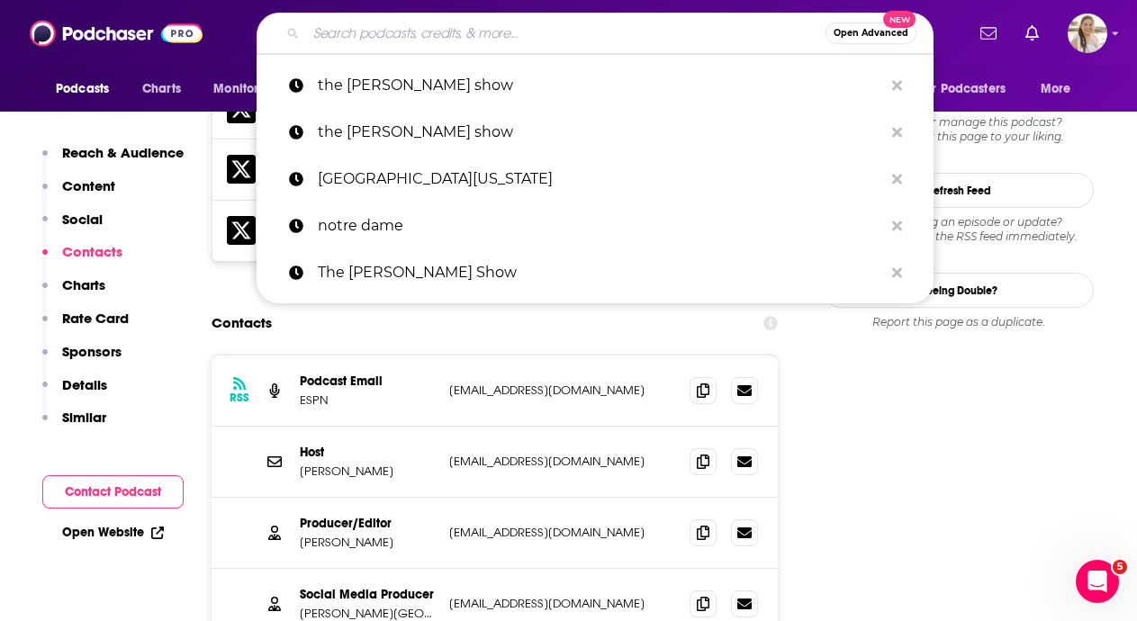
click at [547, 23] on input "Search podcasts, credits, & more..." at bounding box center [566, 33] width 520 height 29
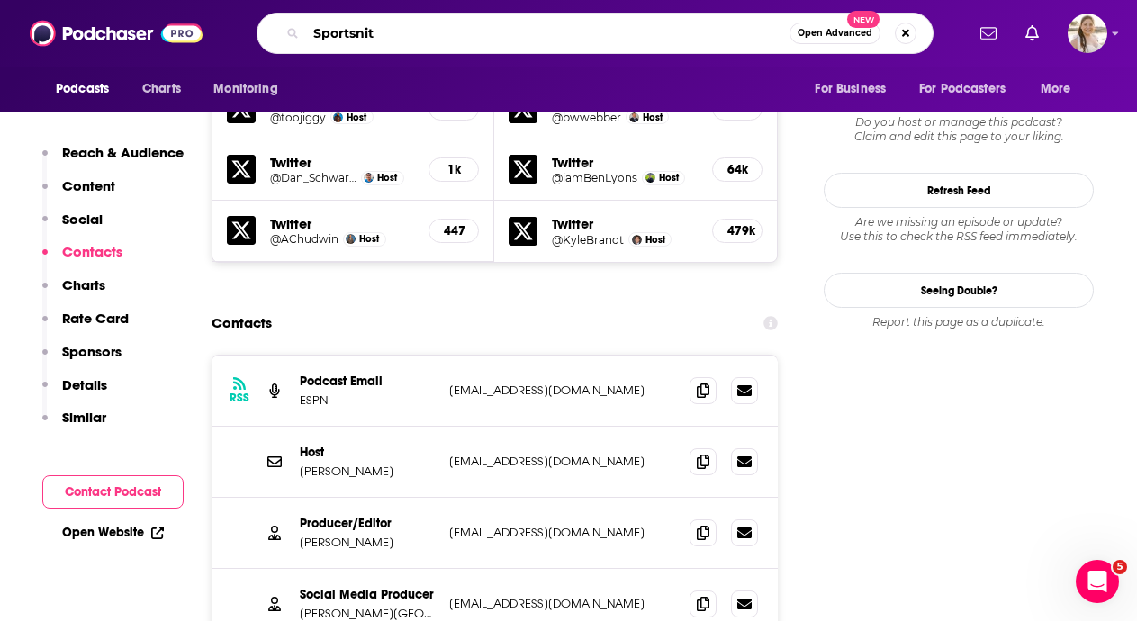
type input "Sportsnite"
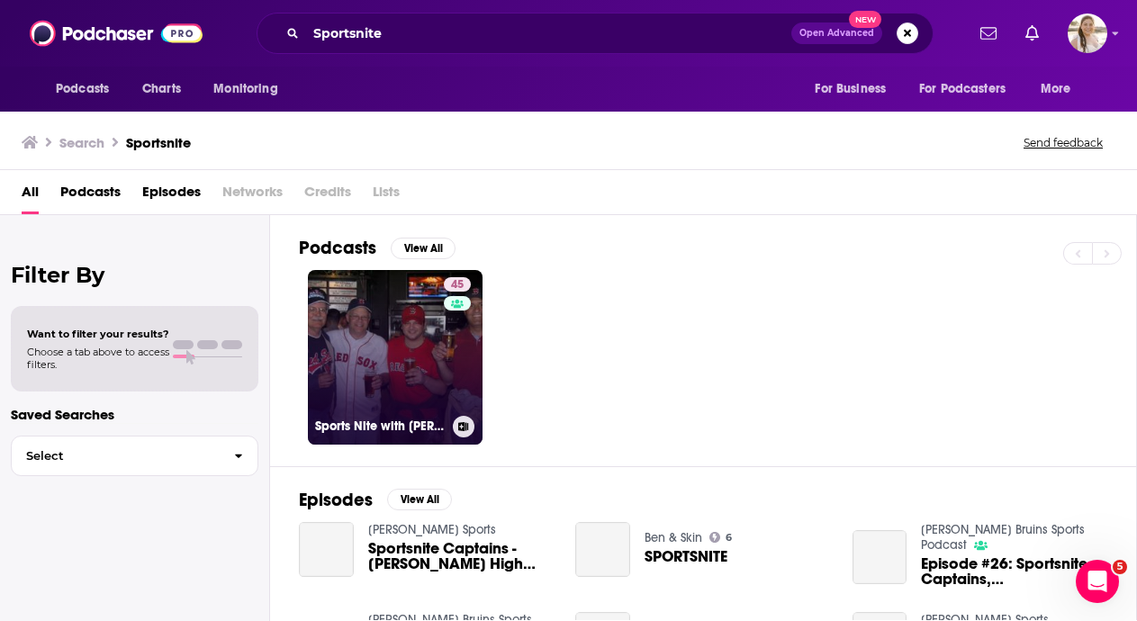
click at [427, 354] on link "45 Sports Nite with [PERSON_NAME]" at bounding box center [395, 357] width 175 height 175
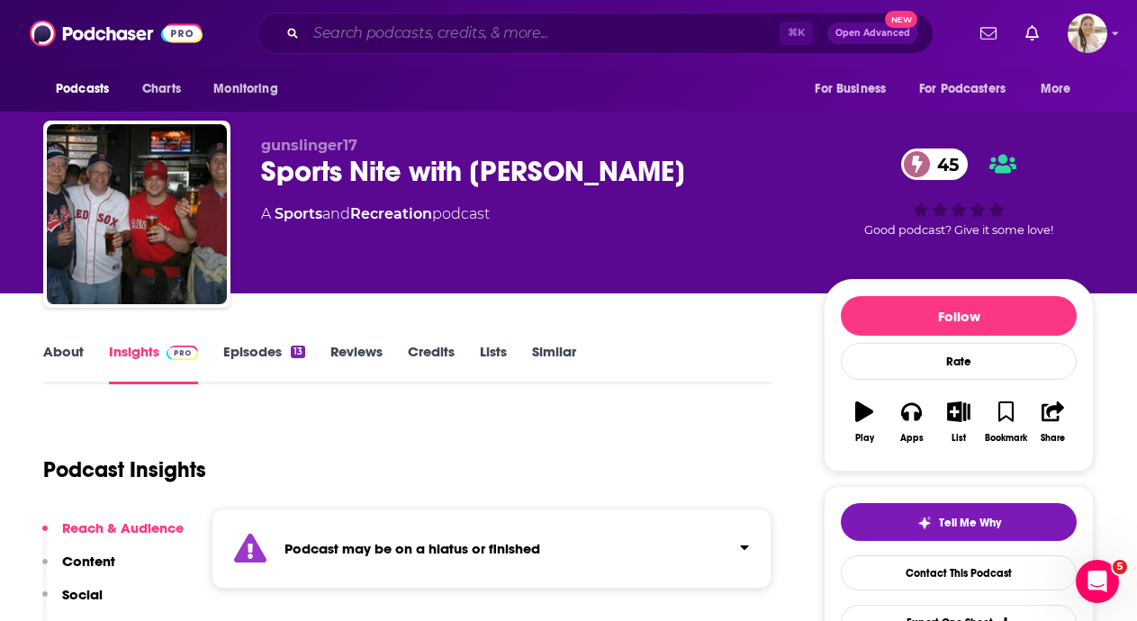
click at [501, 40] on input "Search podcasts, credits, & more..." at bounding box center [543, 33] width 474 height 29
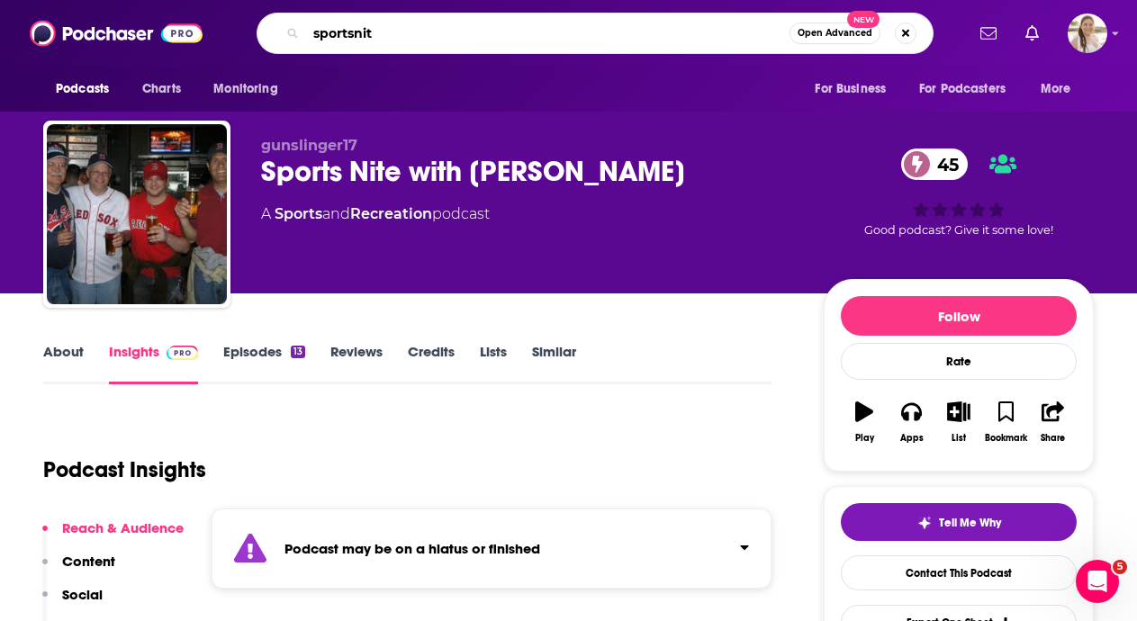
type input "sportsnite"
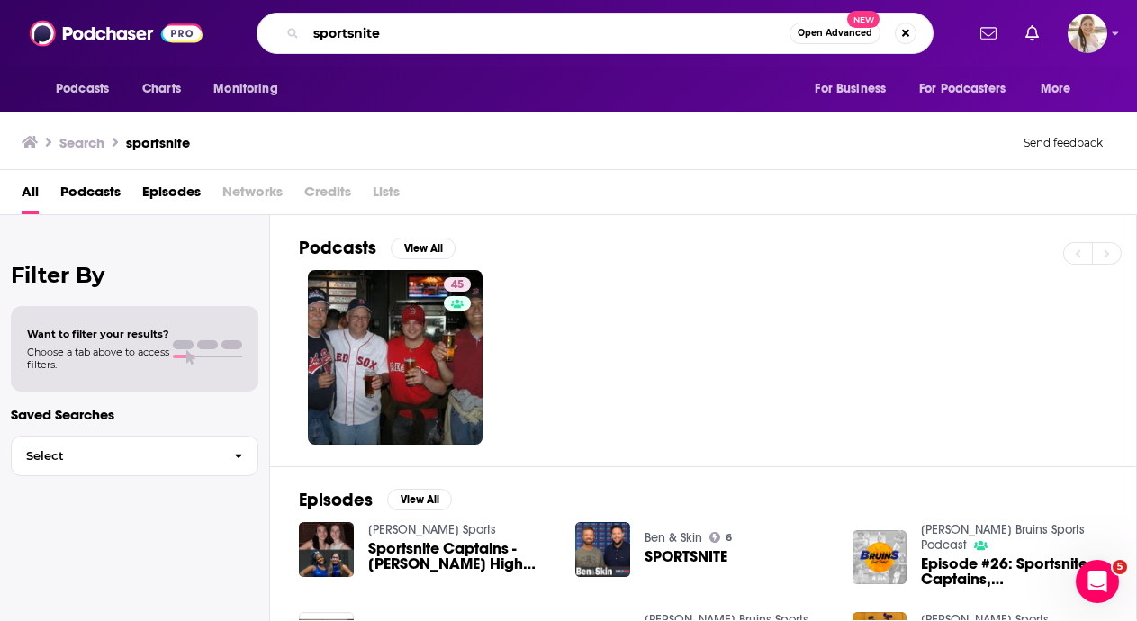
click at [488, 40] on input "sportsnite" at bounding box center [548, 33] width 484 height 29
type input "[PERSON_NAME] and [PERSON_NAME] show"
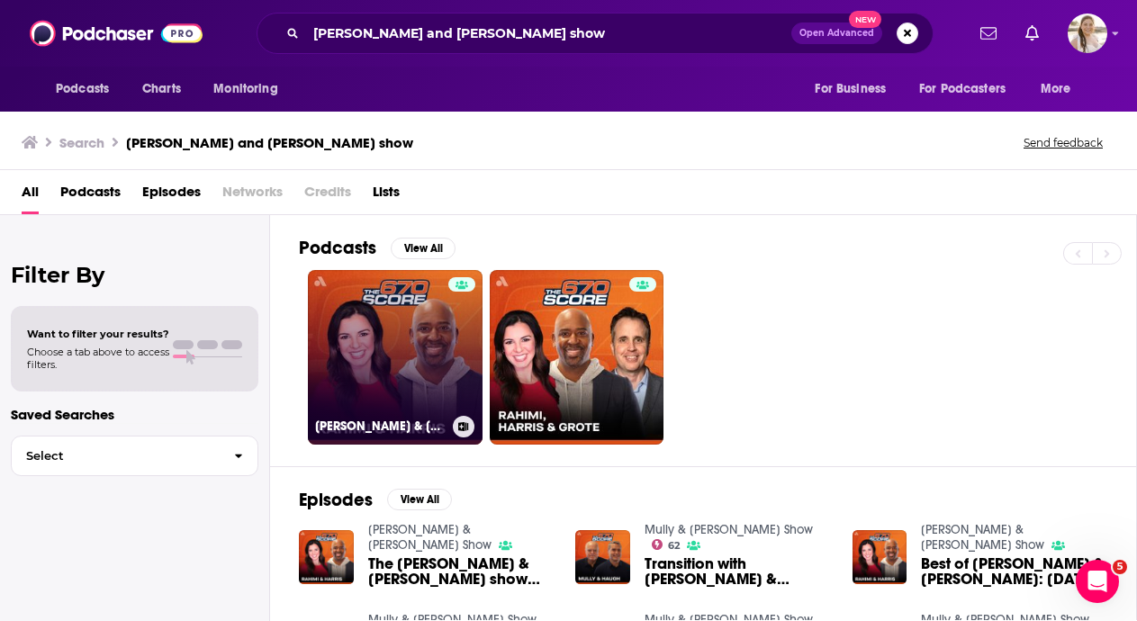
click at [424, 357] on link "[PERSON_NAME] & [PERSON_NAME] Show" at bounding box center [395, 357] width 175 height 175
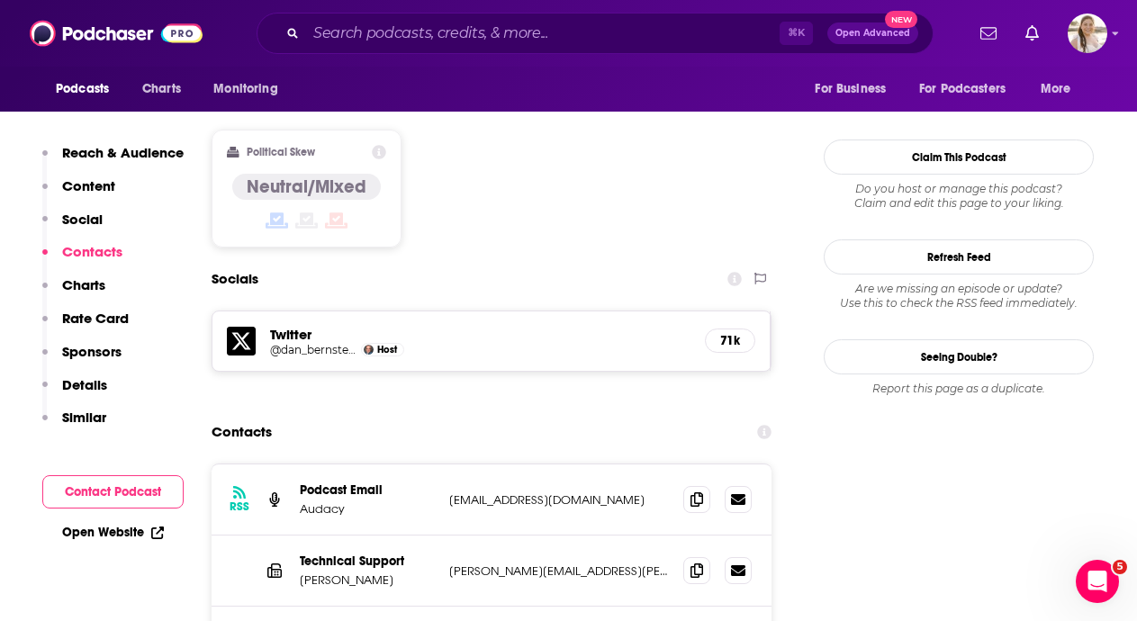
scroll to position [1587, 0]
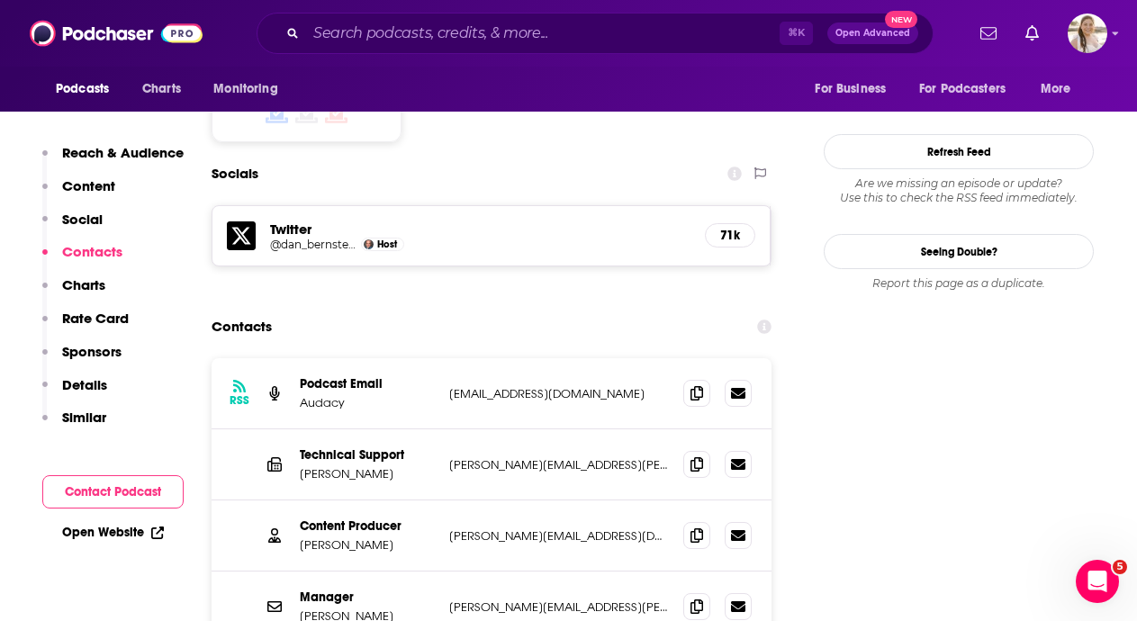
scroll to position [1678, 0]
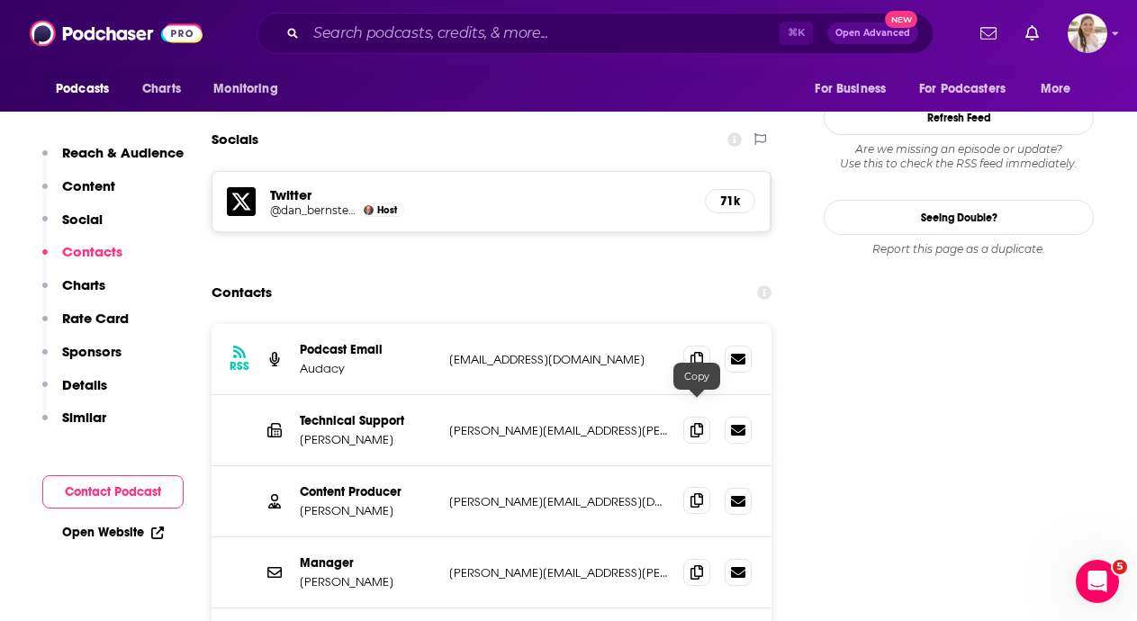
click at [692, 493] on icon at bounding box center [697, 500] width 13 height 14
click at [698, 487] on span at bounding box center [696, 500] width 27 height 27
click at [538, 33] on input "Search podcasts, credits, & more..." at bounding box center [543, 33] width 474 height 29
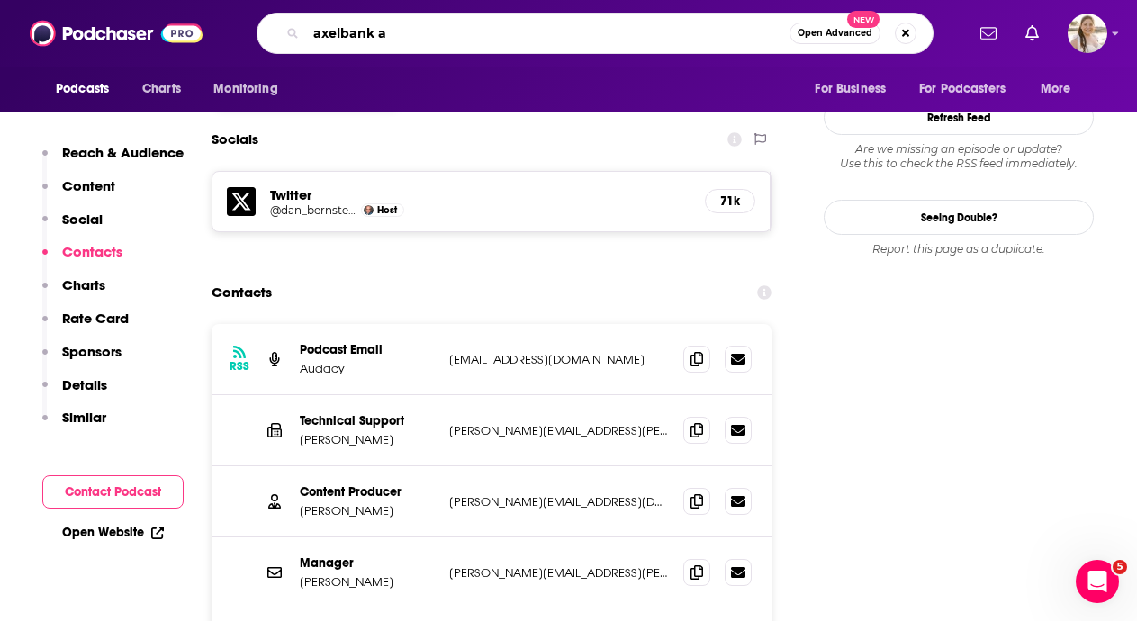
type input "axelbank"
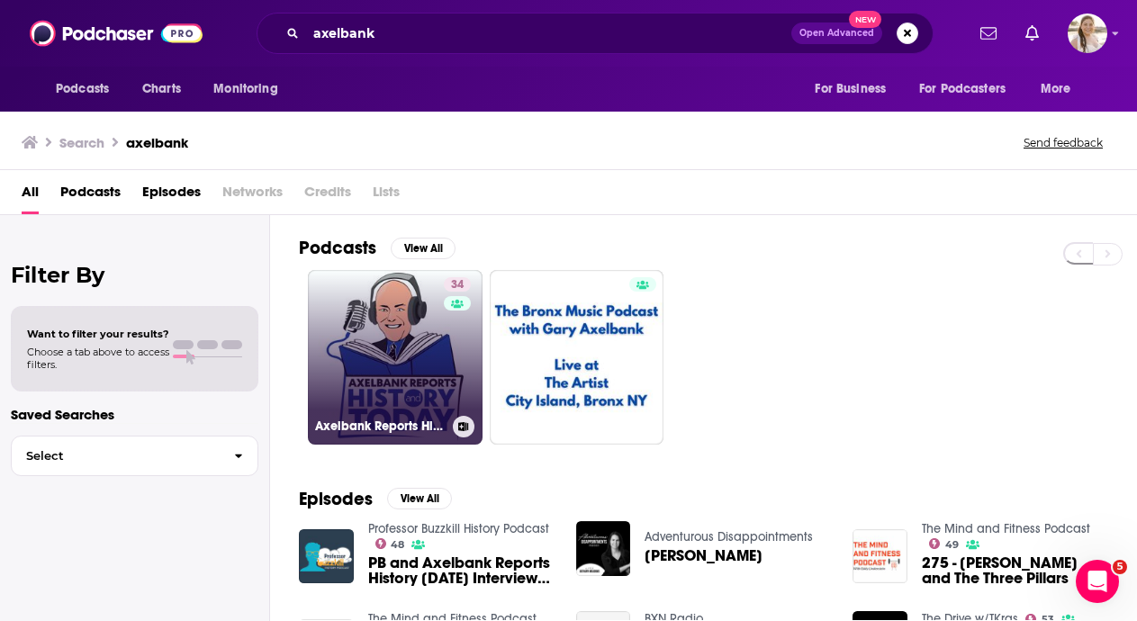
click at [407, 347] on link "34 Axelbank Reports History and Today" at bounding box center [395, 357] width 175 height 175
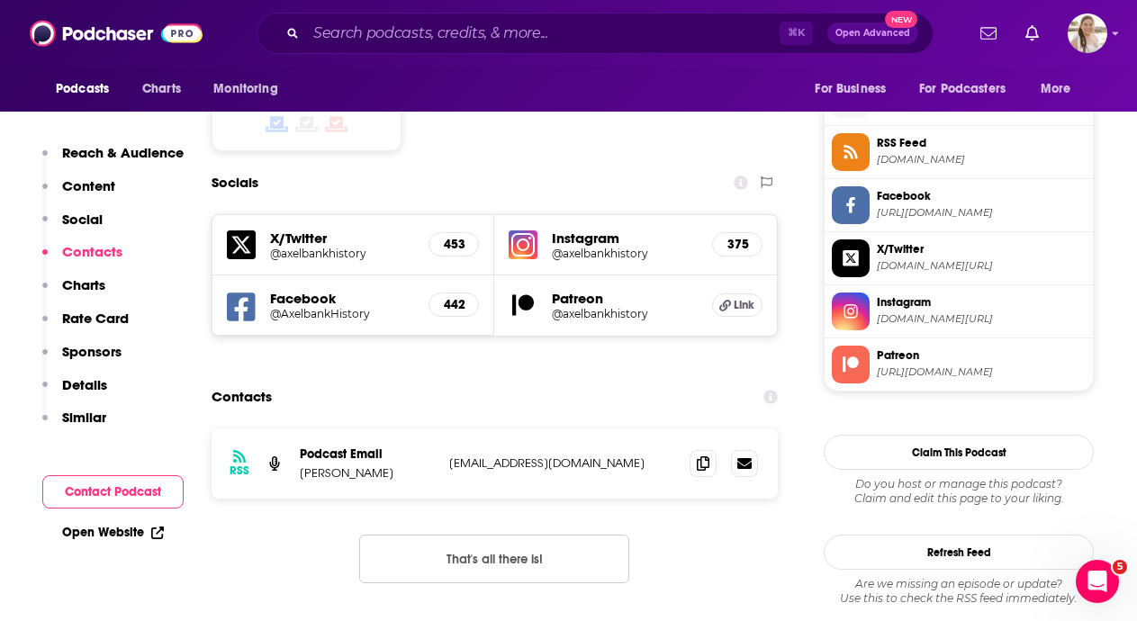
scroll to position [1480, 0]
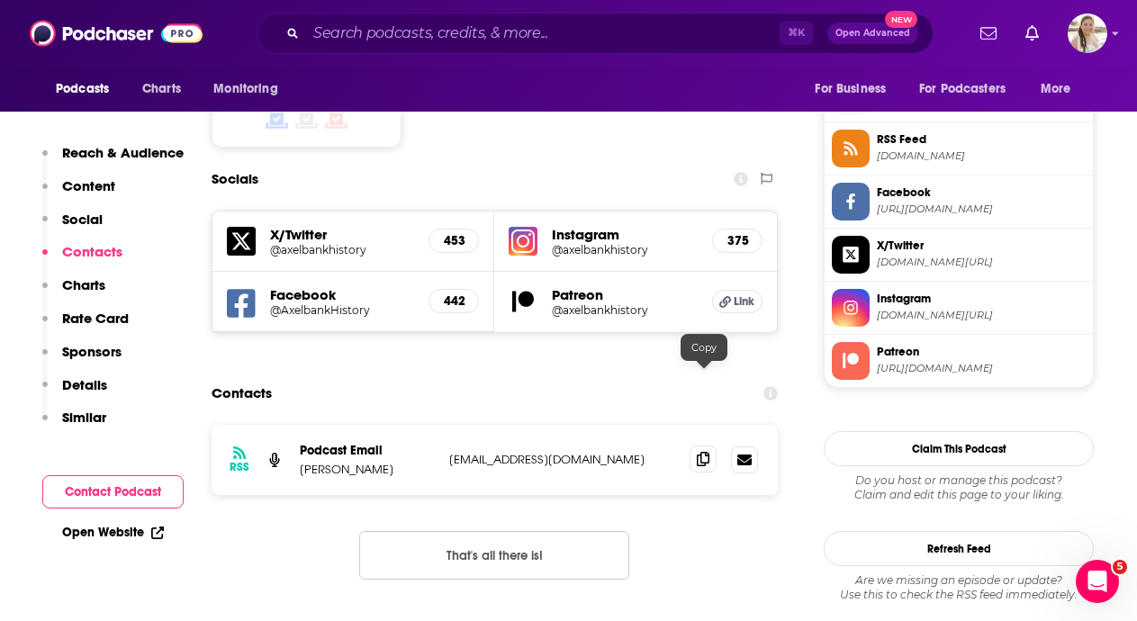
click at [700, 452] on icon at bounding box center [703, 459] width 13 height 14
click at [467, 29] on input "Search podcasts, credits, & more..." at bounding box center [543, 33] width 474 height 29
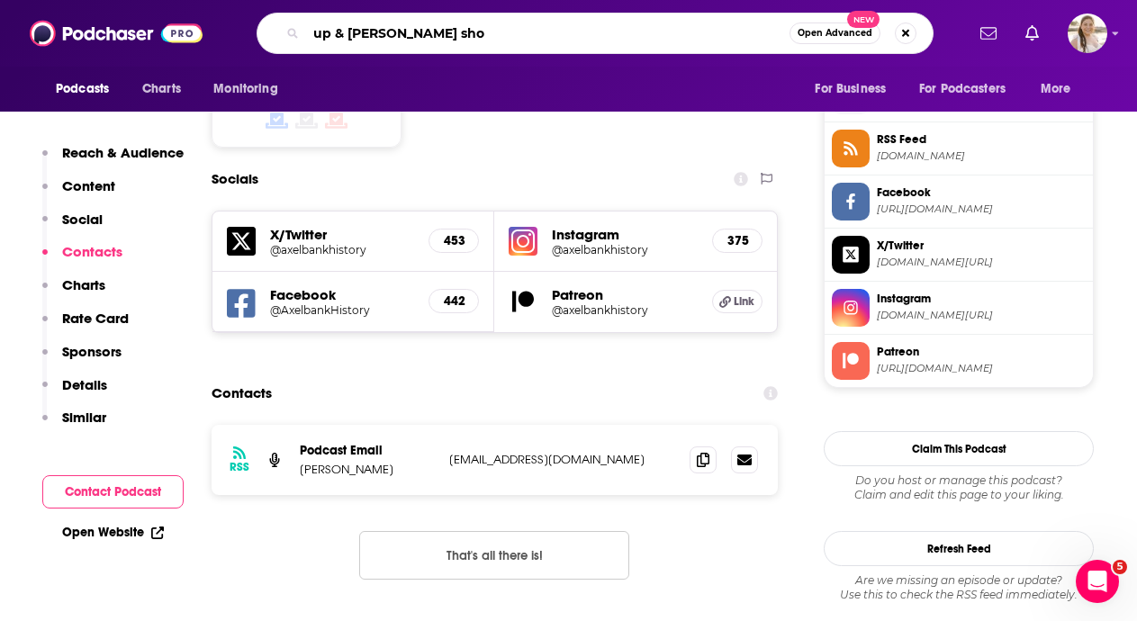
type input "up & adams show"
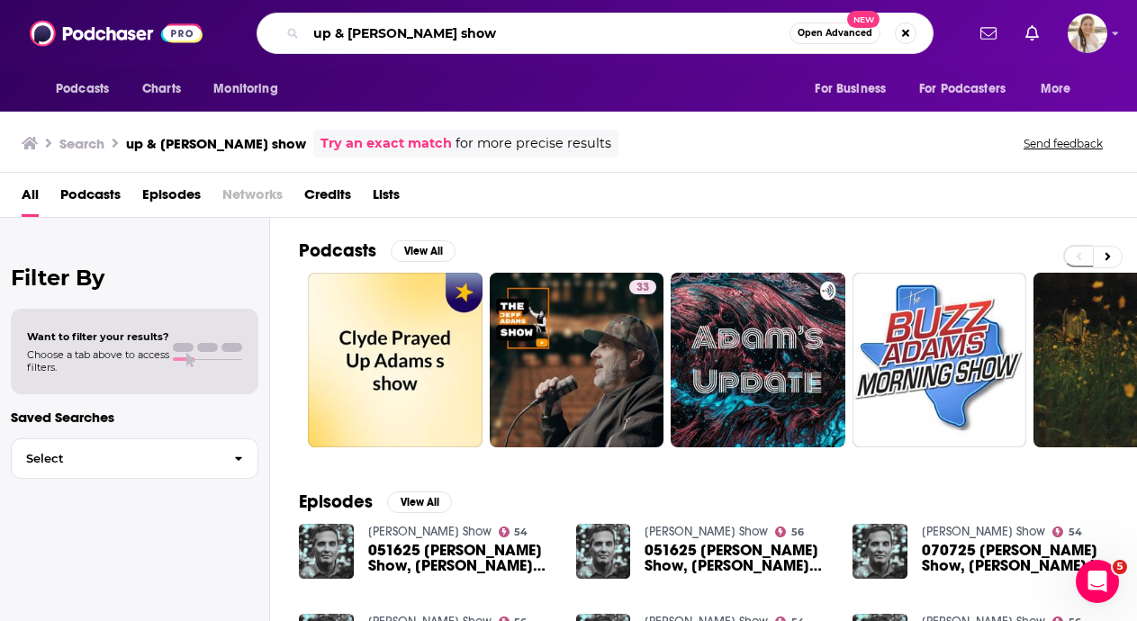
click at [578, 30] on input "up & adams show" at bounding box center [548, 33] width 484 height 29
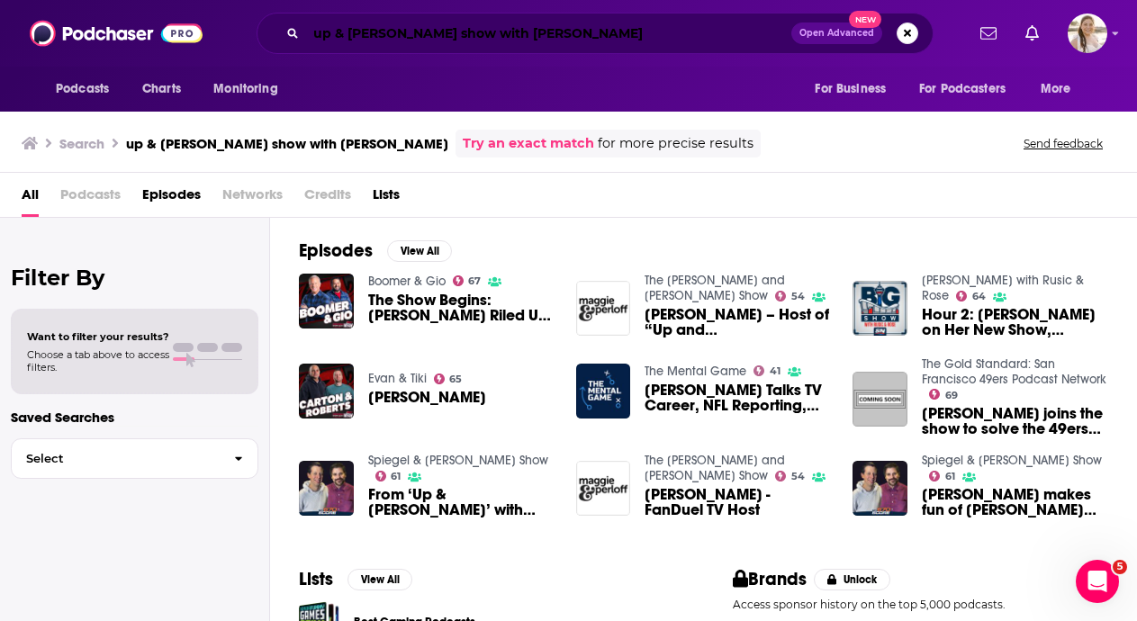
click at [547, 31] on input "up & adams show with kay adams" at bounding box center [548, 33] width 485 height 29
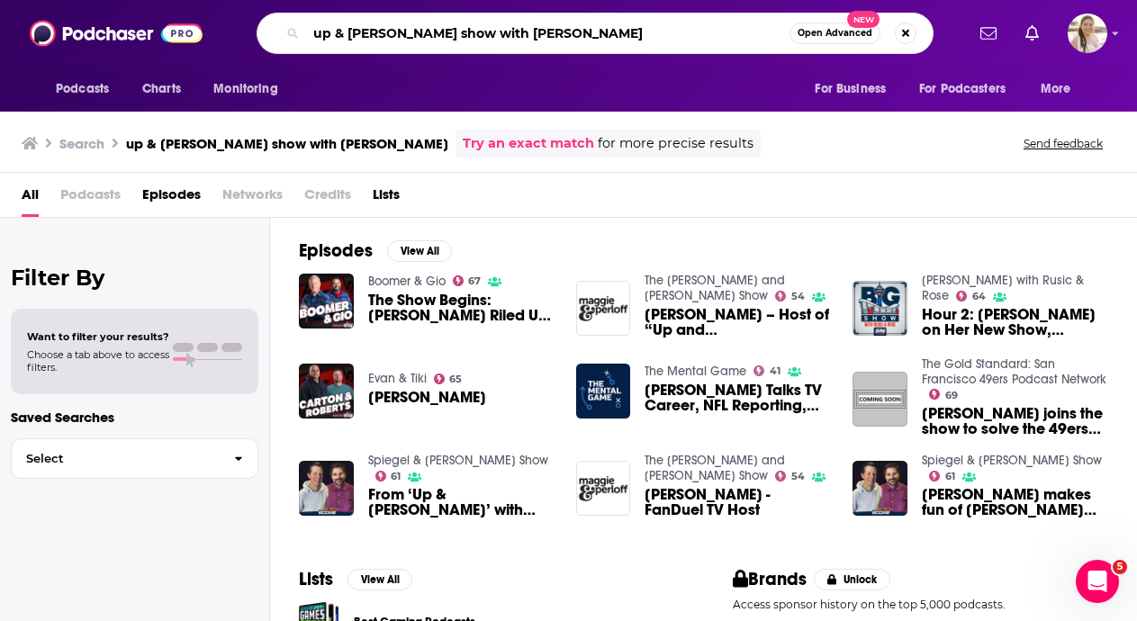
click at [547, 31] on input "up & adams show with kay adams" at bounding box center [548, 33] width 484 height 29
type input "h"
type input "the daily stoic"
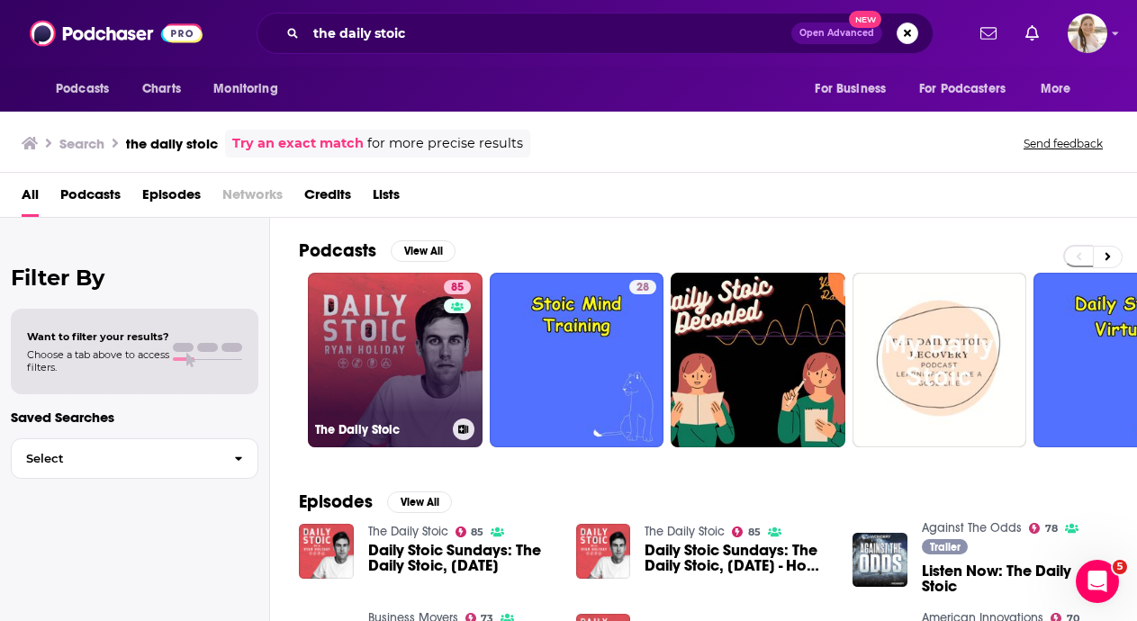
click at [366, 321] on link "85 The Daily Stoic" at bounding box center [395, 360] width 175 height 175
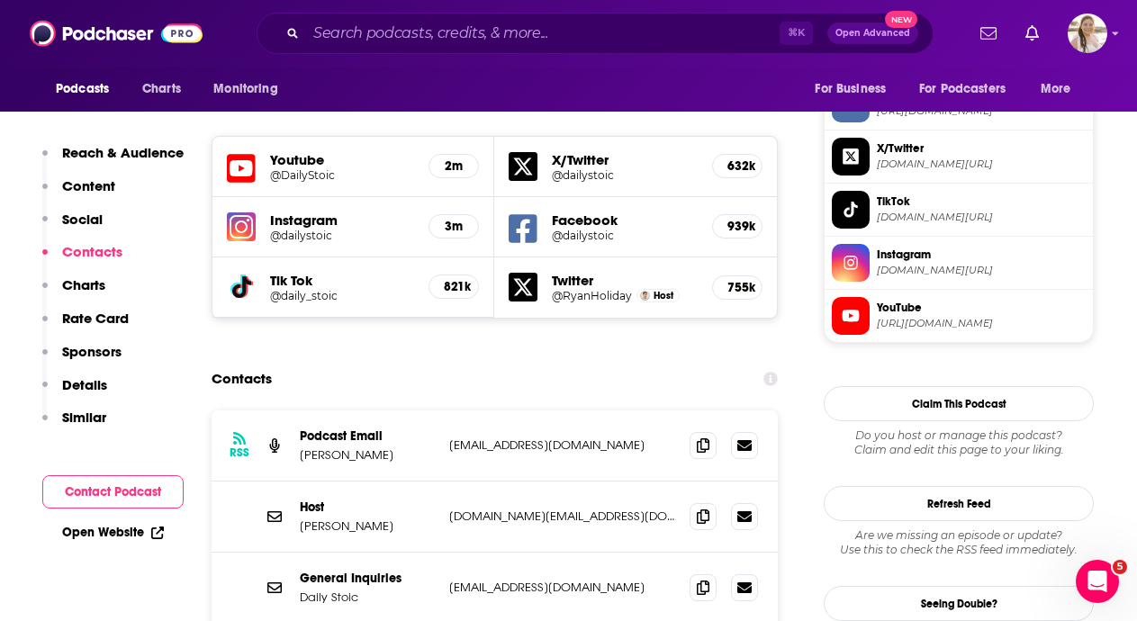
scroll to position [1640, 0]
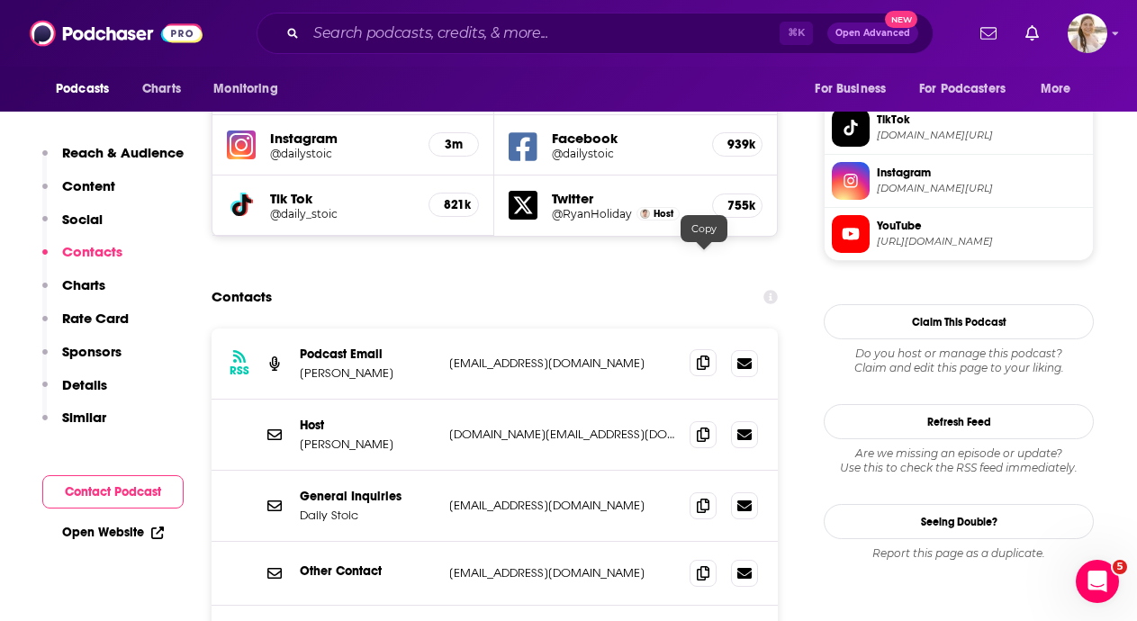
click at [700, 356] on icon at bounding box center [703, 363] width 13 height 14
click at [491, 33] on input "Search podcasts, credits, & more..." at bounding box center [543, 33] width 474 height 29
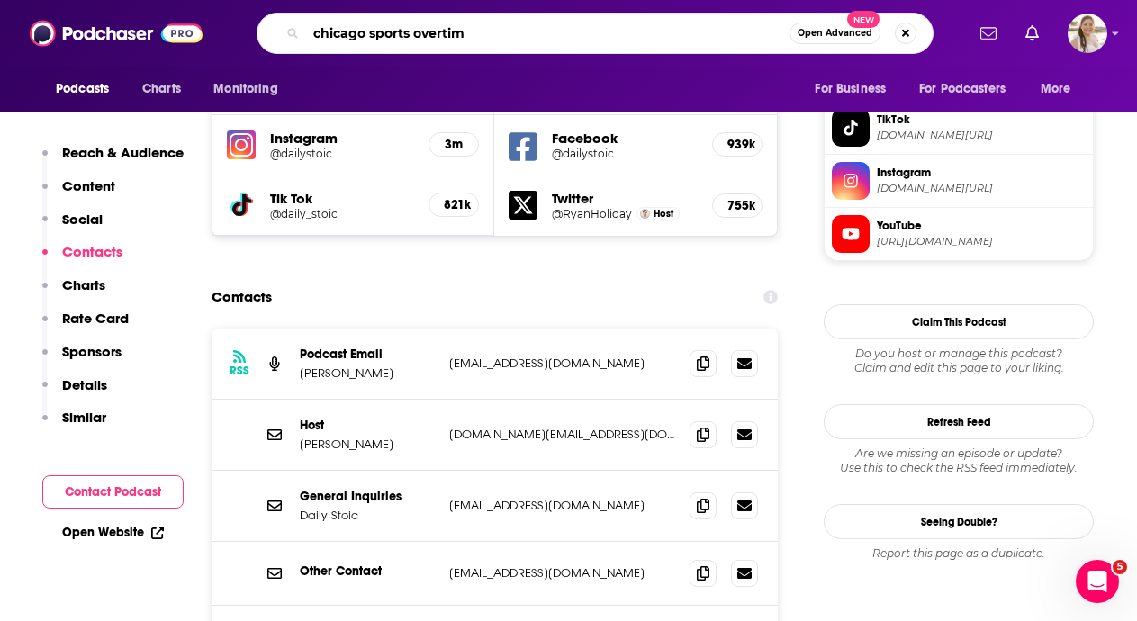
type input "chicago sports overtime"
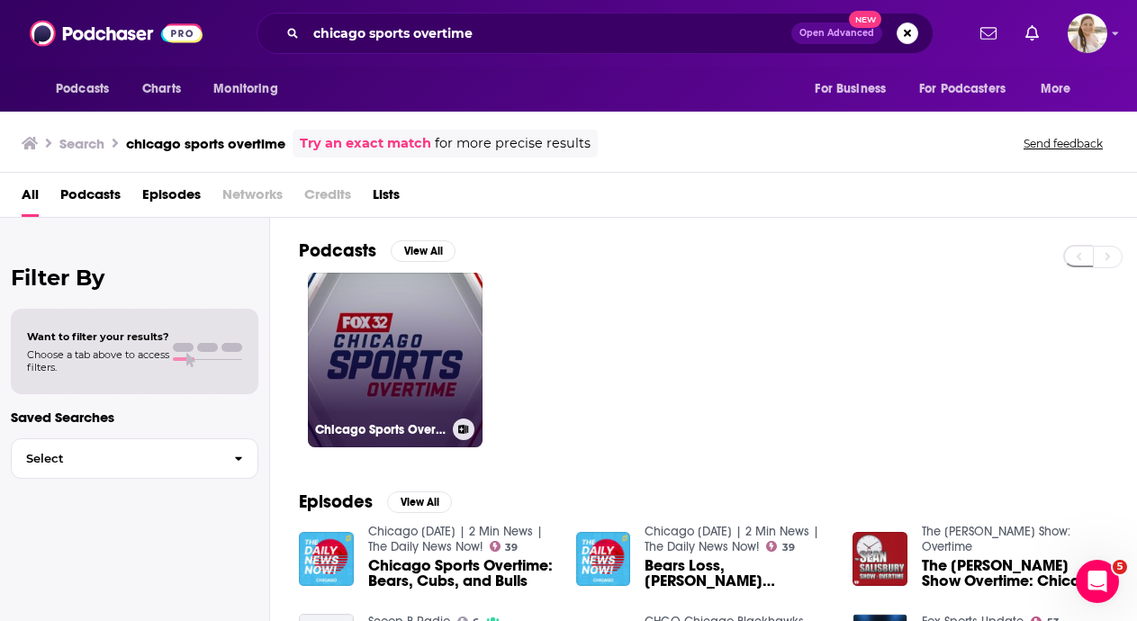
click at [410, 329] on link "Chicago Sports Overtime" at bounding box center [395, 360] width 175 height 175
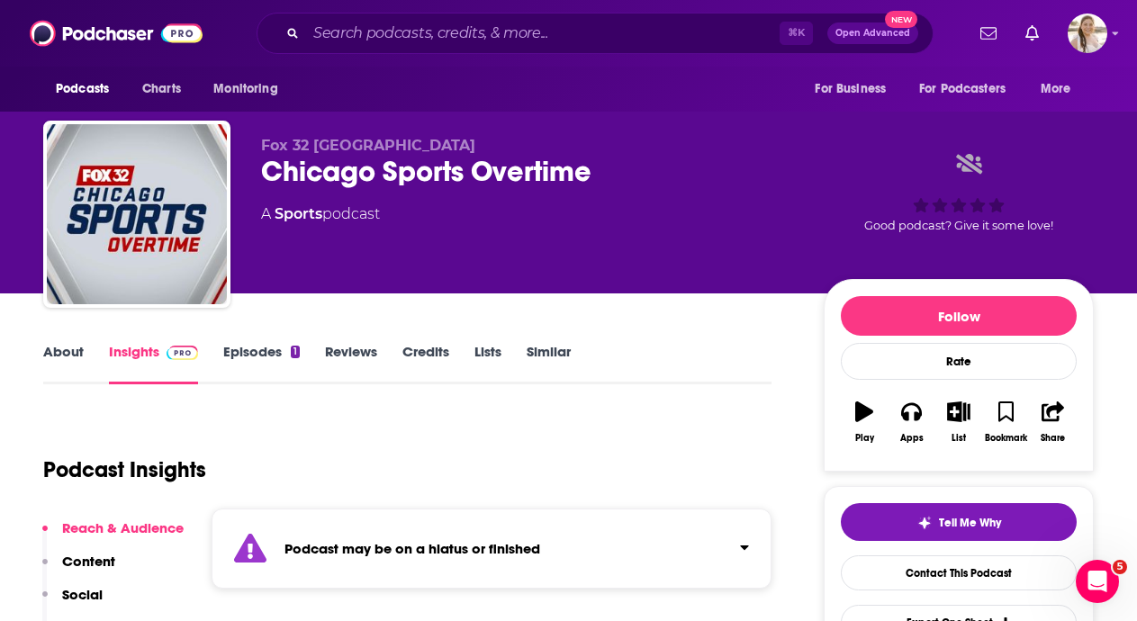
click at [511, 48] on div "⌘ K Open Advanced New" at bounding box center [595, 33] width 677 height 41
click at [513, 42] on input "Search podcasts, credits, & more..." at bounding box center [543, 33] width 474 height 29
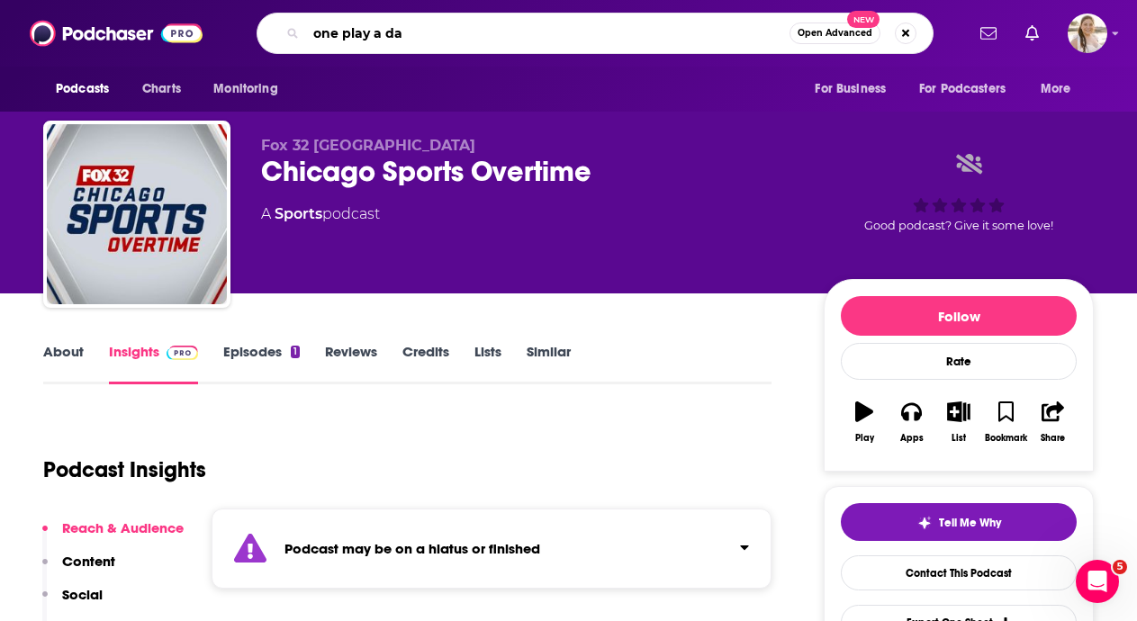
type input "one play a day"
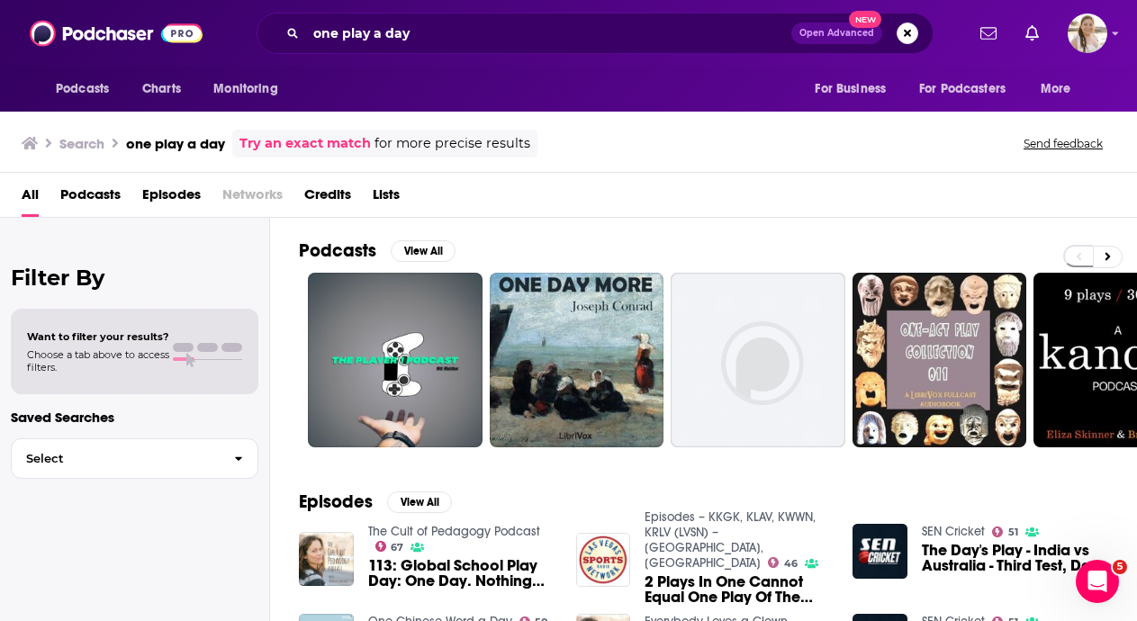
click at [533, 18] on div "one play a day Open Advanced New" at bounding box center [595, 33] width 677 height 41
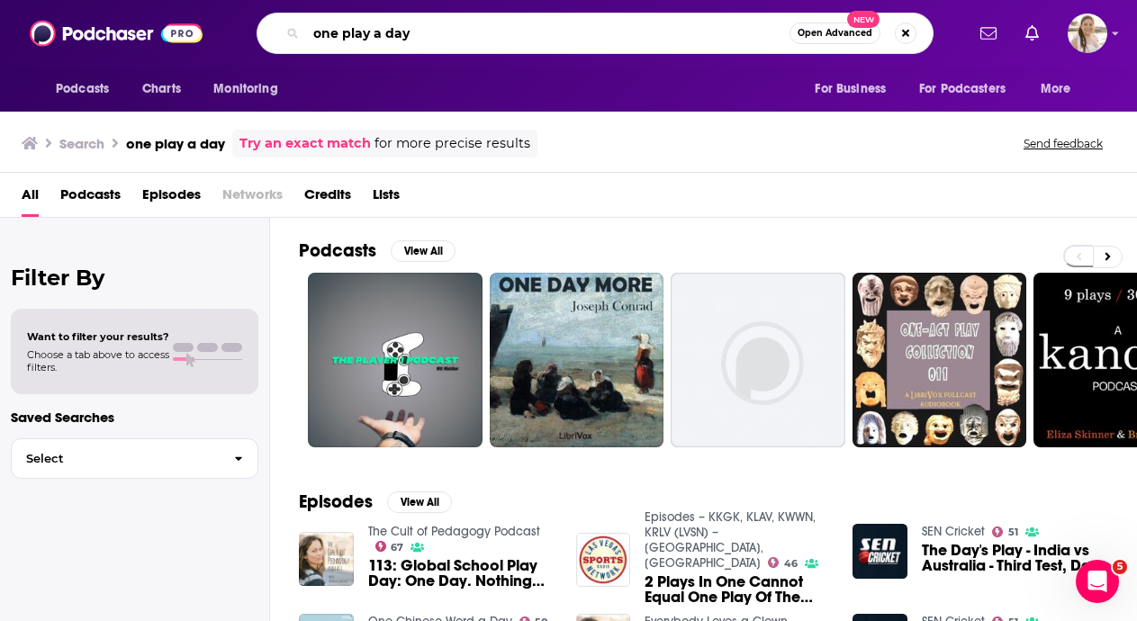
click at [529, 25] on input "one play a day" at bounding box center [548, 33] width 484 height 29
type input "the sports media"
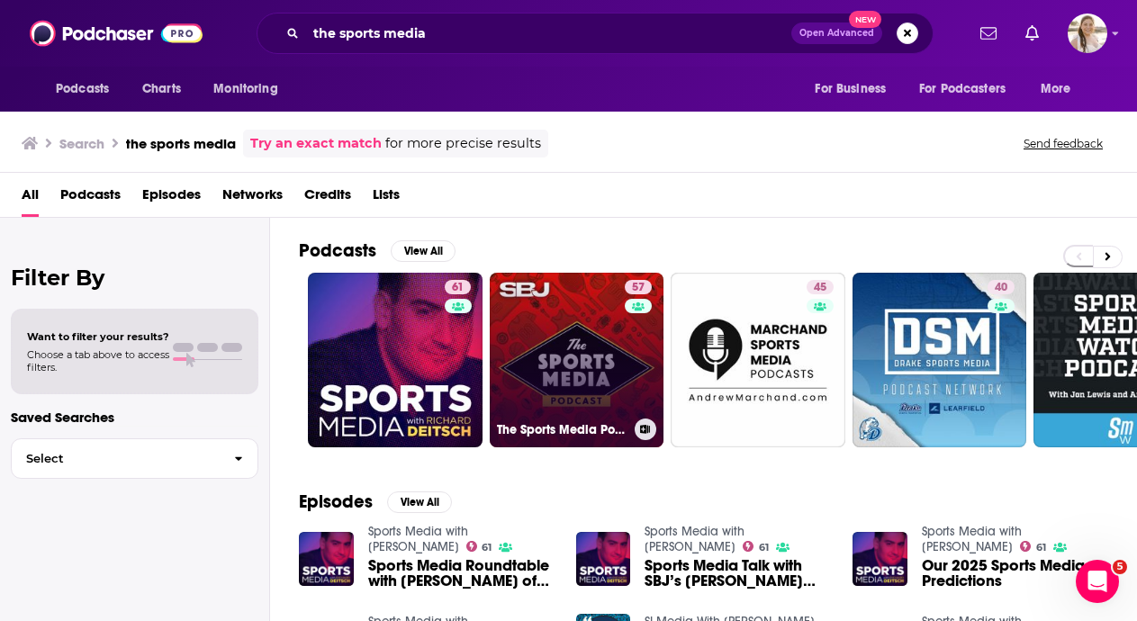
click at [590, 380] on link "57 The Sports Media Podcast" at bounding box center [577, 360] width 175 height 175
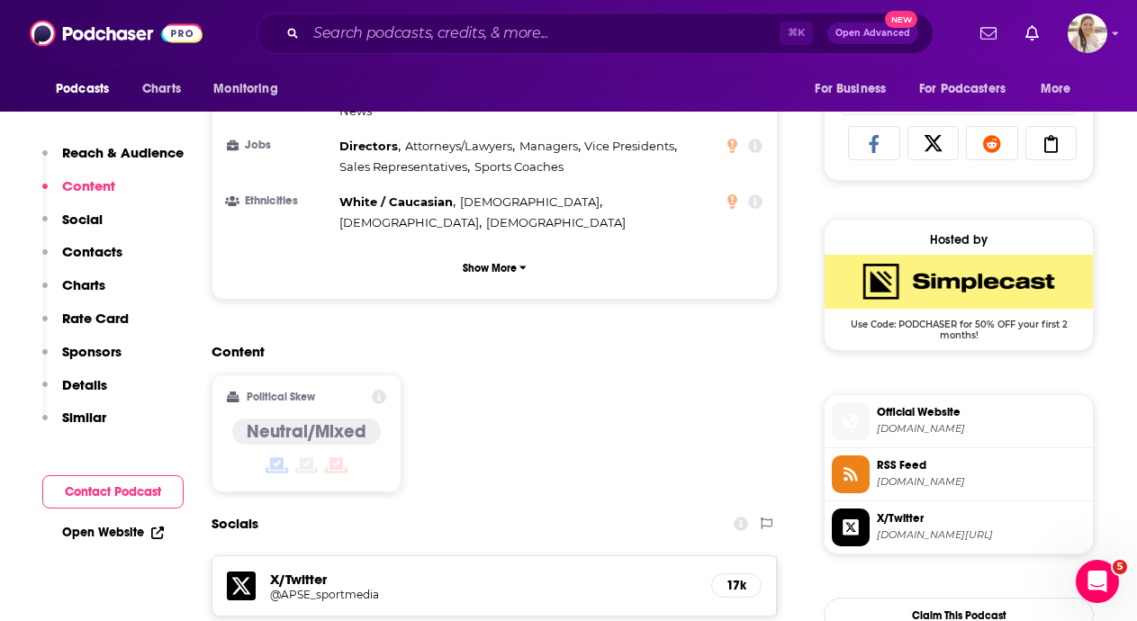
scroll to position [1518, 0]
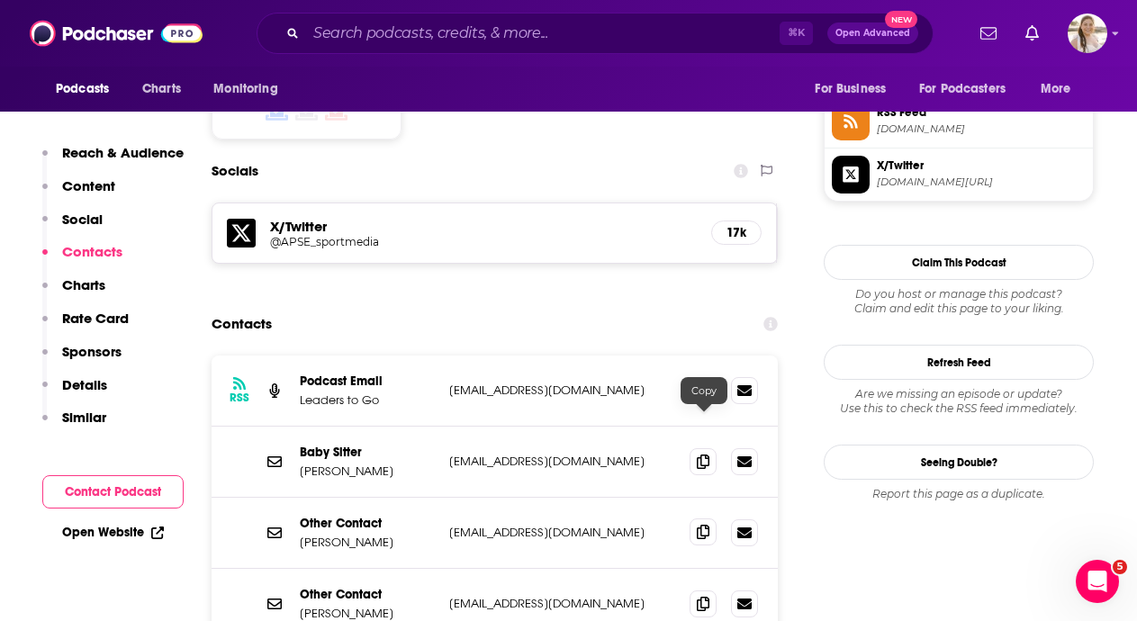
click at [704, 525] on icon at bounding box center [703, 532] width 13 height 14
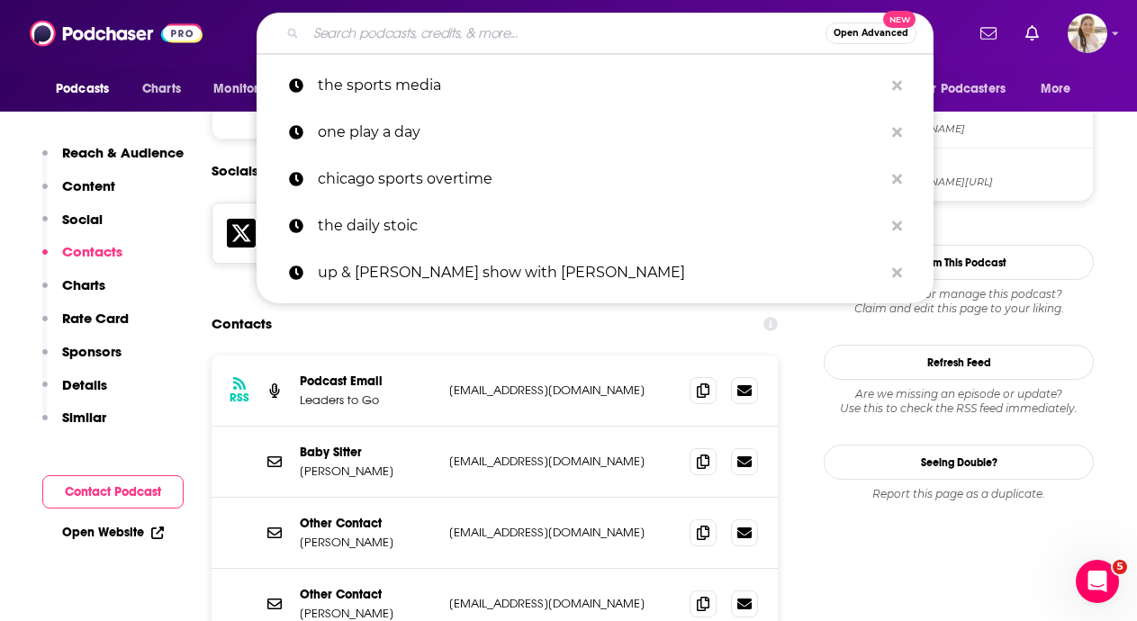
click at [546, 35] on input "Search podcasts, credits, & more..." at bounding box center [566, 33] width 520 height 29
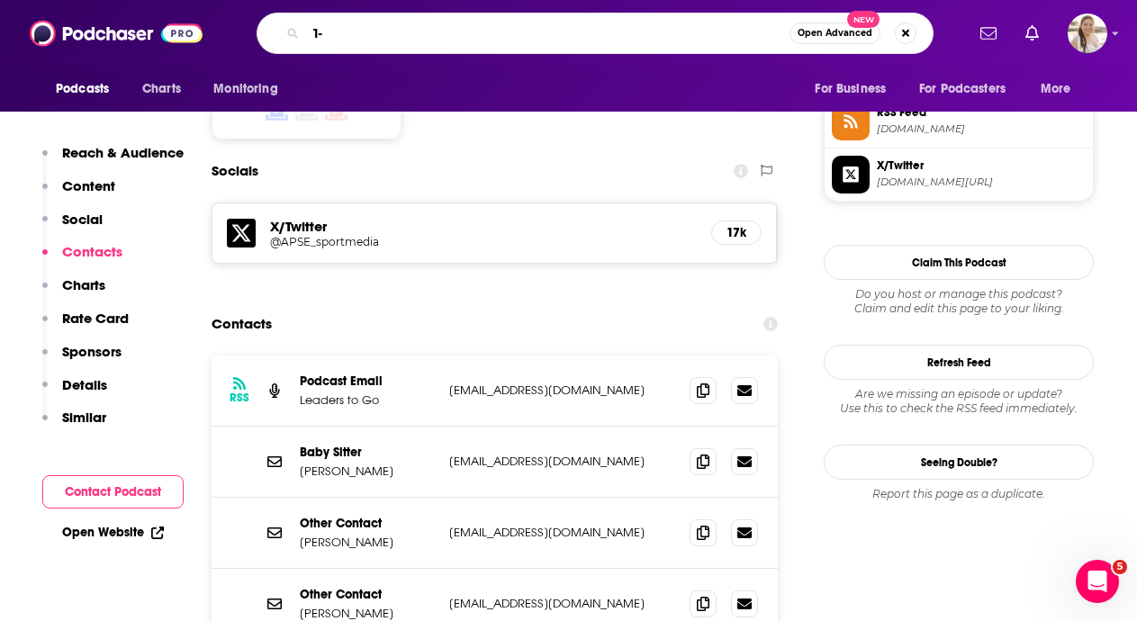
type input "1"
type input "I-80 football club"
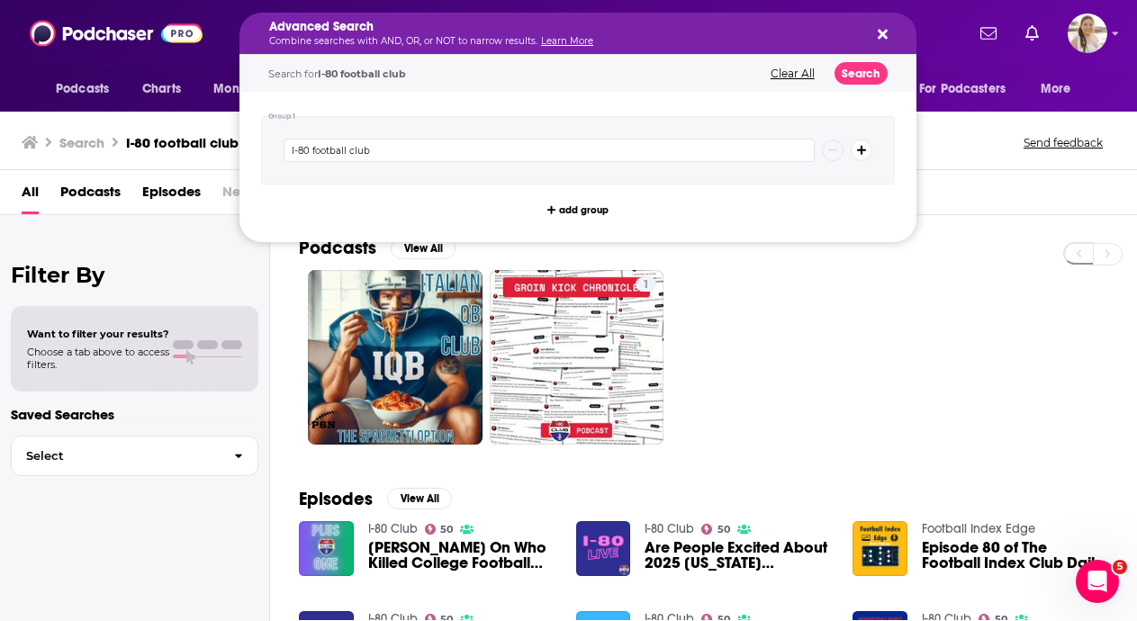
click at [479, 29] on h5 "Advanced Search" at bounding box center [563, 27] width 589 height 13
click at [808, 302] on div "1" at bounding box center [718, 357] width 838 height 175
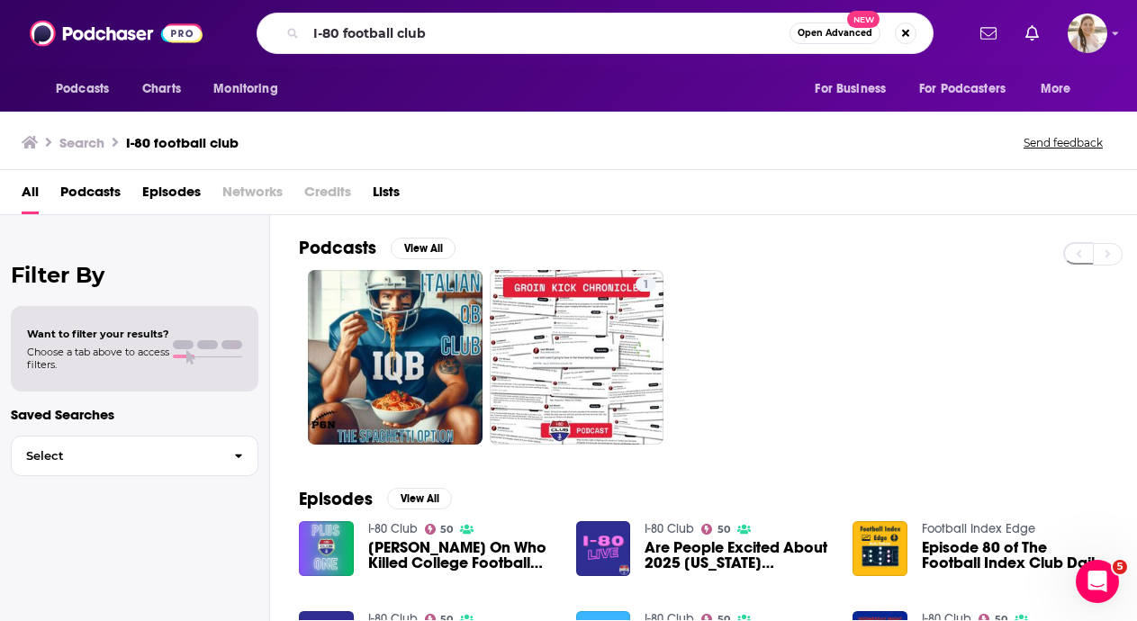
click at [701, 48] on div "I-80 football club Open Advanced New" at bounding box center [595, 33] width 677 height 41
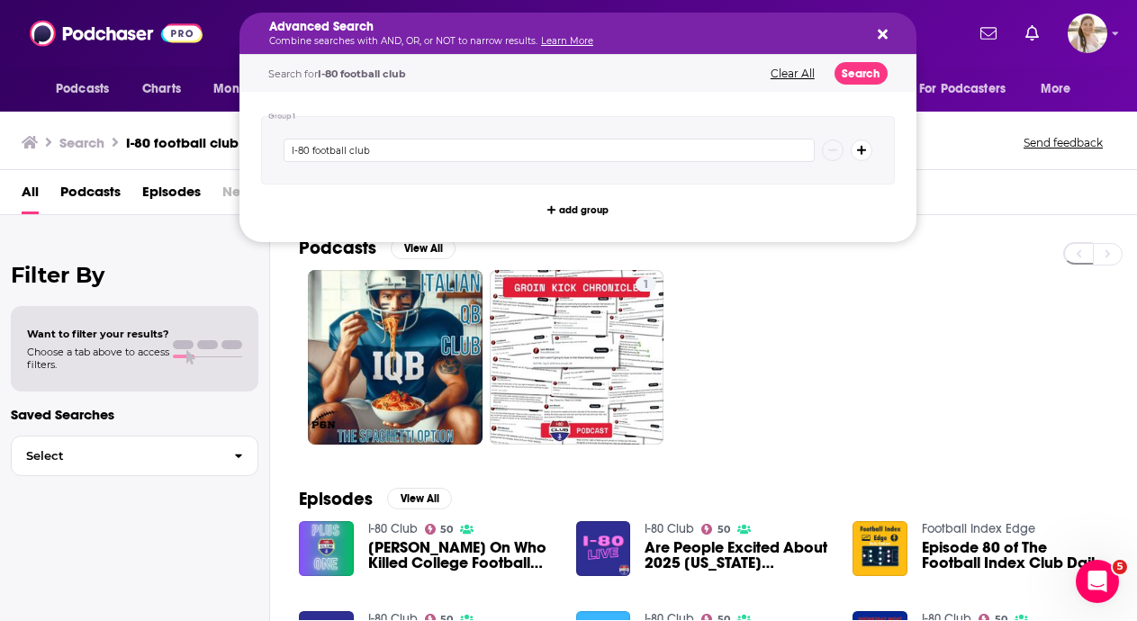
click at [701, 43] on p "Combine searches with AND, OR, or NOT to narrow results. Learn More" at bounding box center [563, 41] width 589 height 9
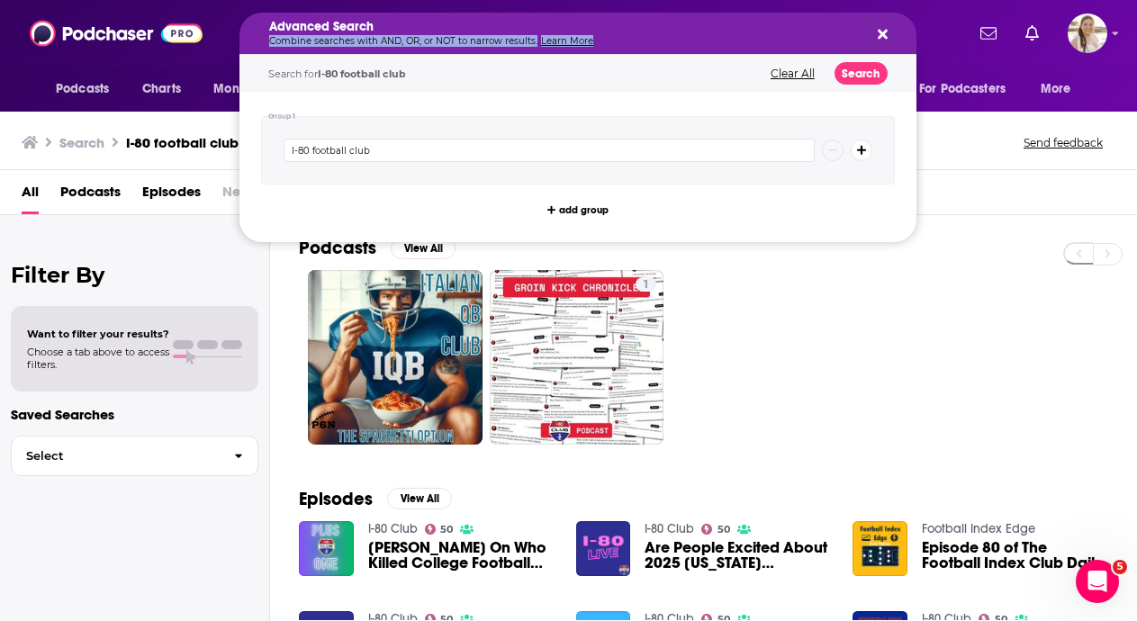
click at [701, 43] on p "Combine searches with AND, OR, or NOT to narrow results. Learn More" at bounding box center [563, 41] width 589 height 9
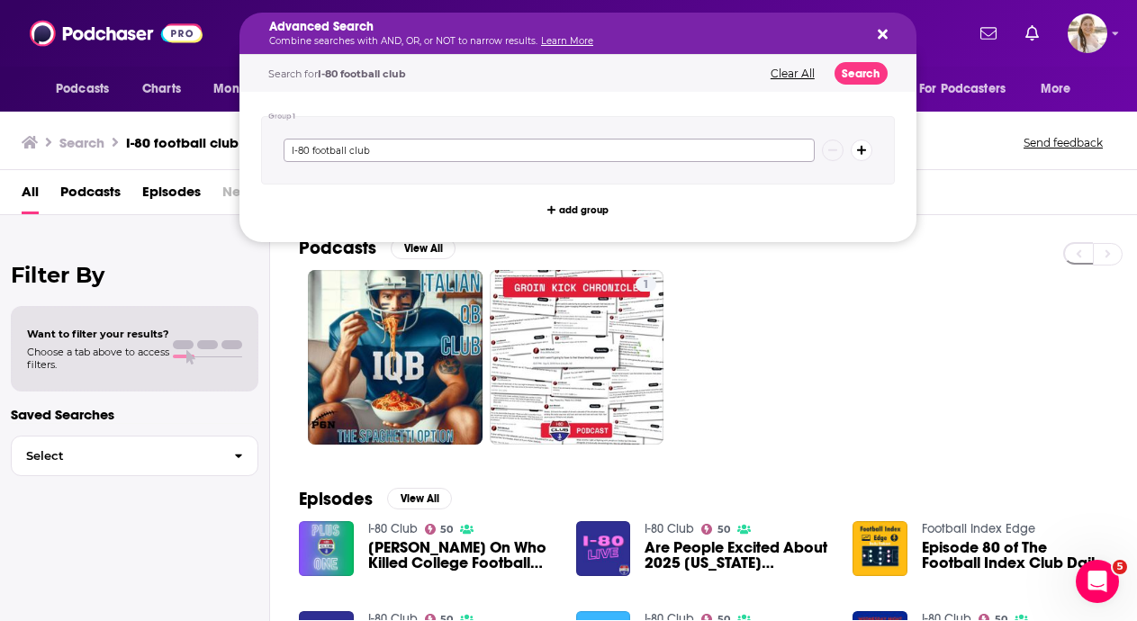
click at [623, 140] on input "I-80 football club" at bounding box center [549, 150] width 531 height 23
click at [623, 141] on input "I-80 football club" at bounding box center [549, 150] width 531 height 23
click at [885, 32] on icon "Search podcasts, credits, & more..." at bounding box center [883, 34] width 10 height 14
click at [880, 28] on icon "Search podcasts, credits, & more..." at bounding box center [883, 34] width 10 height 14
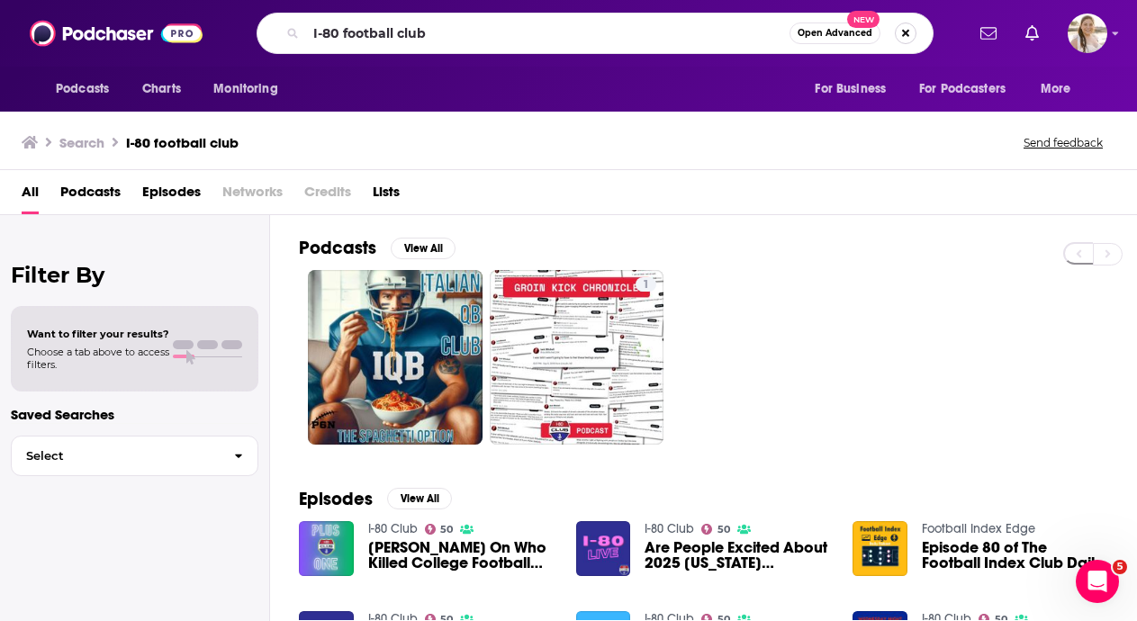
click at [904, 31] on button "Search podcasts, credits, & more..." at bounding box center [906, 34] width 22 height 22
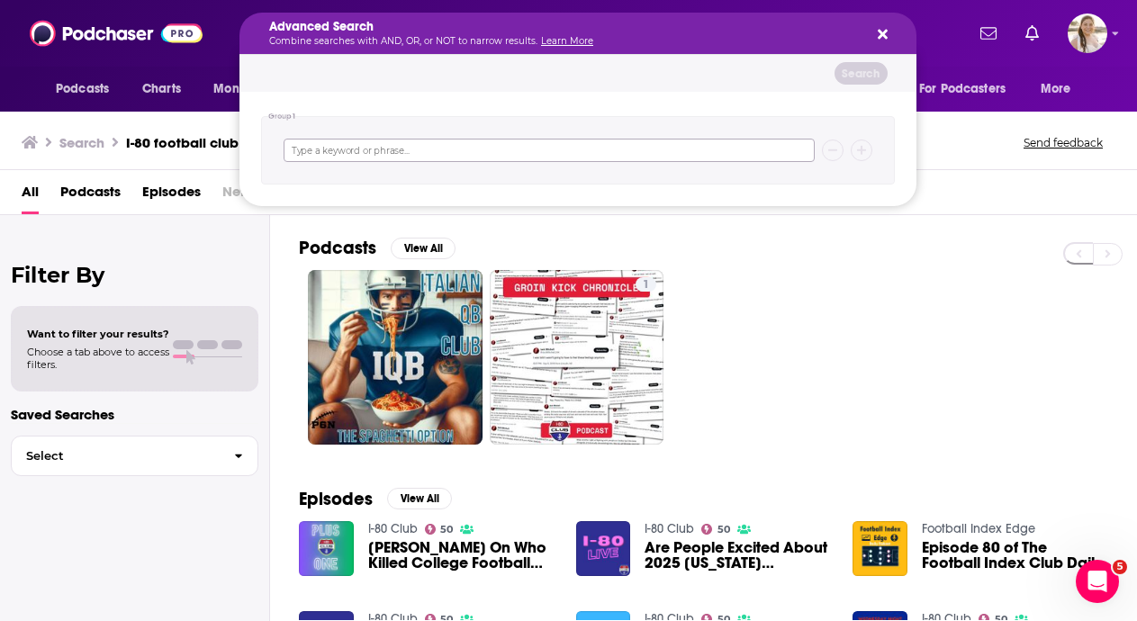
click at [654, 155] on input "Search podcasts, credits, & more..." at bounding box center [549, 150] width 531 height 23
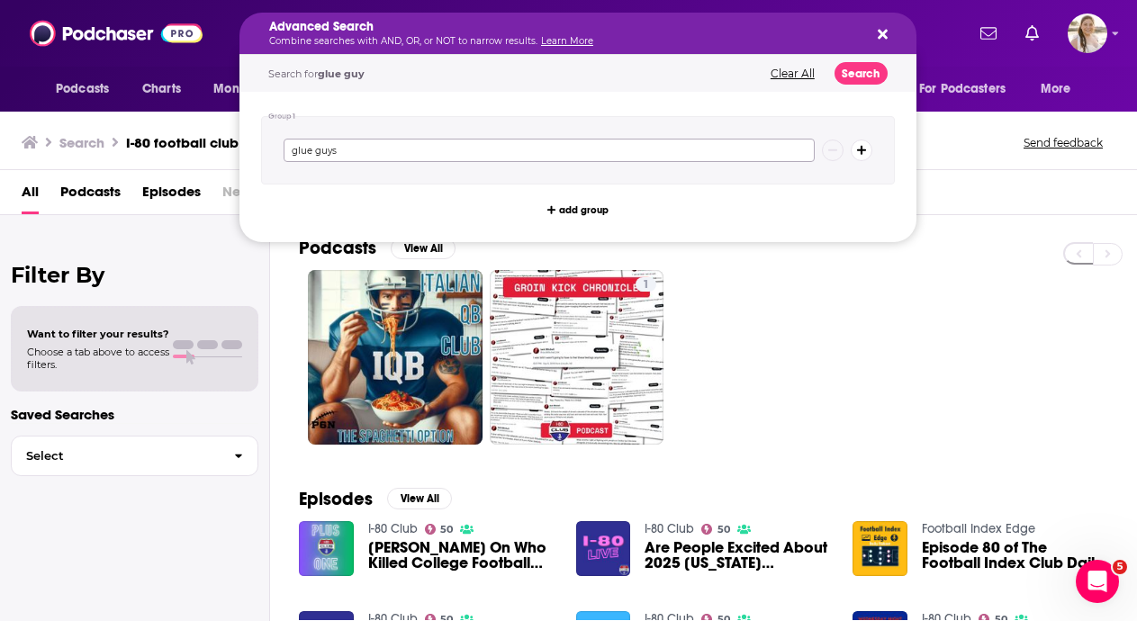
type input "glue guys"
click at [87, 48] on img at bounding box center [116, 33] width 173 height 34
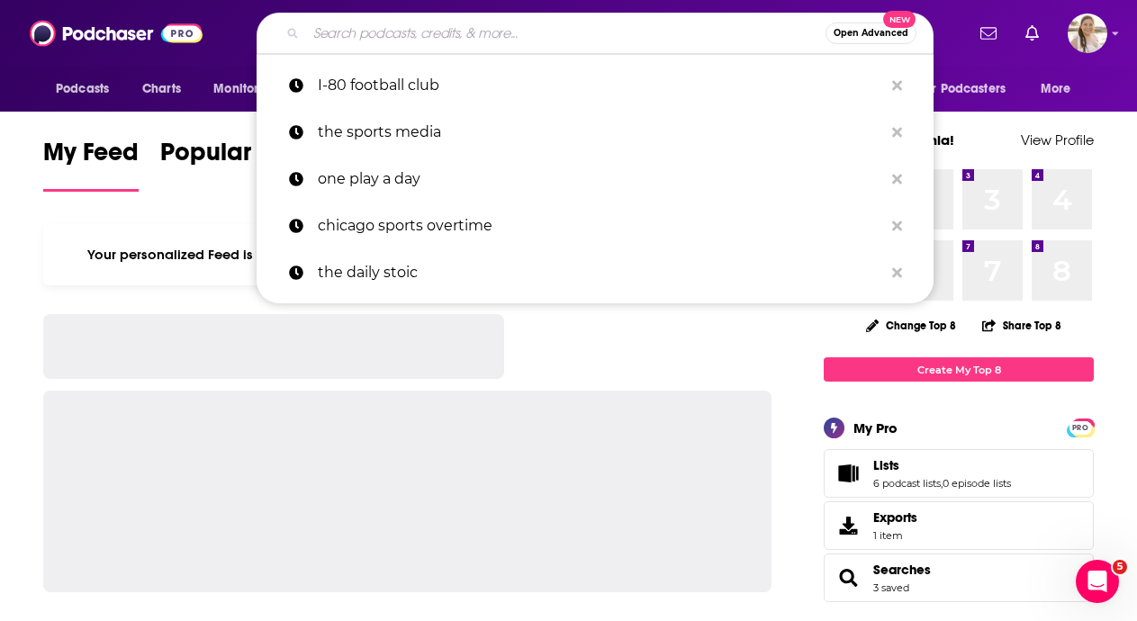
click at [560, 31] on input "Search podcasts, credits, & more..." at bounding box center [566, 33] width 520 height 29
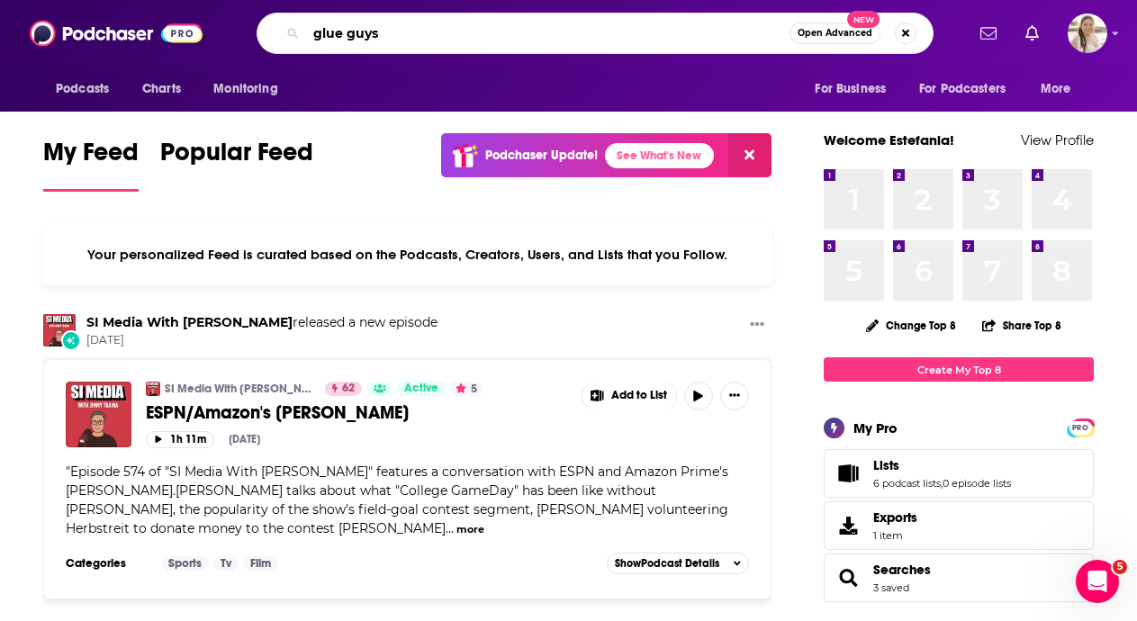
type input "glue guys"
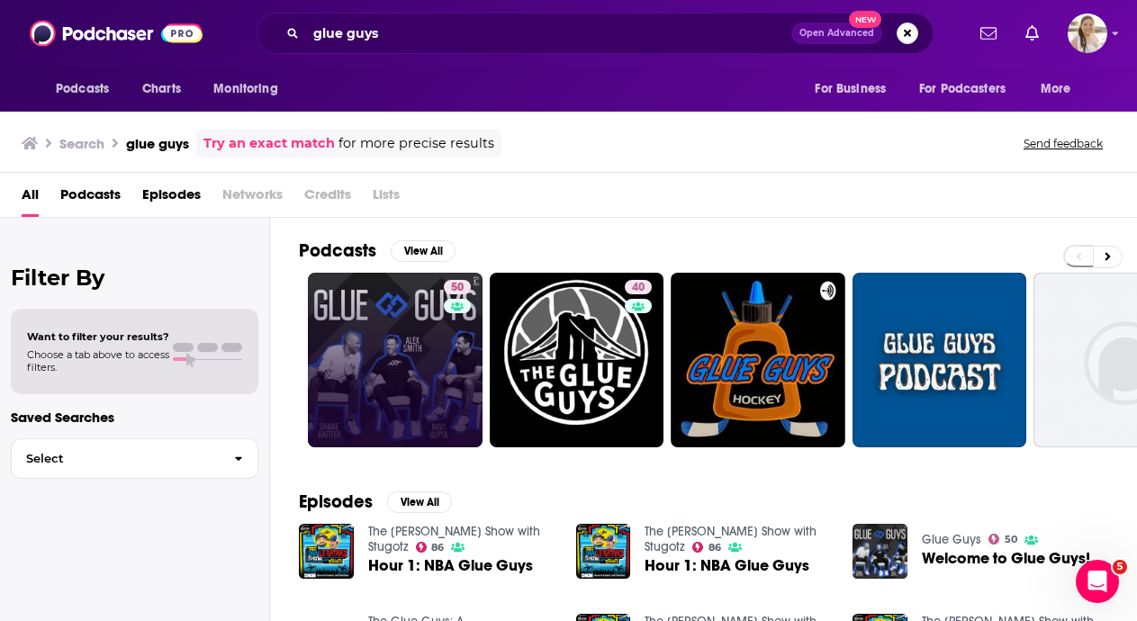
click at [399, 348] on link "50" at bounding box center [395, 360] width 175 height 175
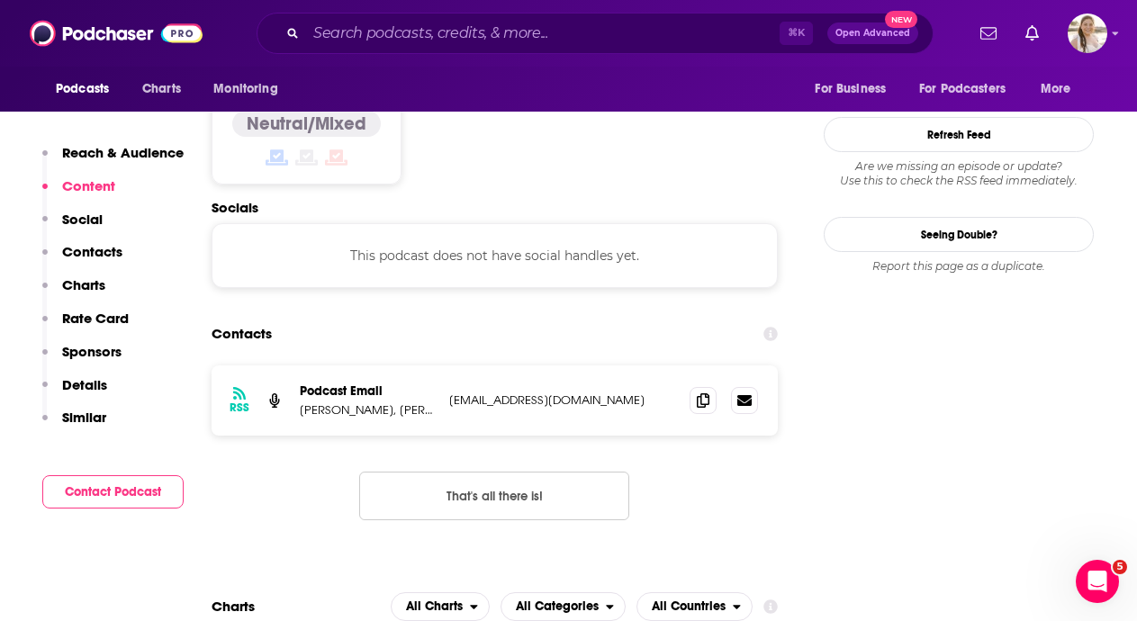
scroll to position [1474, 0]
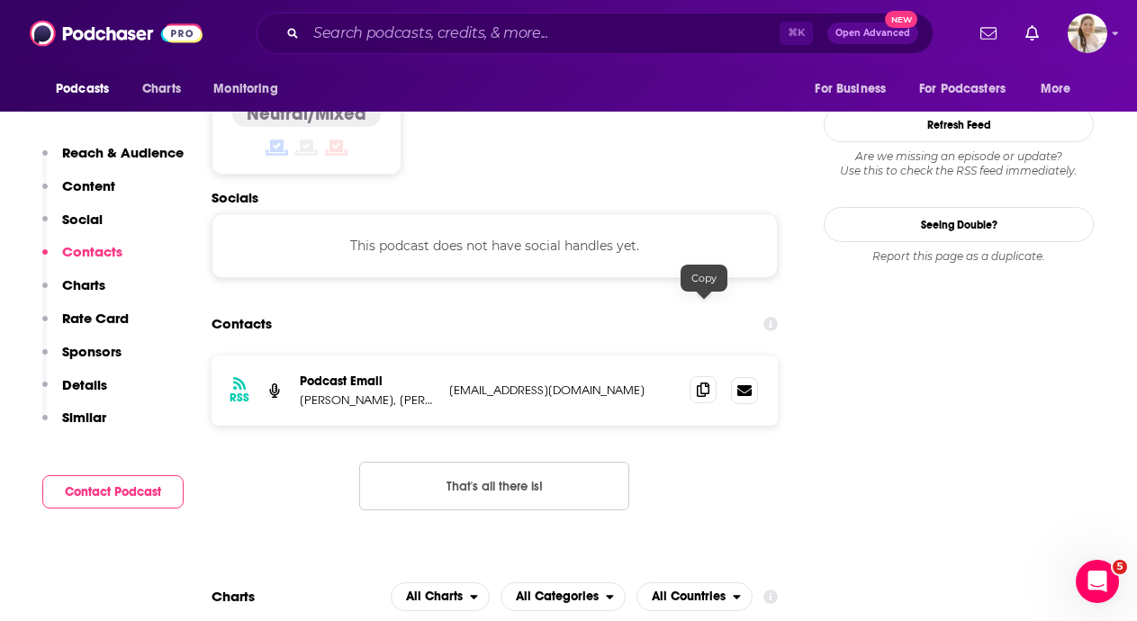
click at [701, 383] on icon at bounding box center [703, 390] width 13 height 14
click at [694, 376] on span at bounding box center [703, 389] width 27 height 27
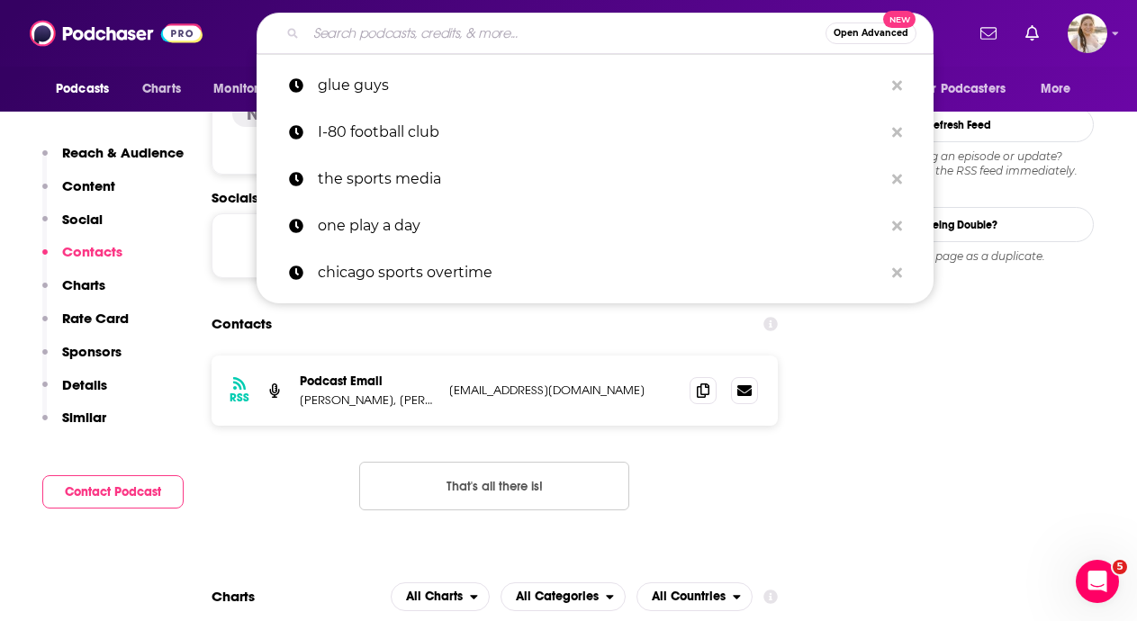
click at [579, 37] on input "Search podcasts, credits, & more..." at bounding box center [566, 33] width 520 height 29
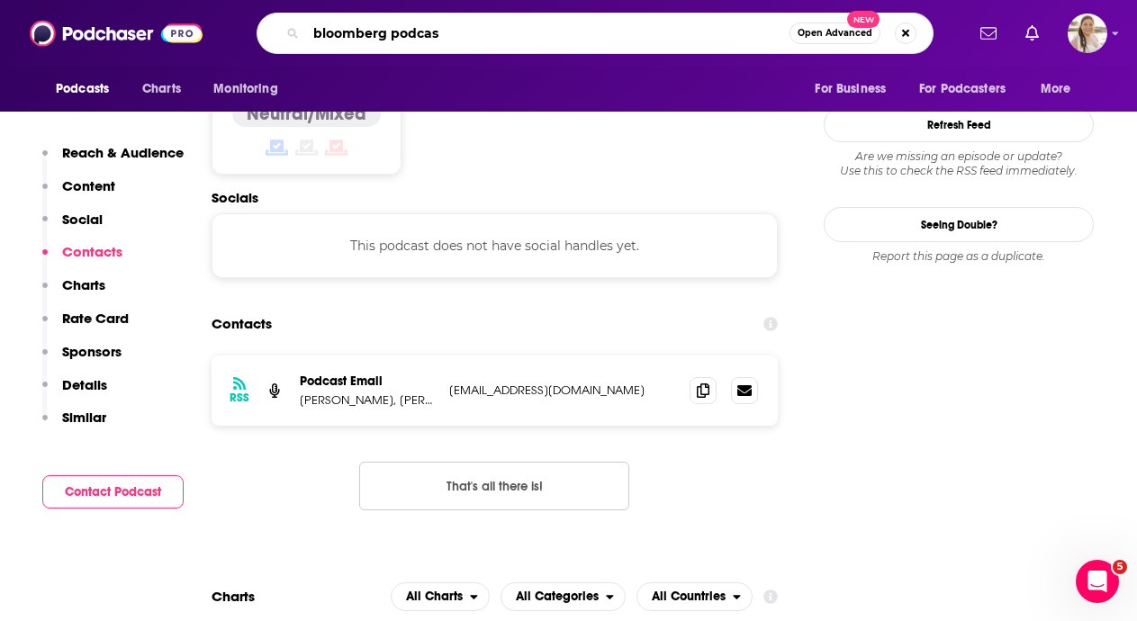
click at [551, 23] on input "bloomberg podcas" at bounding box center [548, 33] width 484 height 29
type input "business of sports"
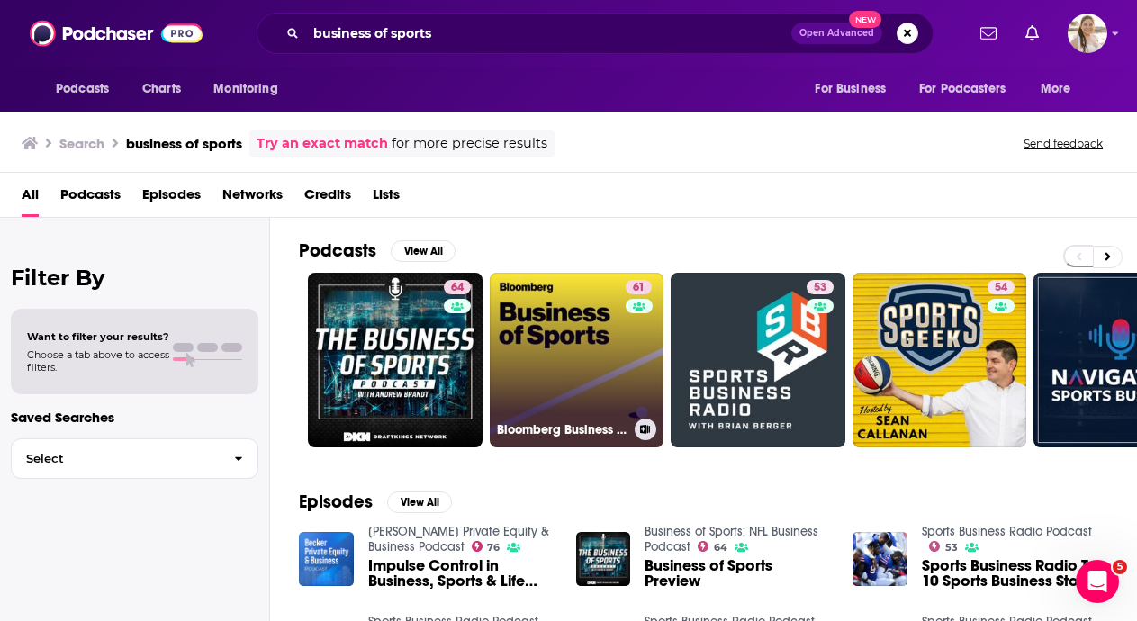
click at [510, 366] on link "61 Bloomberg Business of Sports" at bounding box center [577, 360] width 175 height 175
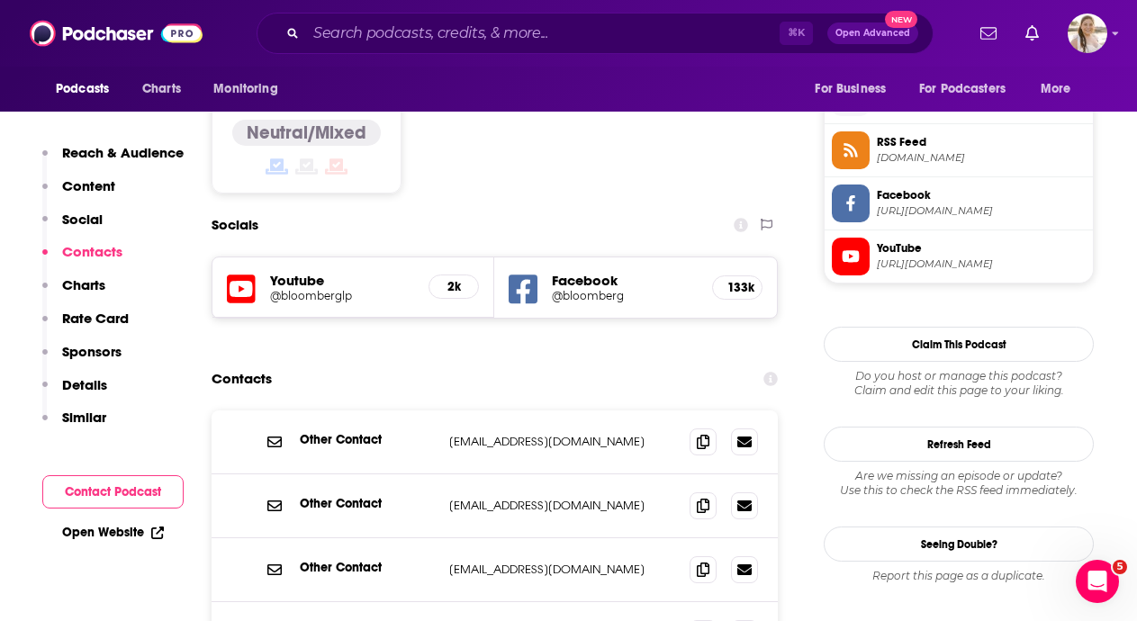
scroll to position [1624, 0]
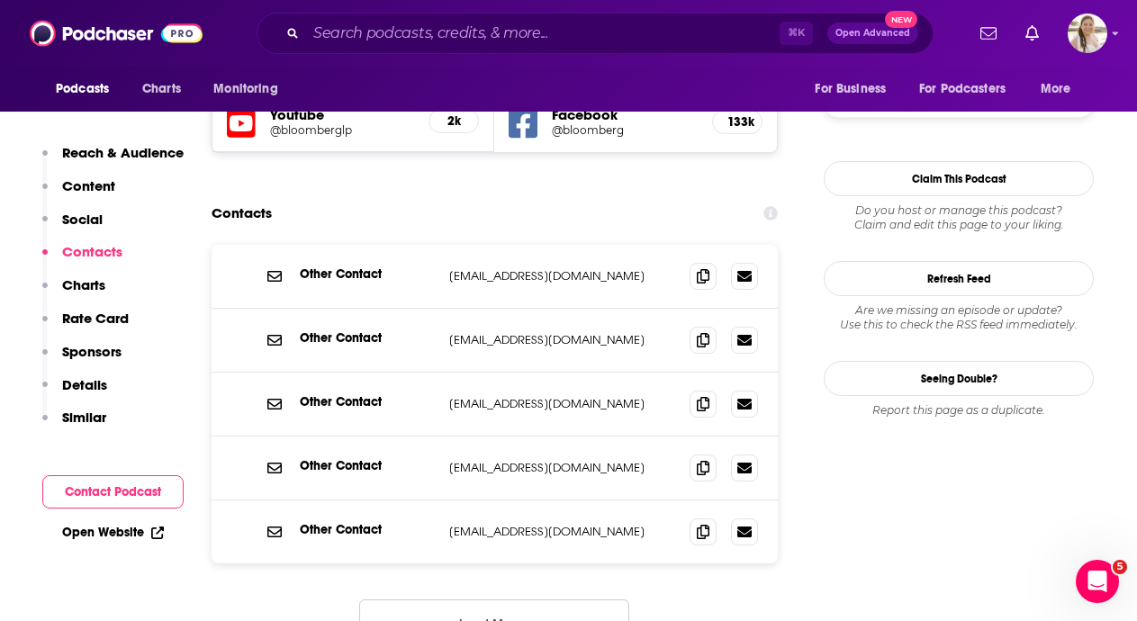
click at [576, 600] on button "Load More..." at bounding box center [494, 624] width 270 height 49
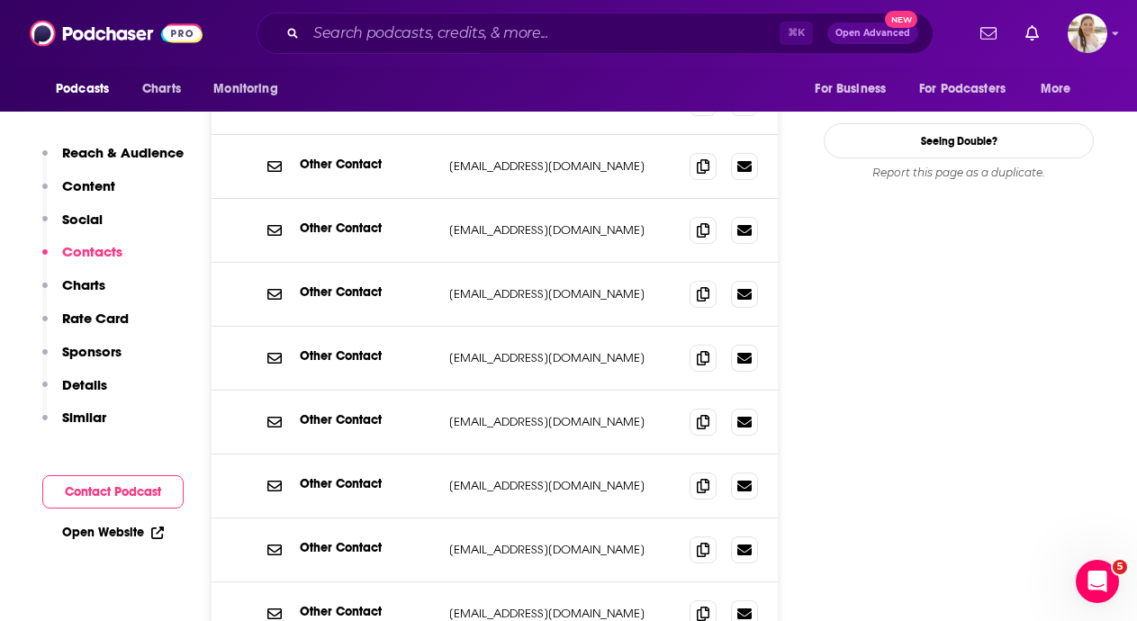
scroll to position [1778, 0]
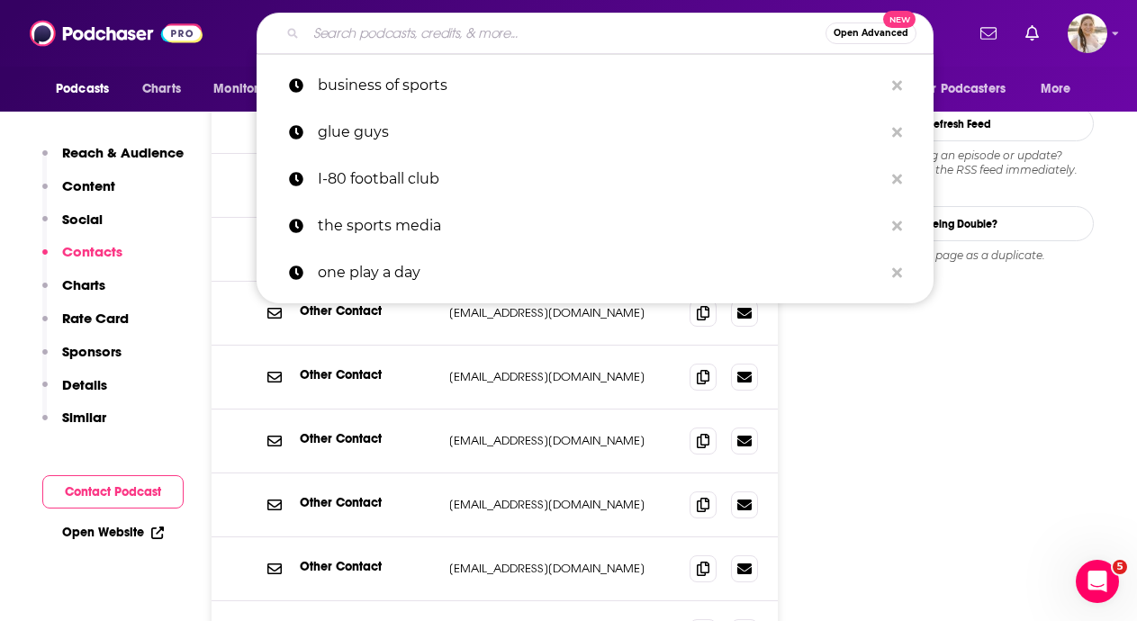
click at [528, 27] on input "Search podcasts, credits, & more..." at bounding box center [566, 33] width 520 height 29
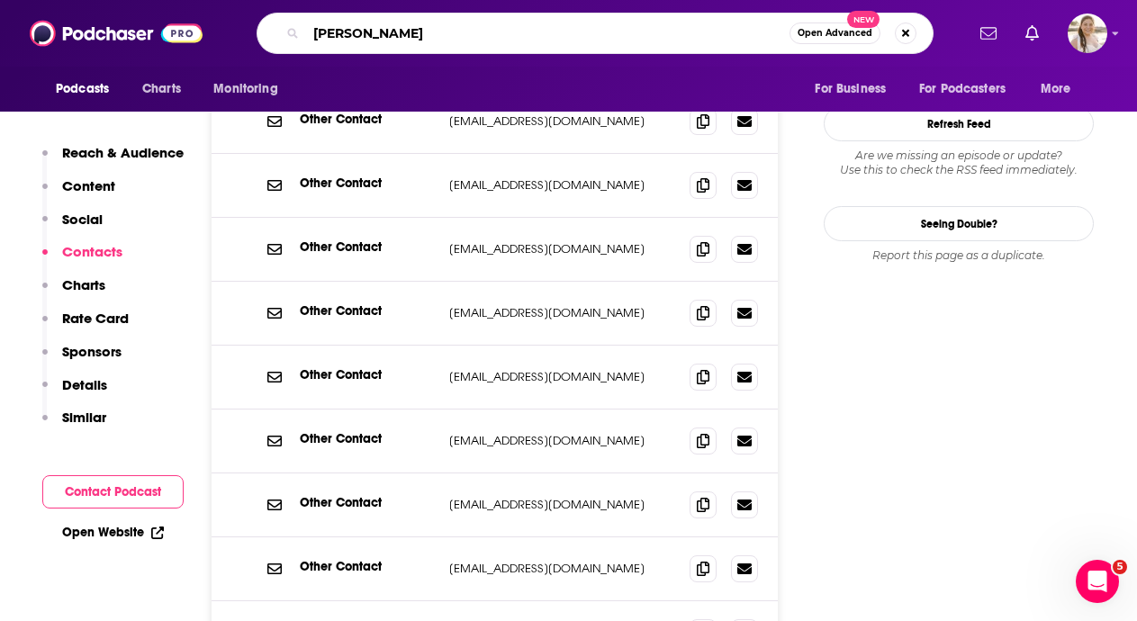
type input "chris vernon show"
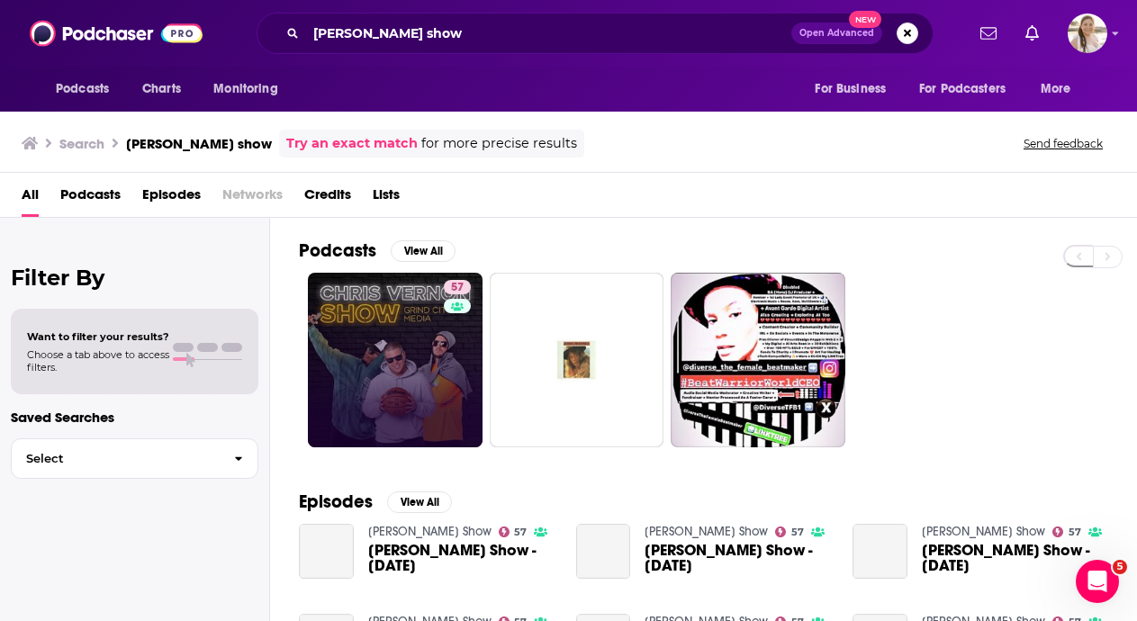
click at [405, 348] on link "57" at bounding box center [395, 360] width 175 height 175
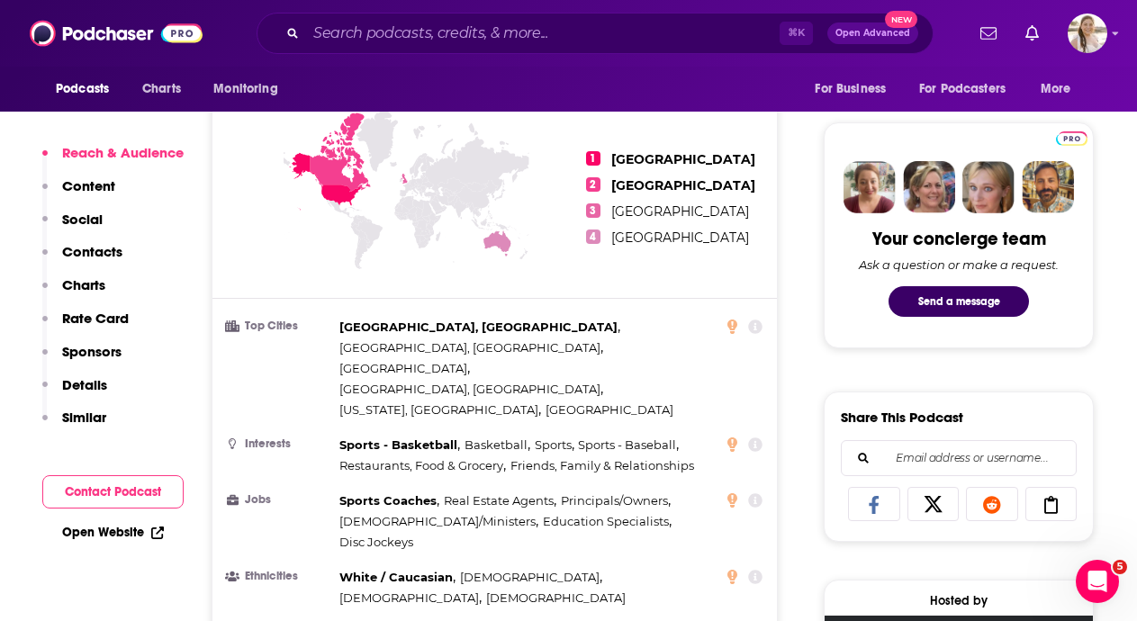
scroll to position [1456, 0]
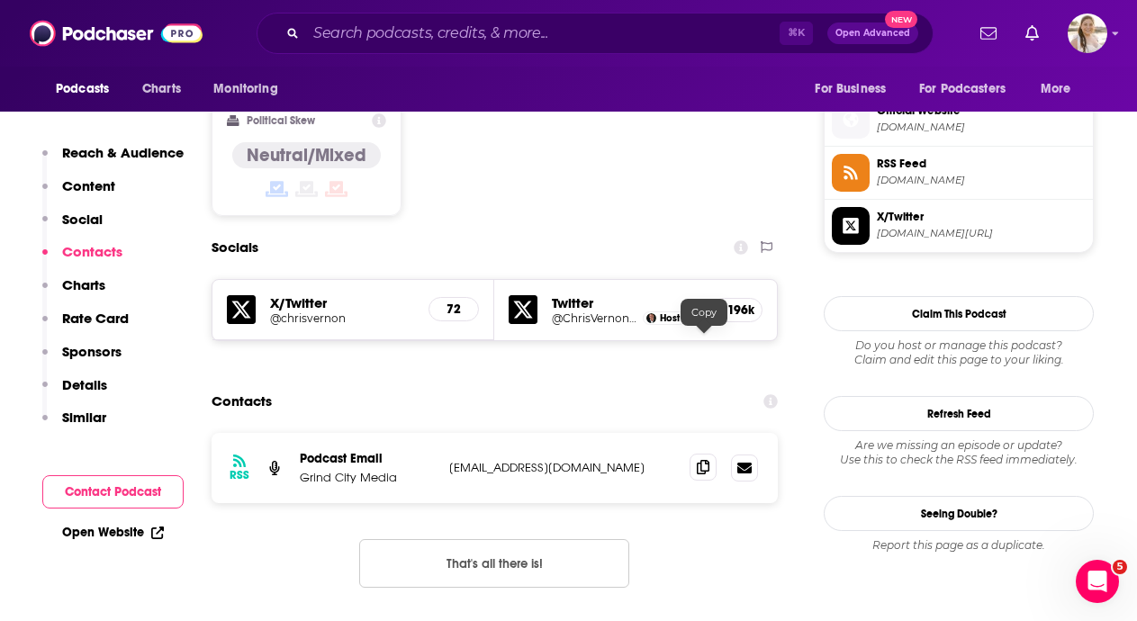
click at [708, 460] on icon at bounding box center [703, 467] width 13 height 14
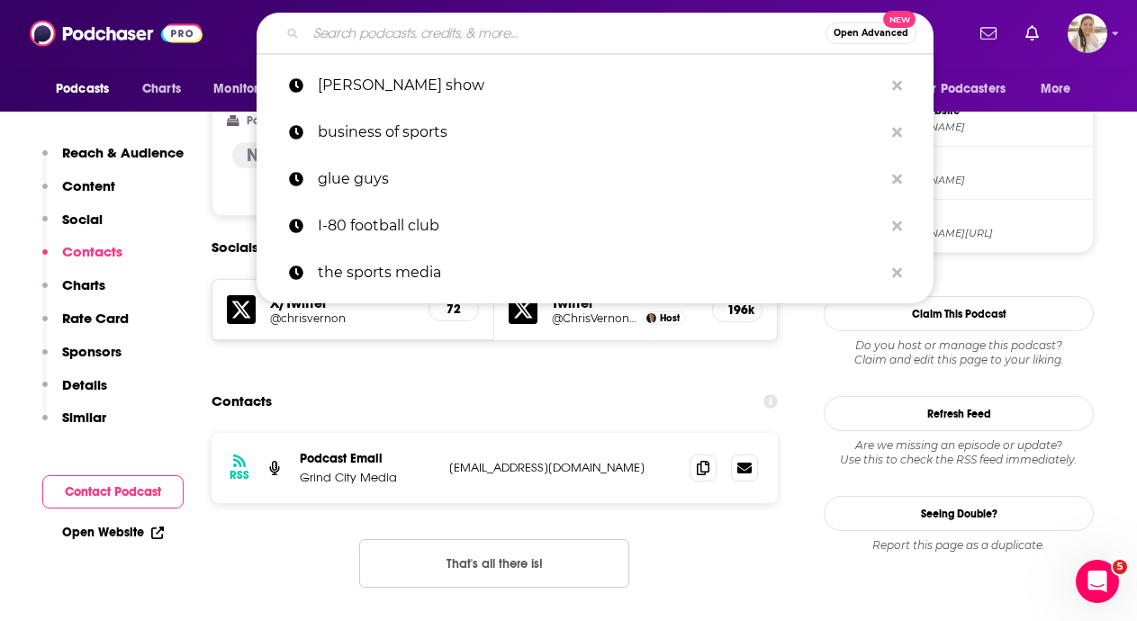
click at [493, 31] on input "Search podcasts, credits, & more..." at bounding box center [566, 33] width 520 height 29
type input "n"
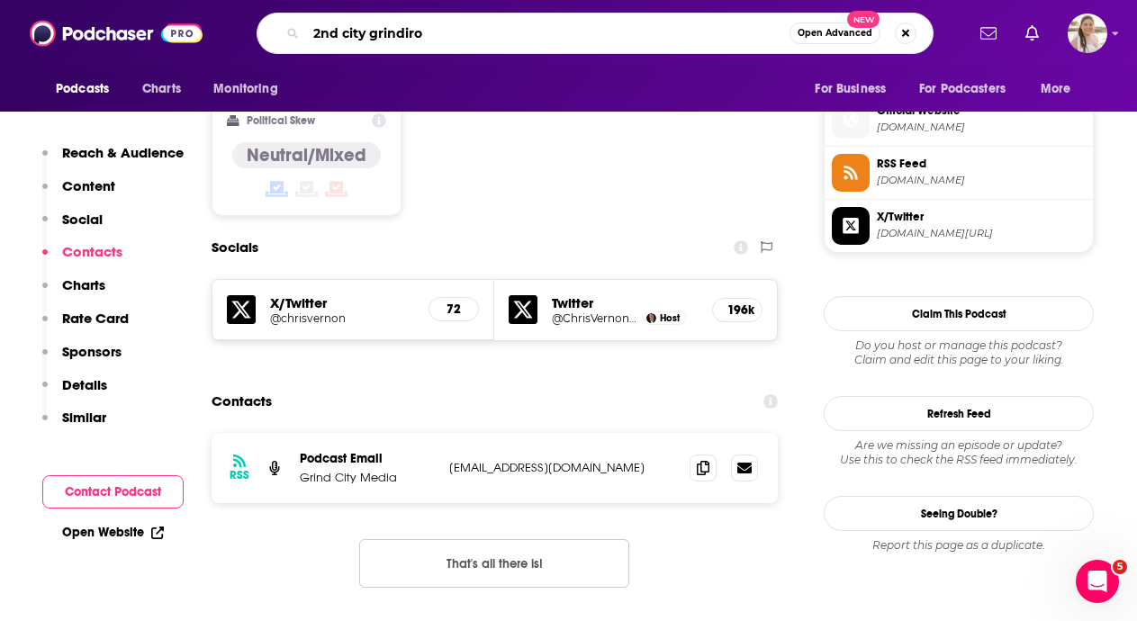
type input "2nd city grindiron"
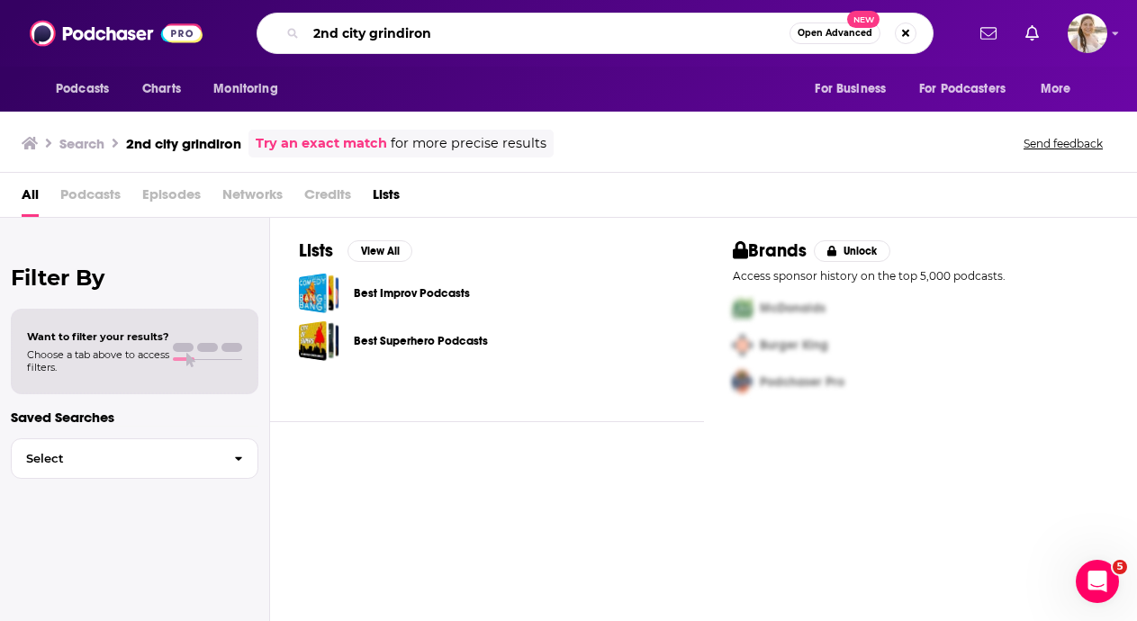
click at [503, 32] on input "2nd city grindiron" at bounding box center [548, 33] width 484 height 29
type input "j"
type input "e"
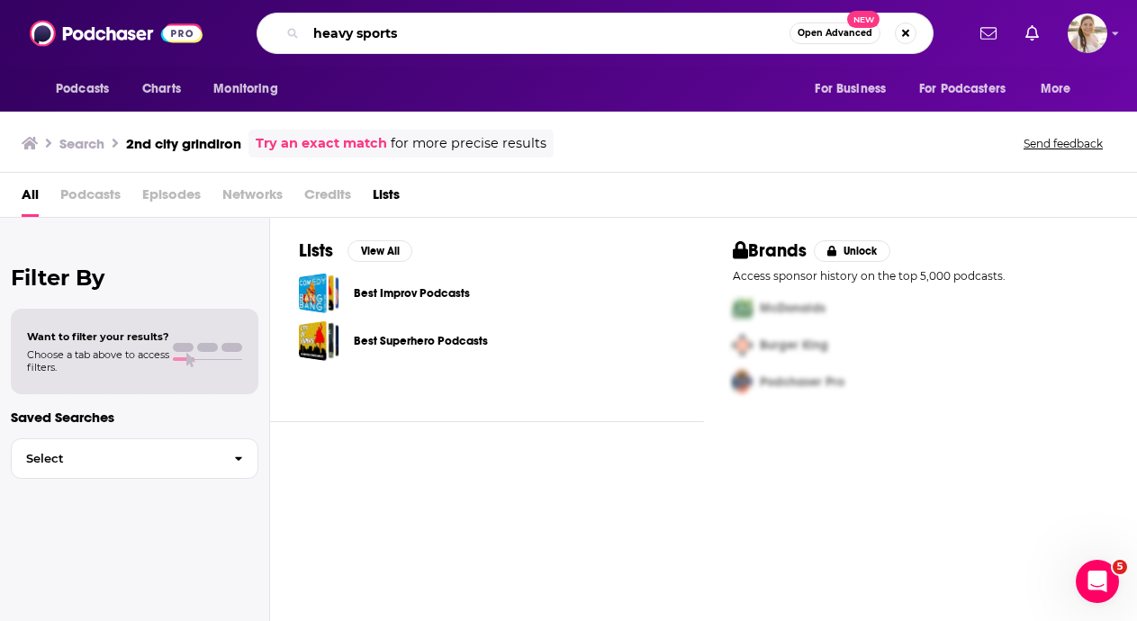
type input "heavy sports"
